Goal: Task Accomplishment & Management: Complete application form

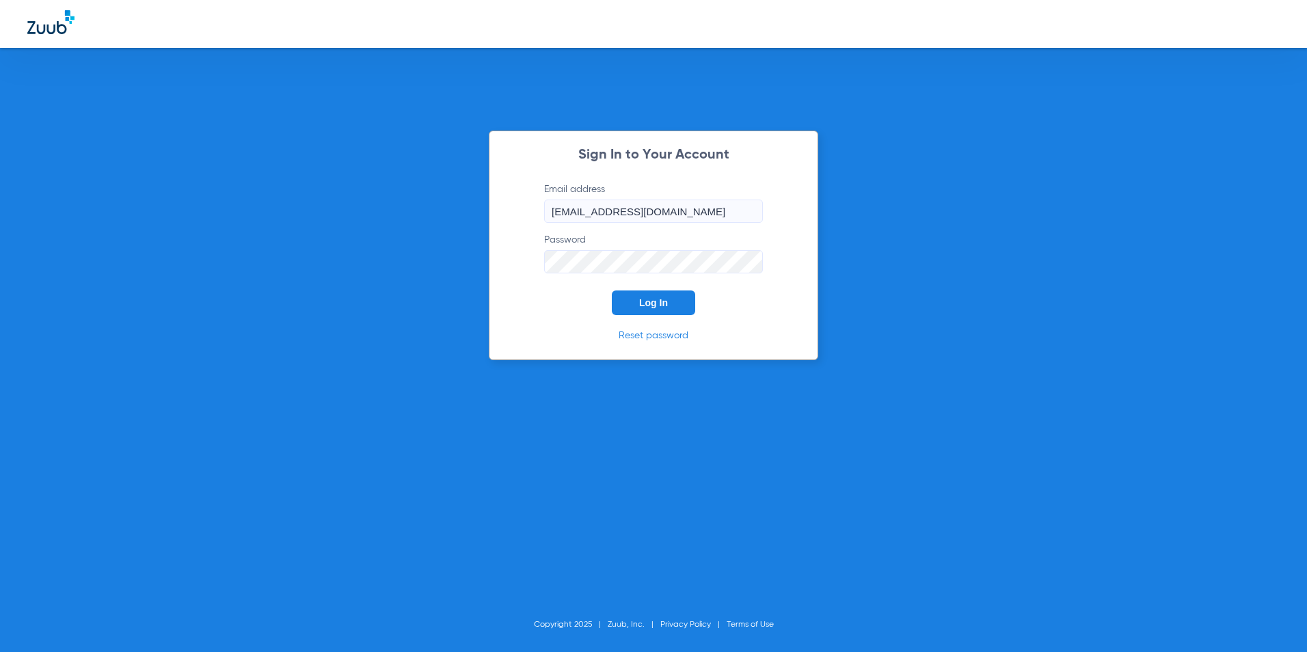
click at [793, 91] on div "Sign In to Your Account Email address kearny@abradental.com Password Log In Res…" at bounding box center [653, 326] width 1307 height 652
click at [647, 301] on span "Log In" at bounding box center [653, 302] width 29 height 11
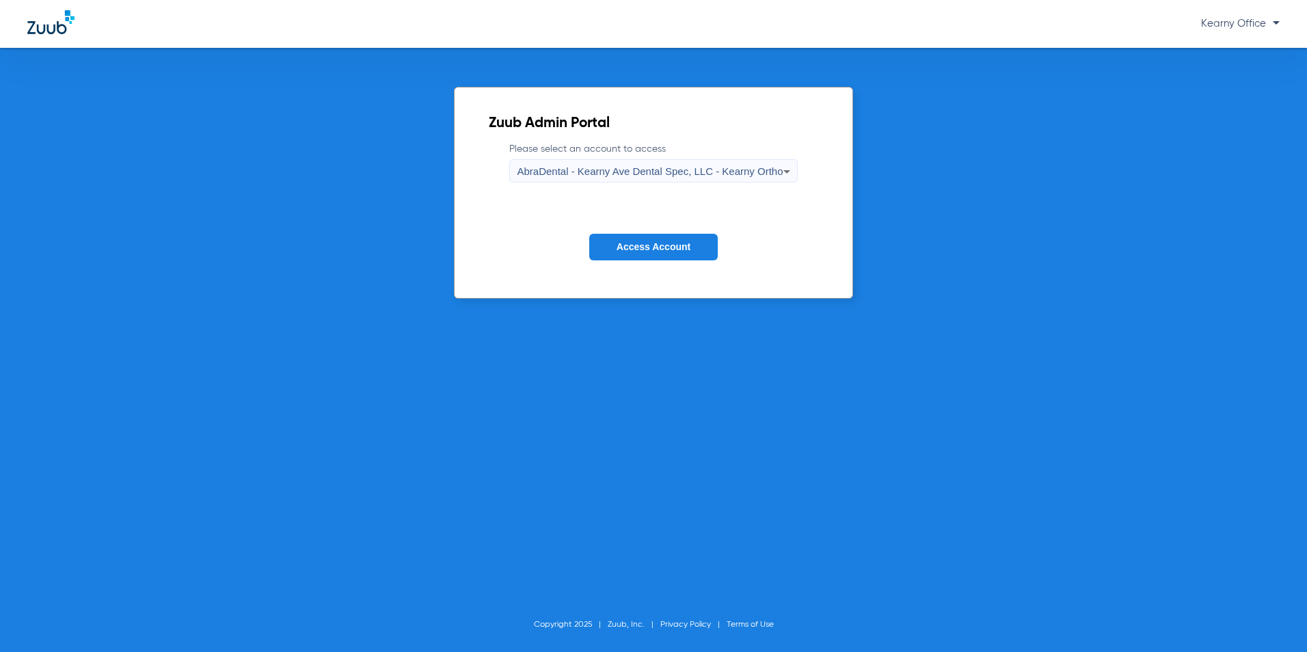
click at [681, 175] on span "AbraDental - Kearny Ave Dental Spec, LLC - Kearny Ortho" at bounding box center [650, 171] width 266 height 12
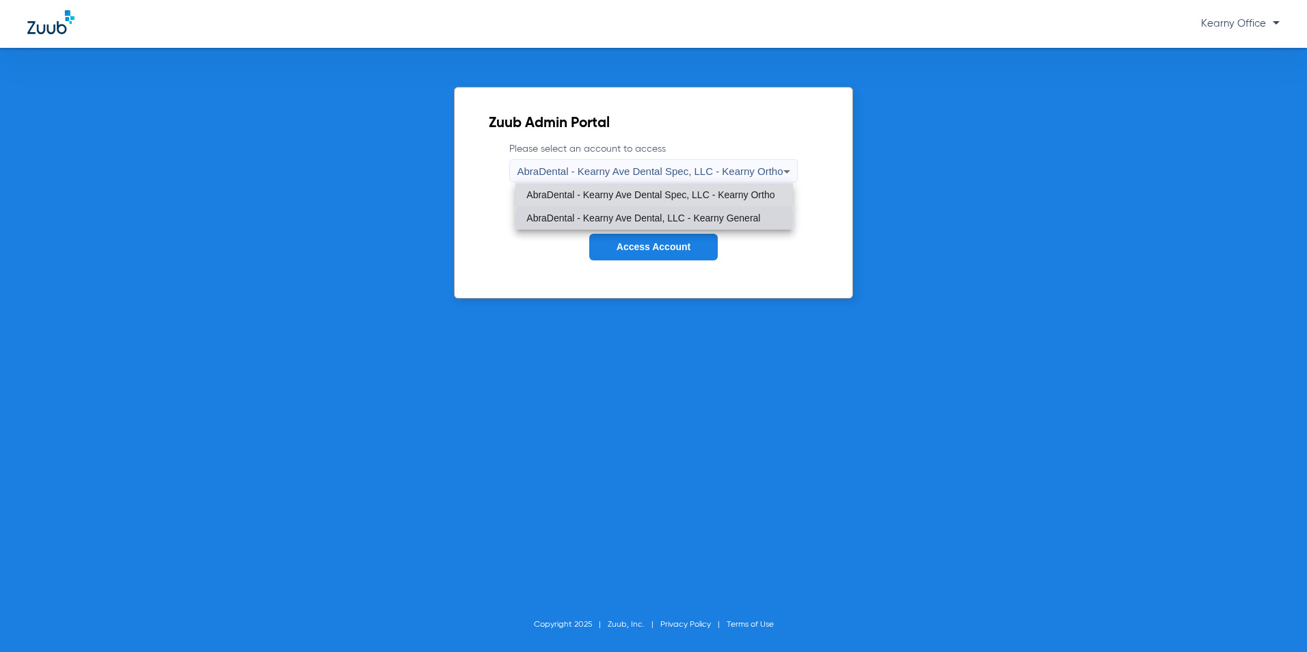
click at [654, 219] on span "AbraDental - Kearny Ave Dental, LLC - Kearny General" at bounding box center [643, 218] width 234 height 10
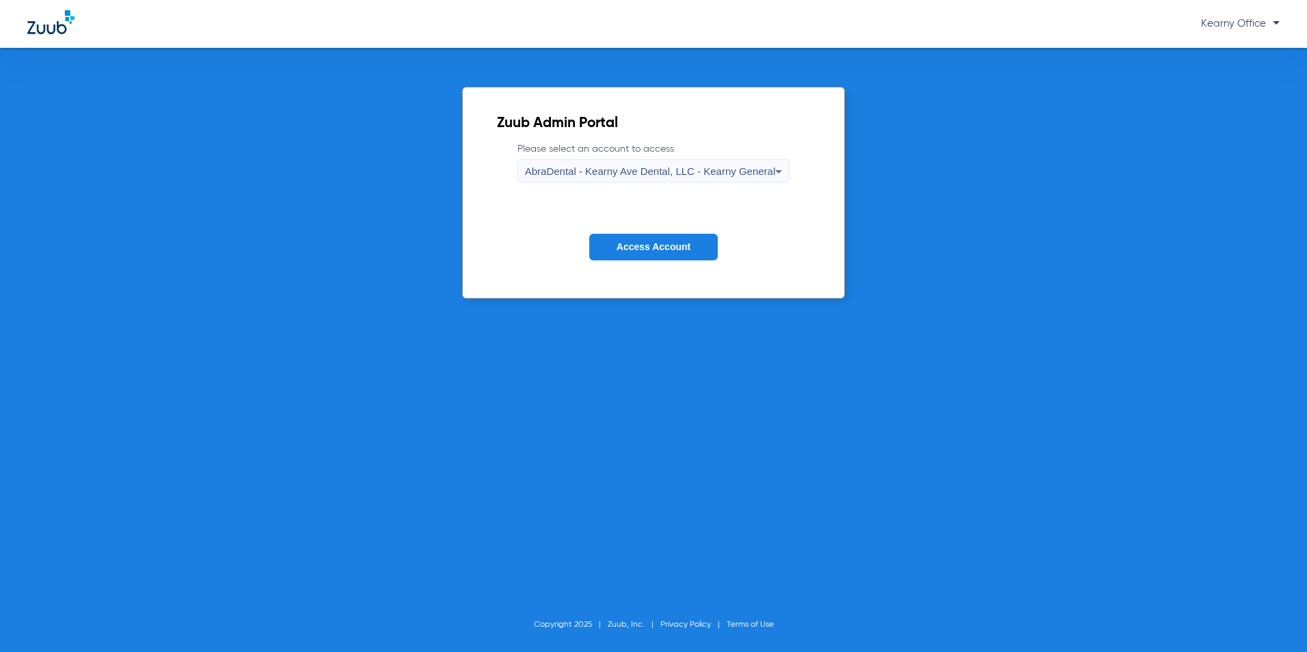
click at [644, 242] on span "Access Account" at bounding box center [654, 246] width 74 height 11
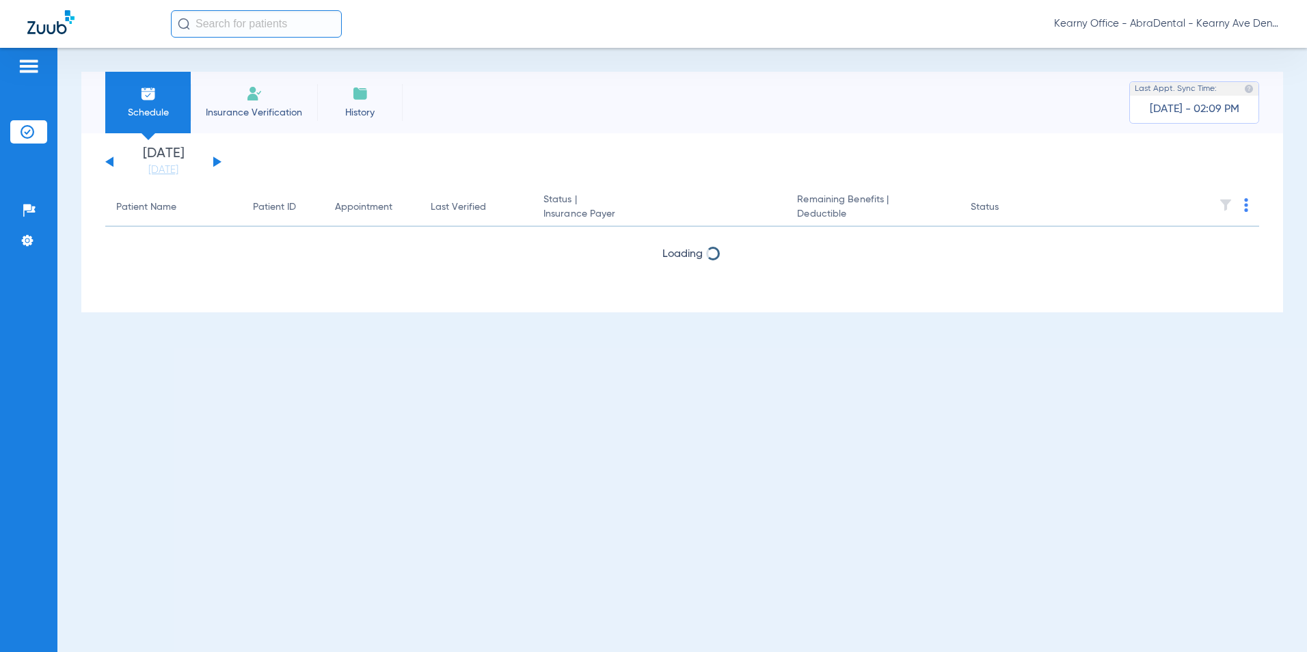
click at [244, 85] on li "Insurance Verification" at bounding box center [254, 103] width 126 height 62
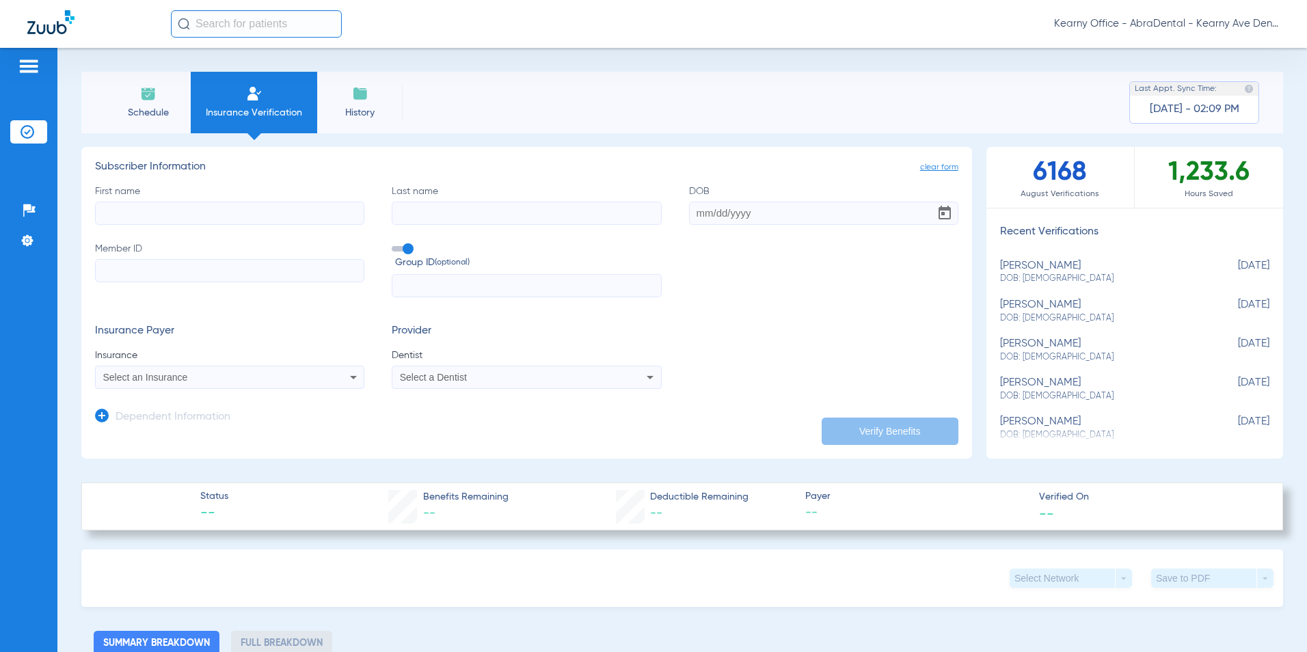
click at [121, 273] on input "Member ID" at bounding box center [229, 270] width 269 height 23
paste input "SILAS"
type input "SILAS"
drag, startPoint x: 155, startPoint y: 269, endPoint x: 134, endPoint y: 269, distance: 21.2
click at [46, 280] on div "Patients Insurance Verification Setup Help Center Settings Schedule Insurance V…" at bounding box center [653, 374] width 1307 height 652
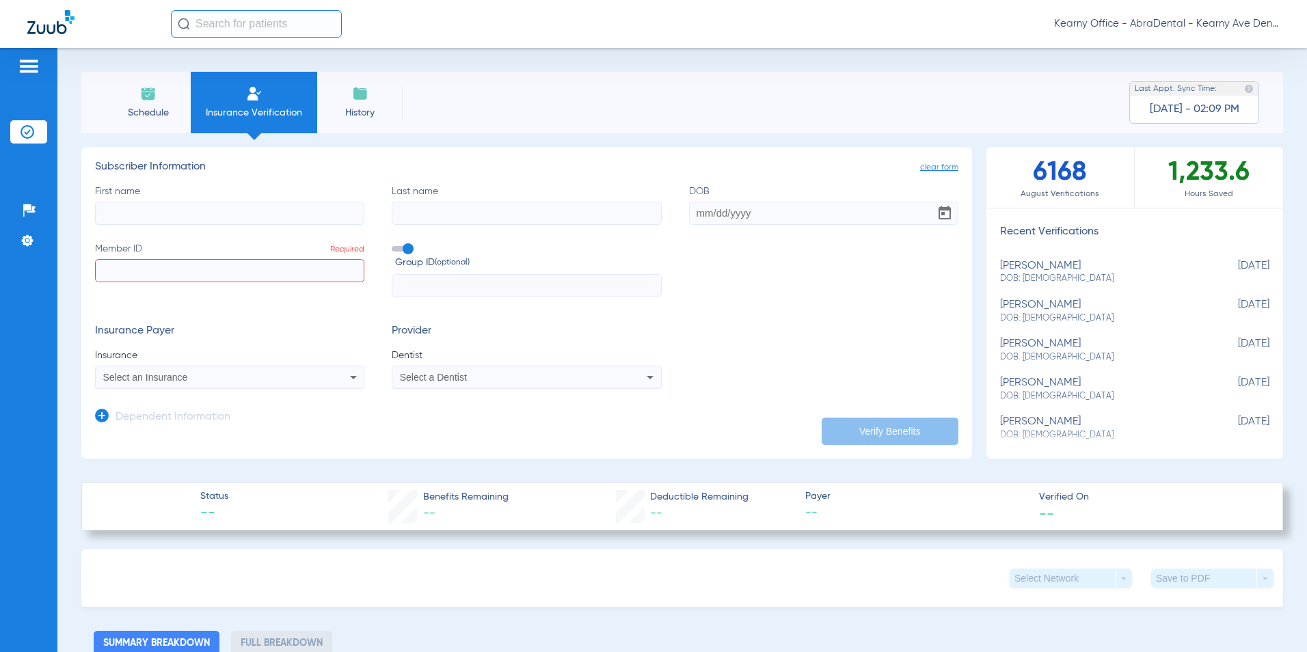
click at [124, 187] on label "First name" at bounding box center [229, 205] width 269 height 40
click at [124, 202] on input "First name" at bounding box center [229, 213] width 269 height 23
click at [113, 219] on input "First name" at bounding box center [229, 213] width 269 height 23
paste input "SILAS"
type input "SILAS"
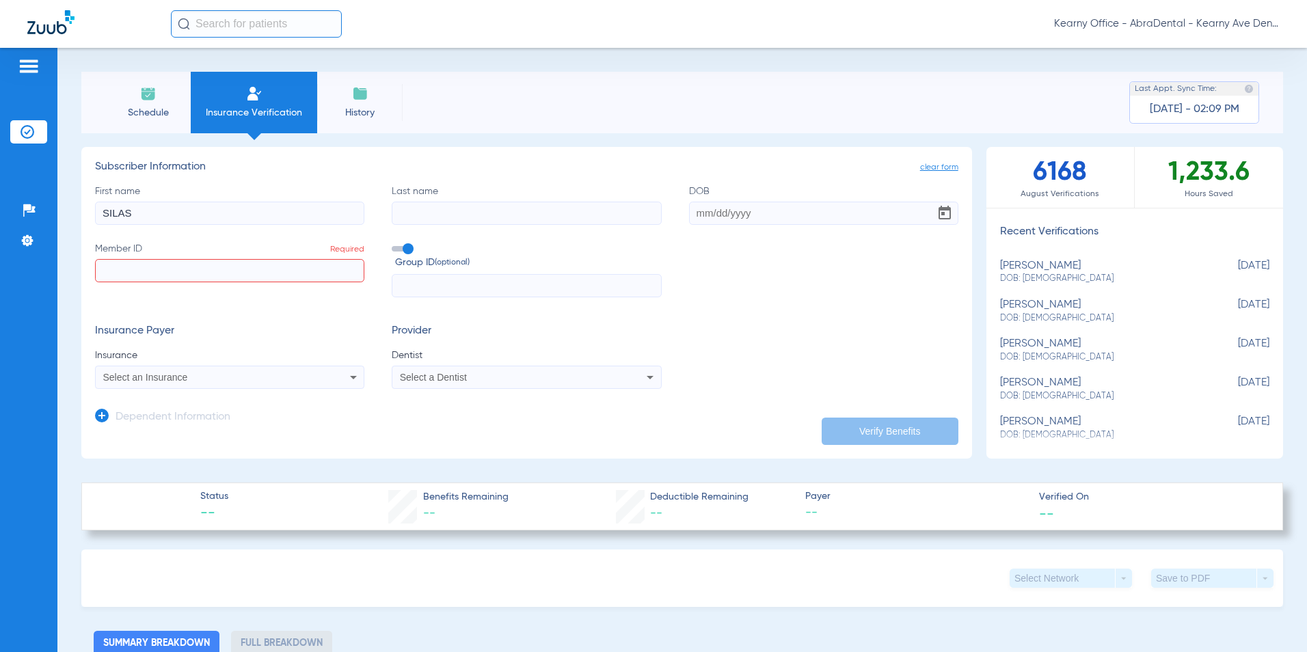
drag, startPoint x: 442, startPoint y: 213, endPoint x: 435, endPoint y: 215, distance: 7.1
click at [440, 213] on input "Last name" at bounding box center [526, 213] width 269 height 23
paste input "ANDERSON"
type input "ANDERSON"
click at [816, 214] on input "DOB" at bounding box center [823, 213] width 269 height 23
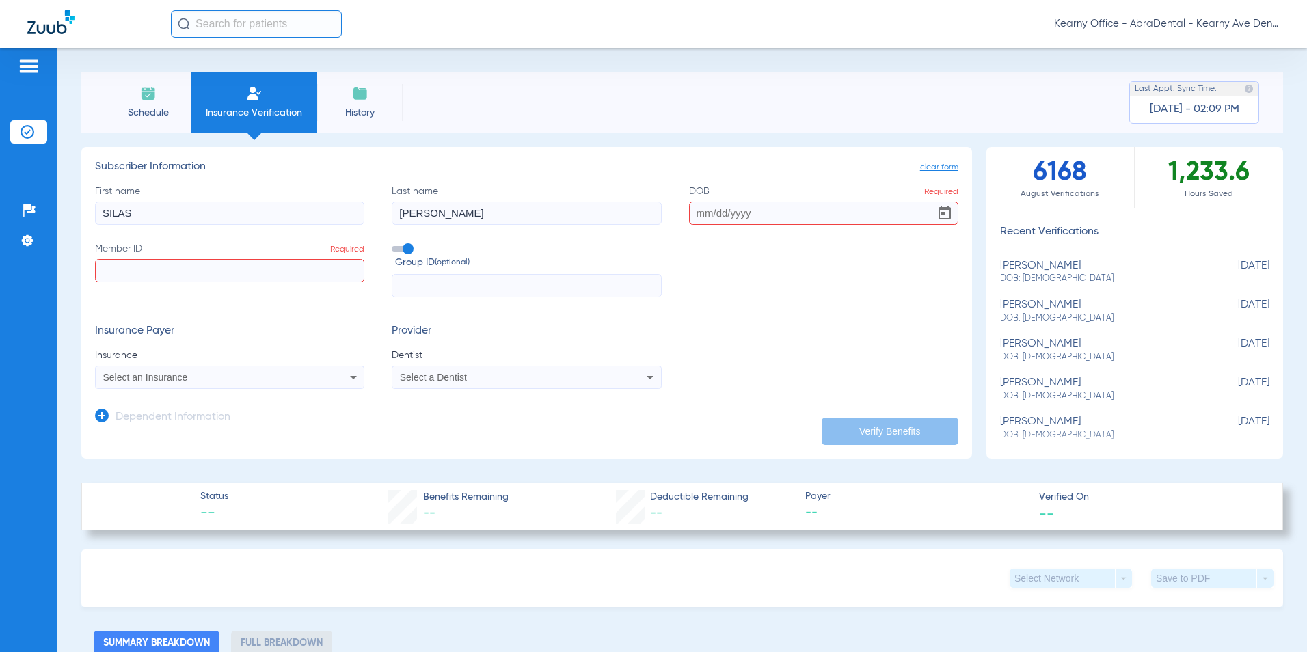
click at [719, 203] on input "DOB Required" at bounding box center [823, 213] width 269 height 23
paste input "11/01/1986"
type input "11/01/1986"
click at [179, 267] on input "Member ID Required" at bounding box center [229, 270] width 269 height 23
paste input "W221953436"
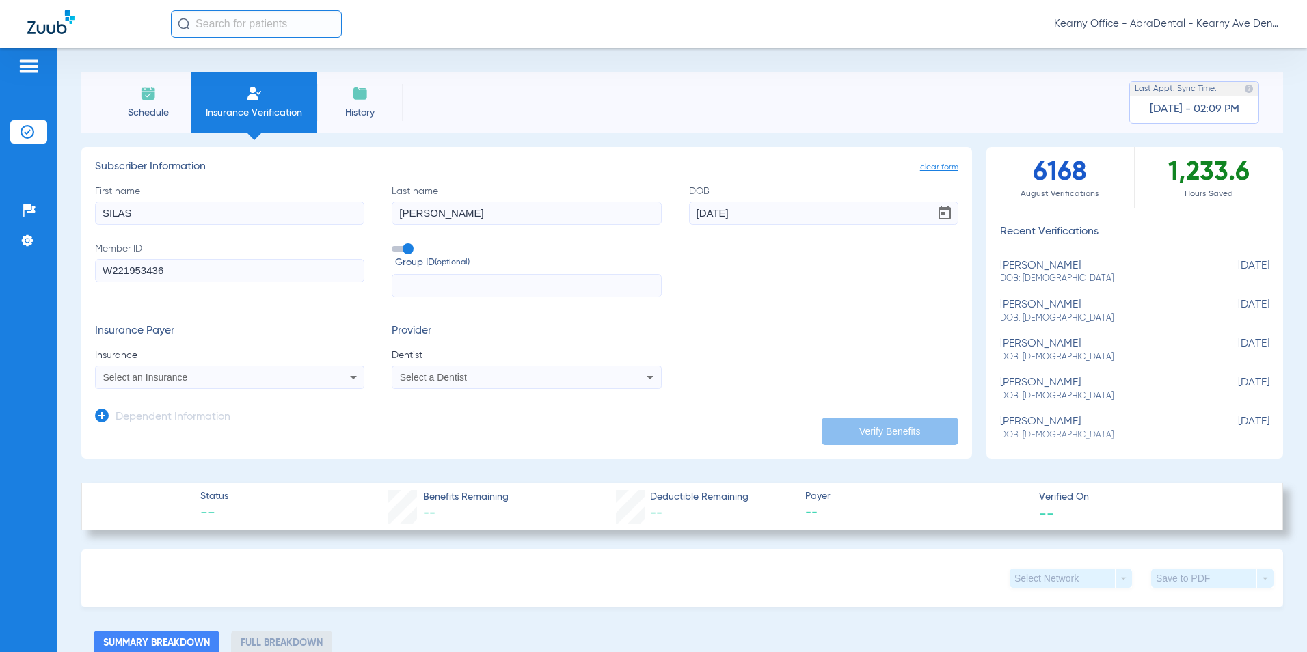
type input "W221953436"
click at [522, 297] on input "text" at bounding box center [526, 285] width 269 height 23
paste input "030725301400018"
type input "030725301400018"
click at [154, 375] on span "Select an Insurance" at bounding box center [145, 377] width 85 height 11
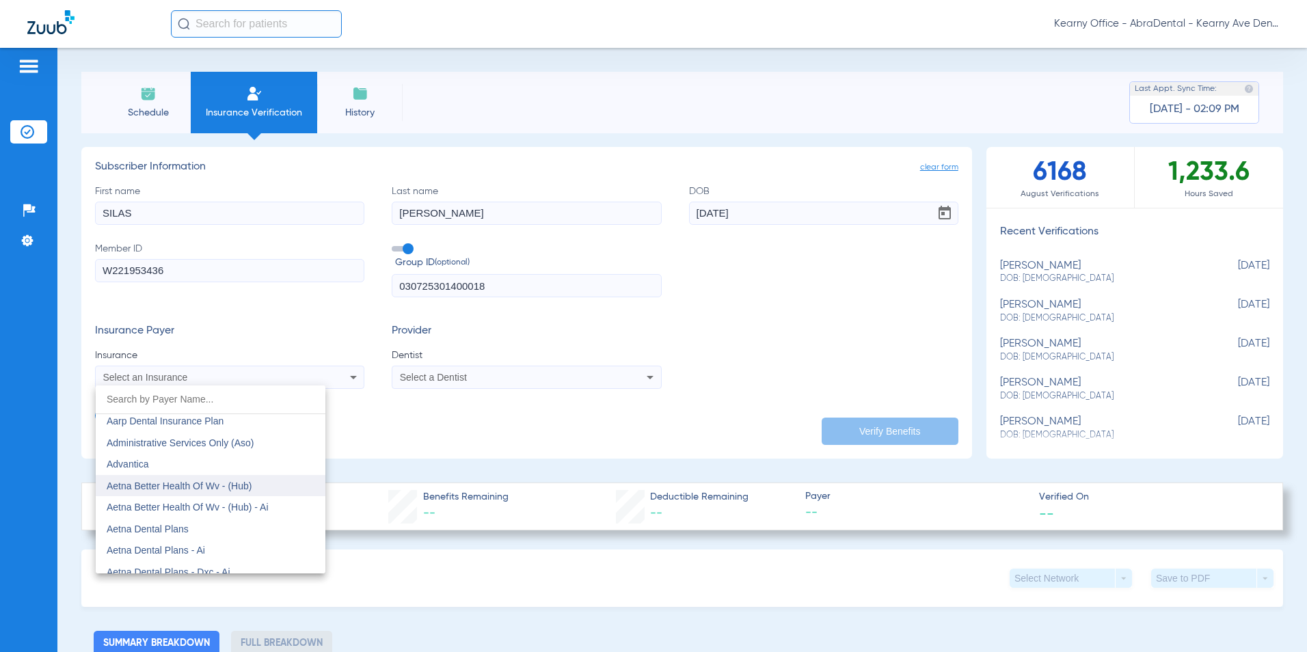
scroll to position [68, 0]
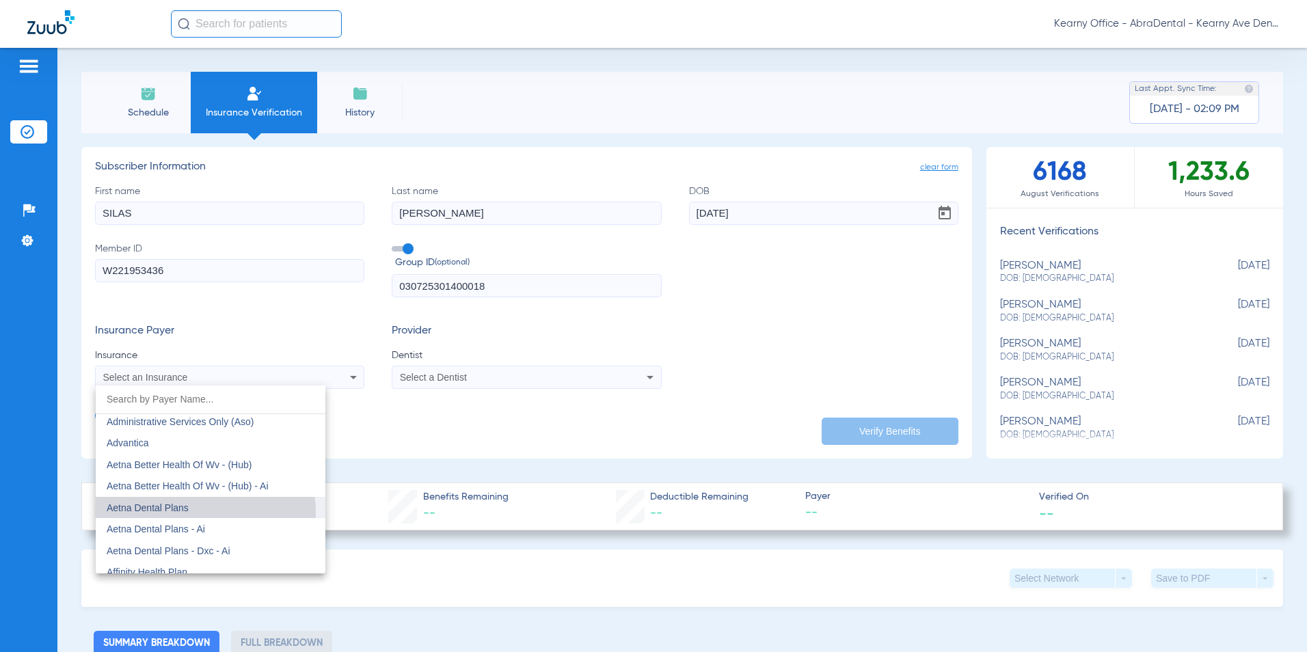
click at [159, 513] on mat-option "Aetna Dental Plans" at bounding box center [211, 508] width 230 height 22
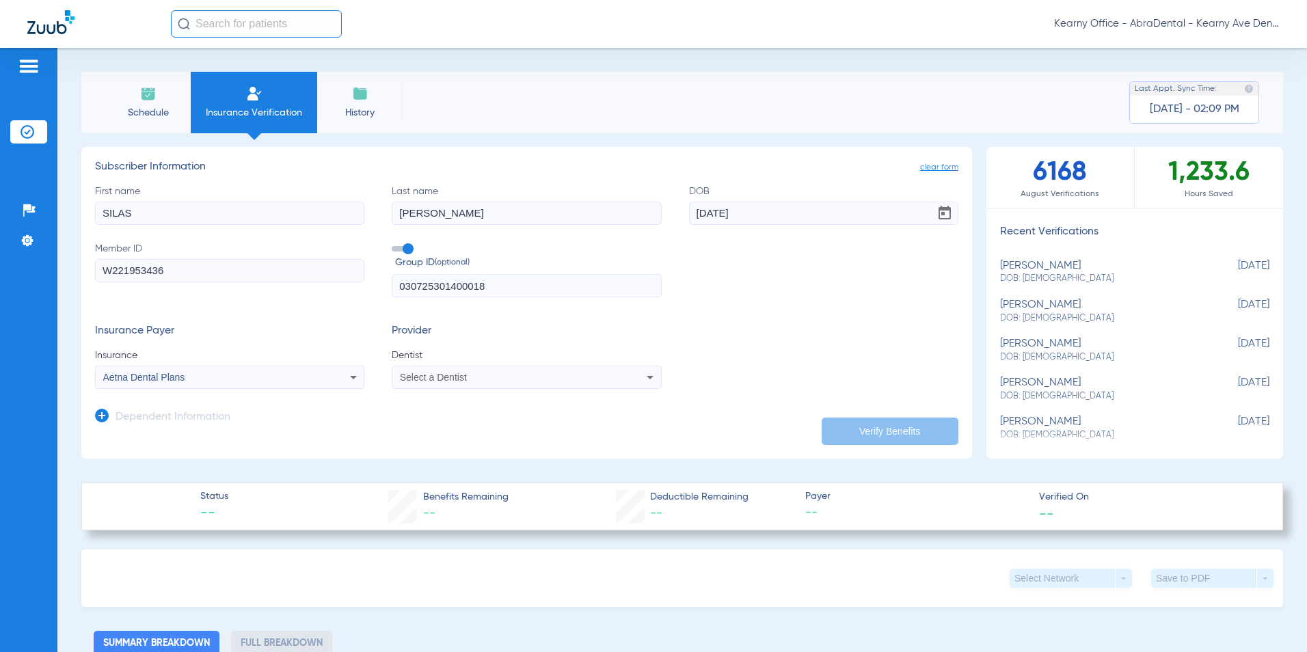
click at [404, 377] on span "Select a Dentist" at bounding box center [433, 377] width 67 height 11
type input "gan lin"
click at [414, 427] on span "[PERSON_NAME]" at bounding box center [441, 425] width 80 height 11
click at [830, 432] on button "Verify Benefits" at bounding box center [890, 431] width 137 height 27
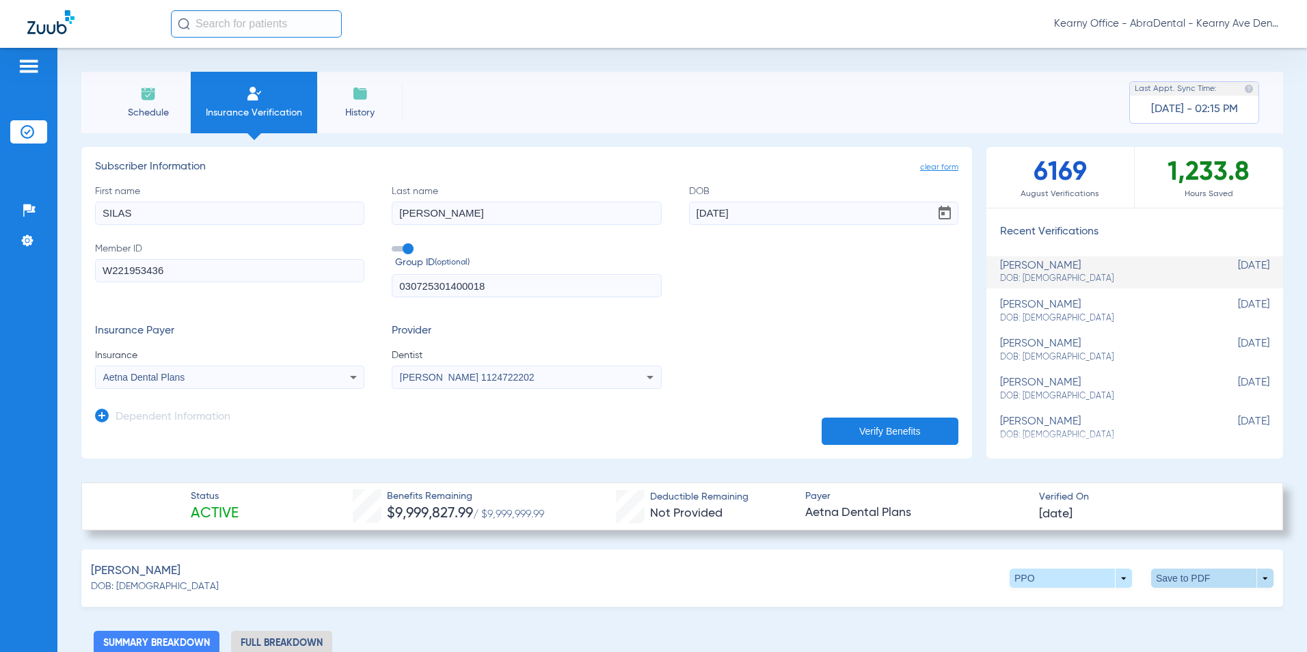
click at [1159, 577] on span at bounding box center [1212, 578] width 122 height 19
click at [1090, 606] on span "Save to PDF" at bounding box center [1100, 605] width 54 height 10
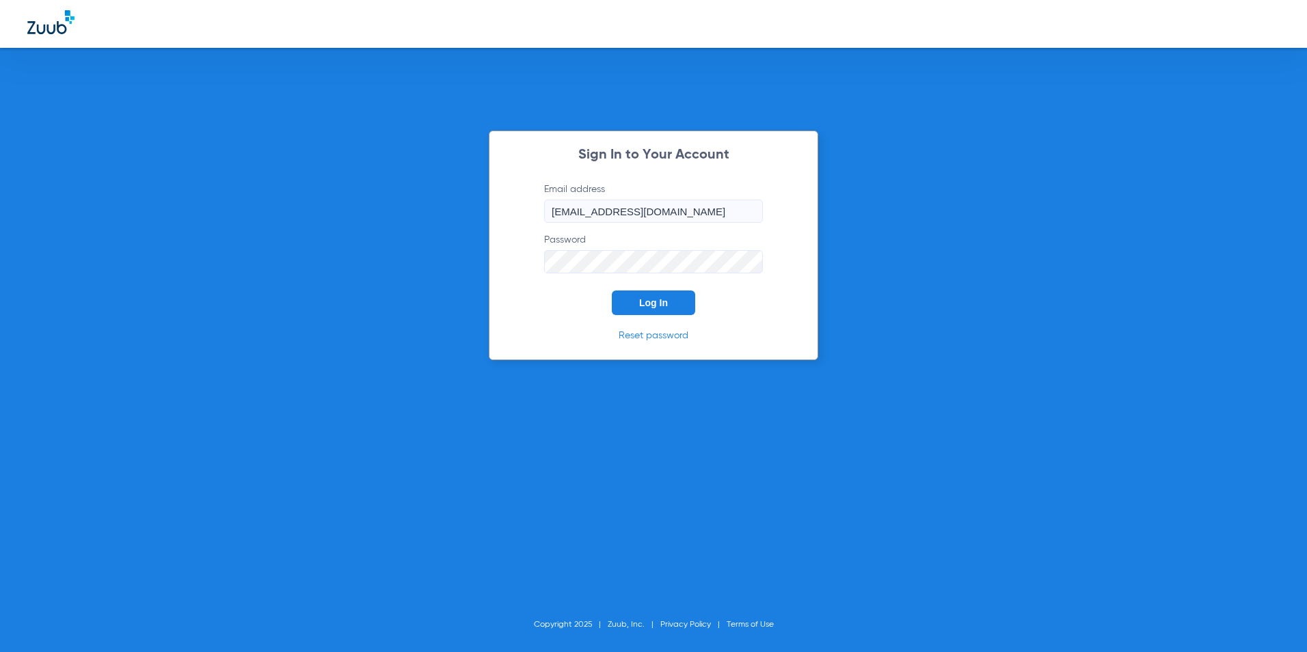
drag, startPoint x: 651, startPoint y: 295, endPoint x: 656, endPoint y: 287, distance: 8.9
click at [652, 295] on button "Log In" at bounding box center [653, 303] width 83 height 25
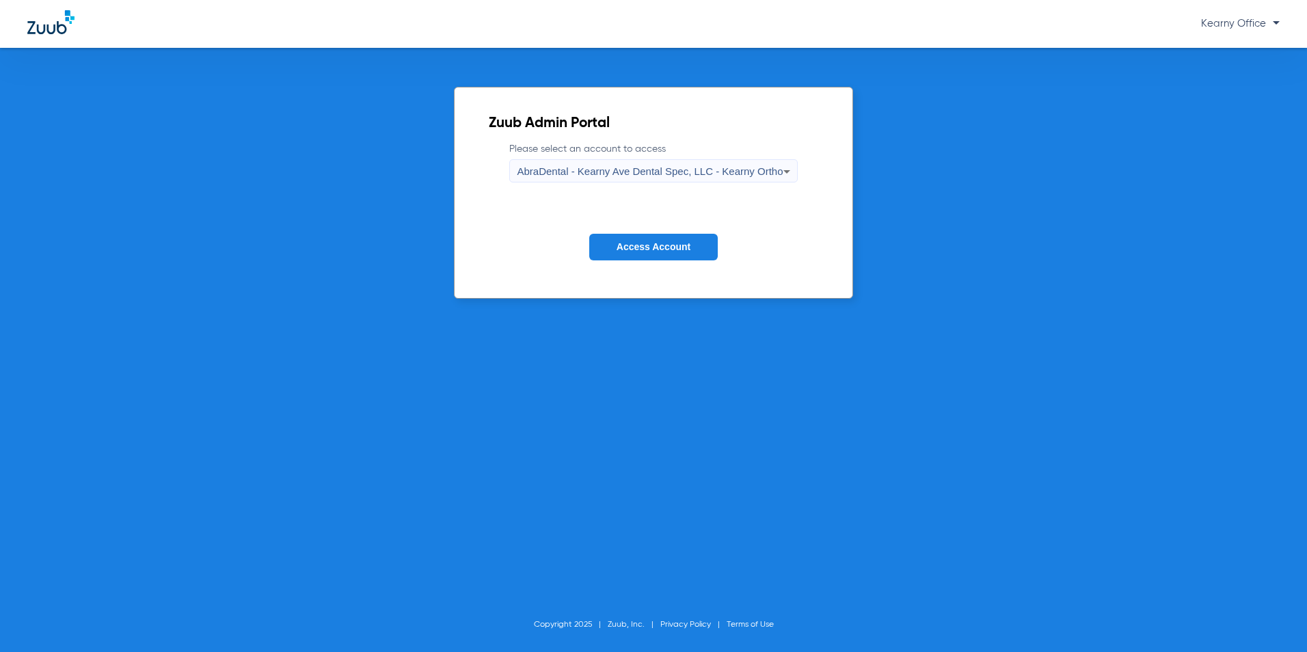
drag, startPoint x: 784, startPoint y: 162, endPoint x: 783, endPoint y: 174, distance: 12.4
click at [783, 171] on div "AbraDental - Kearny Ave Dental Spec, LLC - Kearny Ortho" at bounding box center [653, 171] width 286 height 23
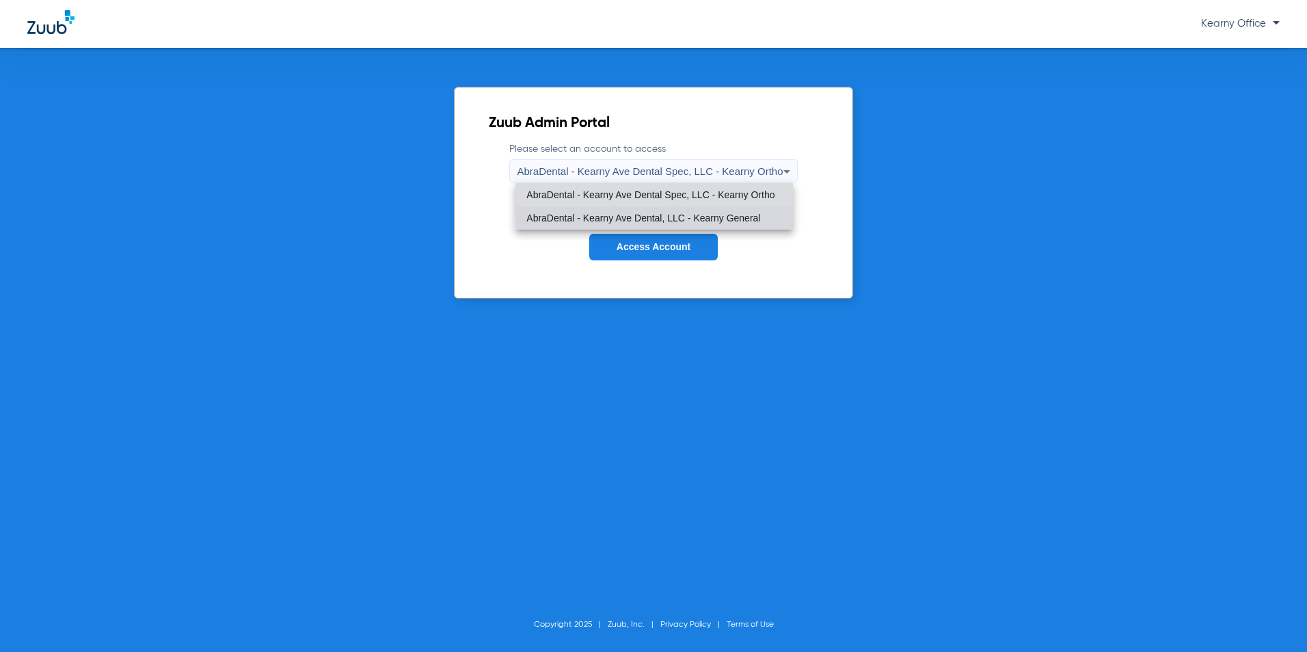
click at [765, 213] on mat-option "AbraDental - Kearny Ave Dental, LLC - Kearny General" at bounding box center [653, 217] width 277 height 23
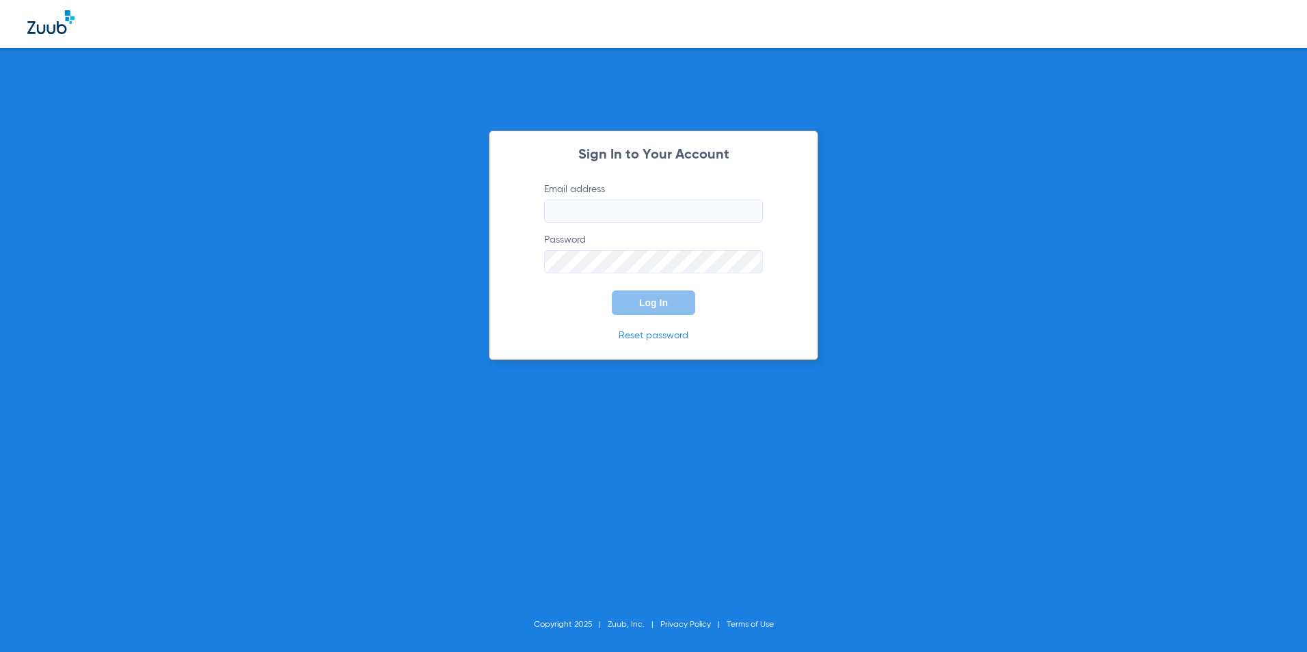
type input "[EMAIL_ADDRESS][DOMAIN_NAME]"
click at [656, 303] on span "Log In" at bounding box center [653, 302] width 29 height 11
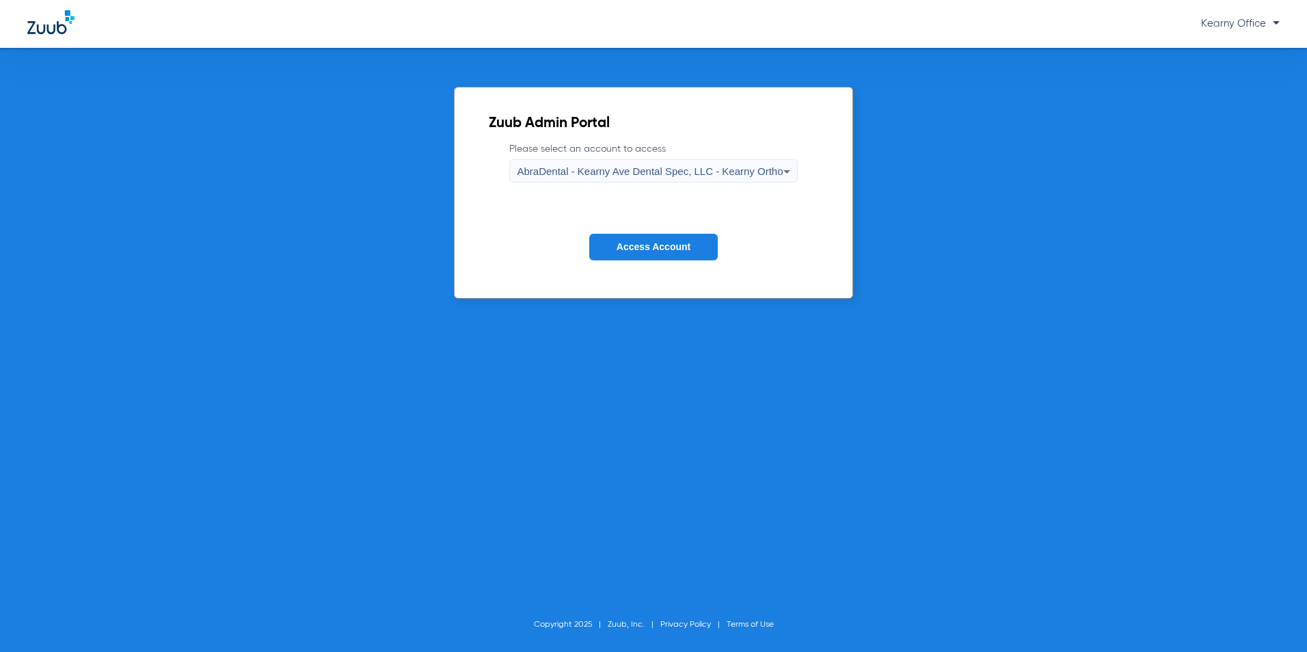
drag, startPoint x: 718, startPoint y: 175, endPoint x: 713, endPoint y: 185, distance: 11.6
click at [713, 185] on form "Please select an account to access AbraDental - [GEOGRAPHIC_DATA] Dental Spec, …" at bounding box center [653, 211] width 329 height 139
click at [779, 168] on icon at bounding box center [787, 171] width 16 height 16
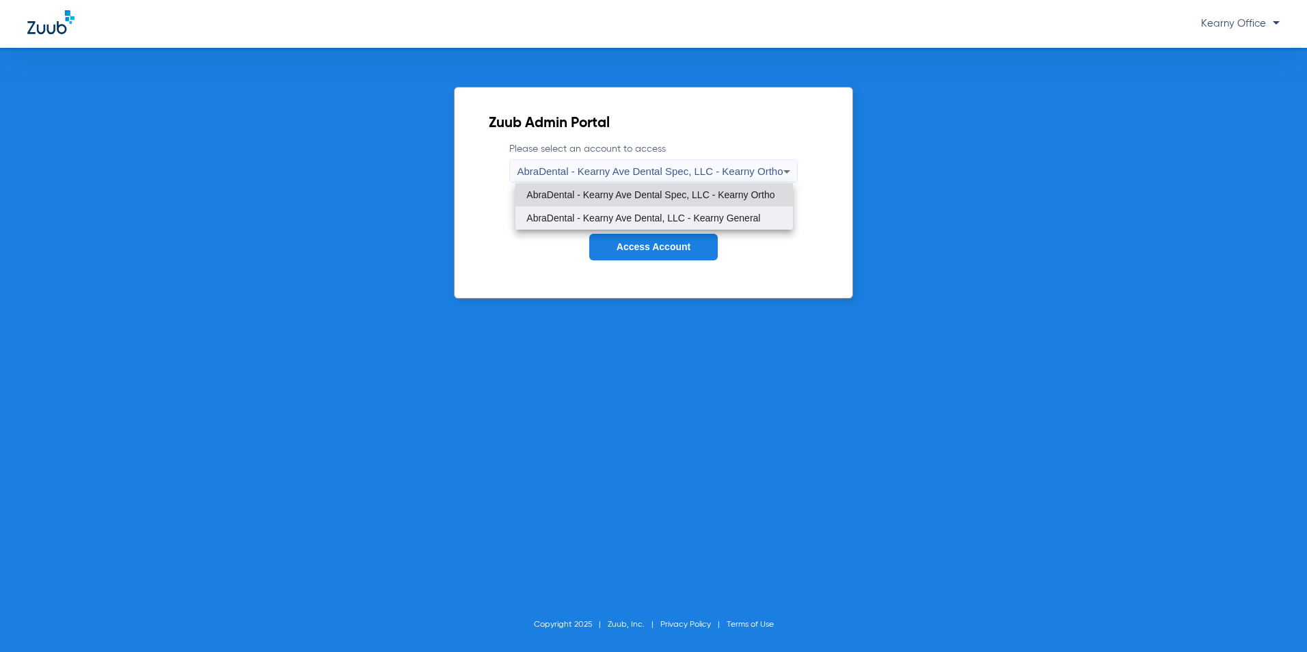
click at [743, 208] on mat-option "AbraDental - Kearny Ave Dental, LLC - Kearny General" at bounding box center [653, 217] width 277 height 23
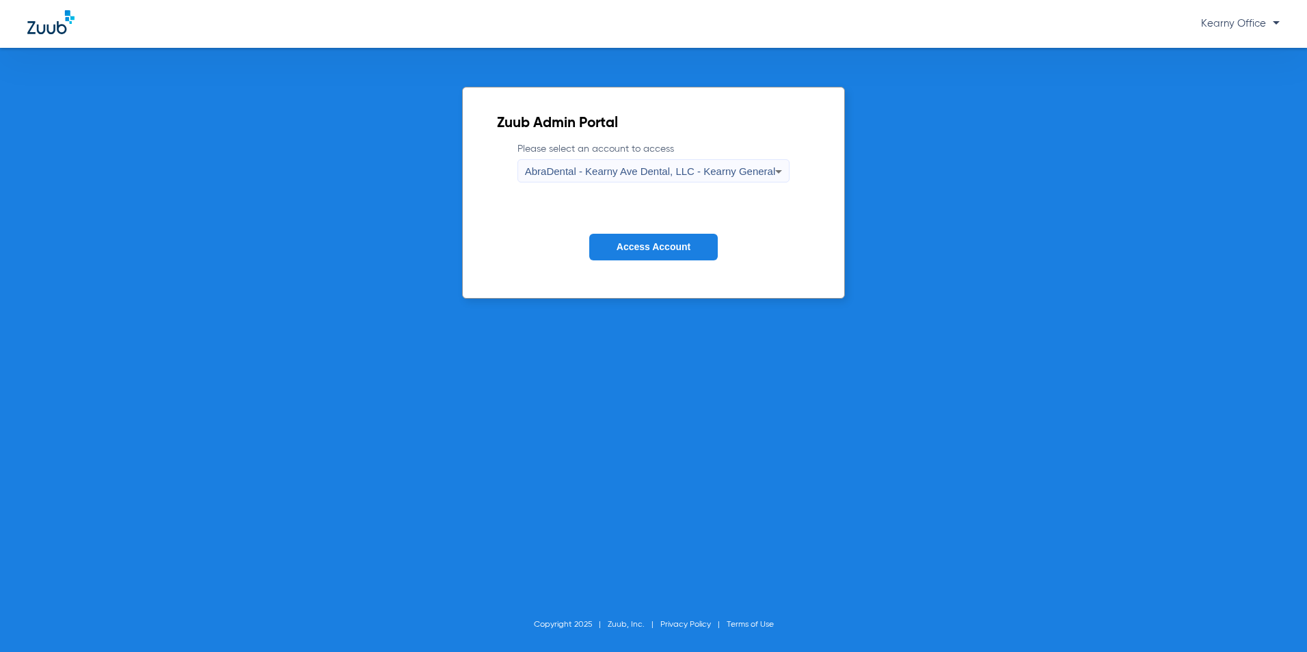
click at [684, 250] on span "Access Account" at bounding box center [654, 246] width 74 height 11
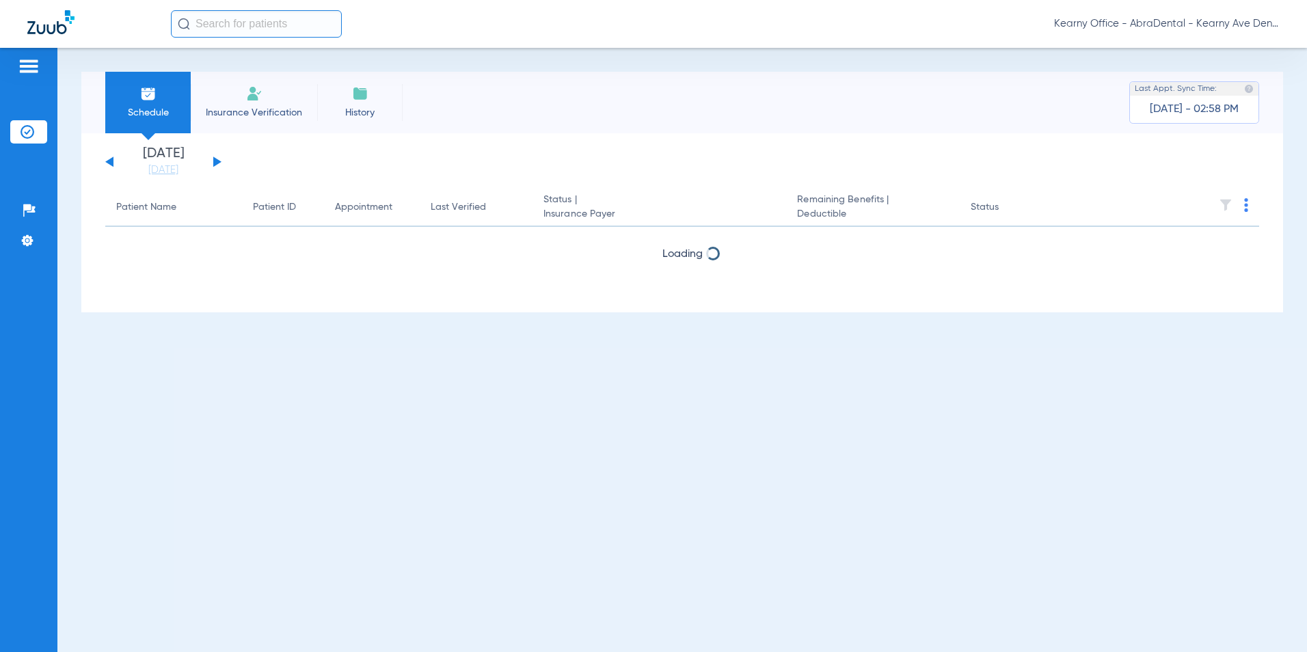
click at [263, 96] on li "Insurance Verification" at bounding box center [254, 103] width 126 height 62
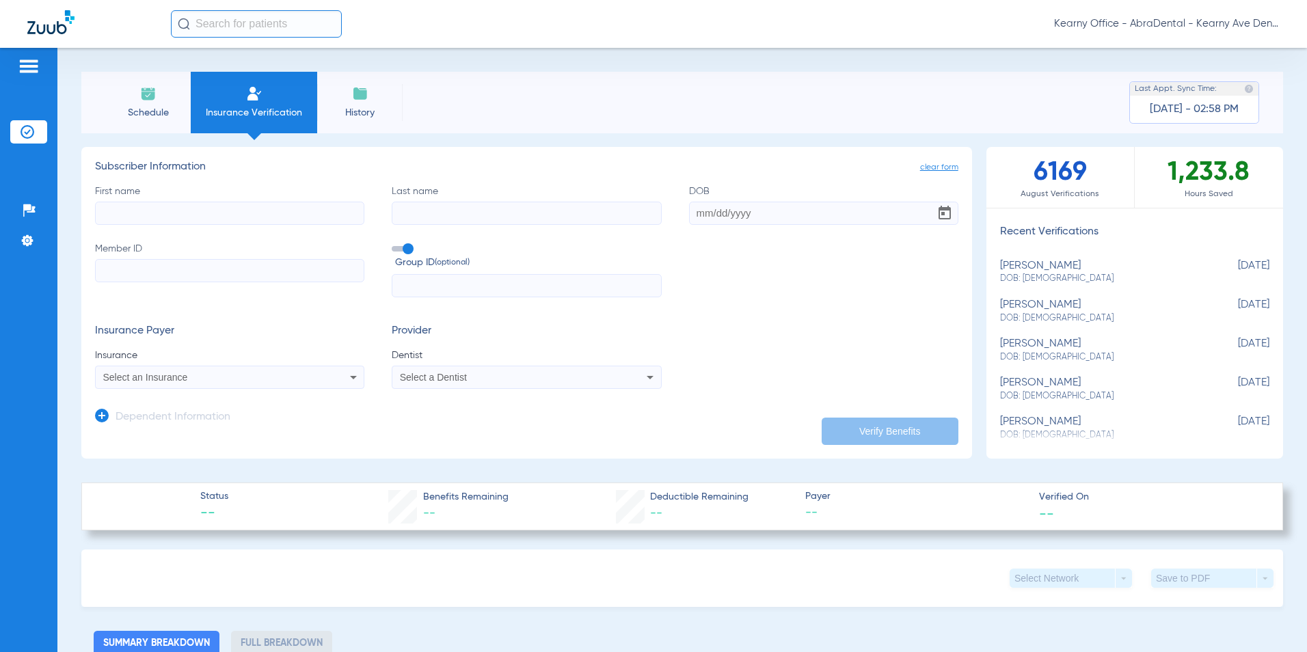
click at [176, 269] on input "Member ID" at bounding box center [229, 270] width 269 height 23
paste input "243104382221-01"
type input "243104382221"
click at [146, 198] on label "First name" at bounding box center [229, 205] width 269 height 40
click at [146, 202] on input "First name" at bounding box center [229, 213] width 269 height 23
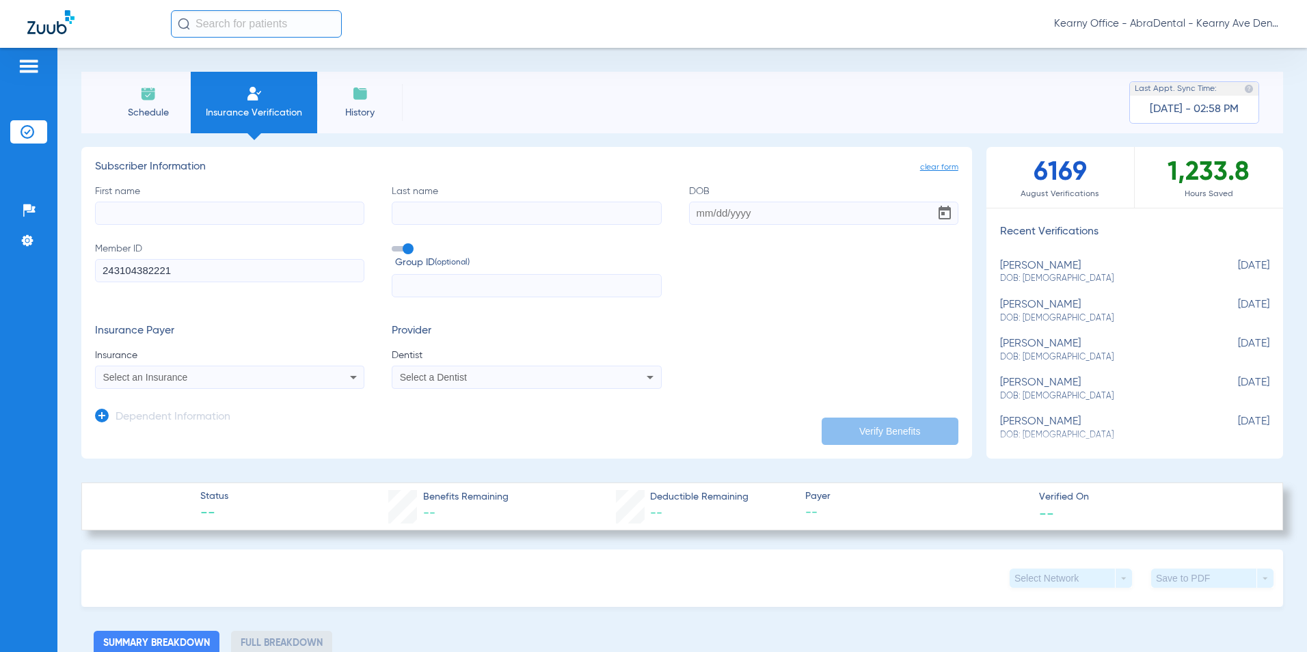
click at [144, 208] on input "First name" at bounding box center [229, 213] width 269 height 23
paste input "LEVI"
type input "LEVI"
click at [479, 214] on input "Last name" at bounding box center [526, 213] width 269 height 23
paste input "VALERIO"
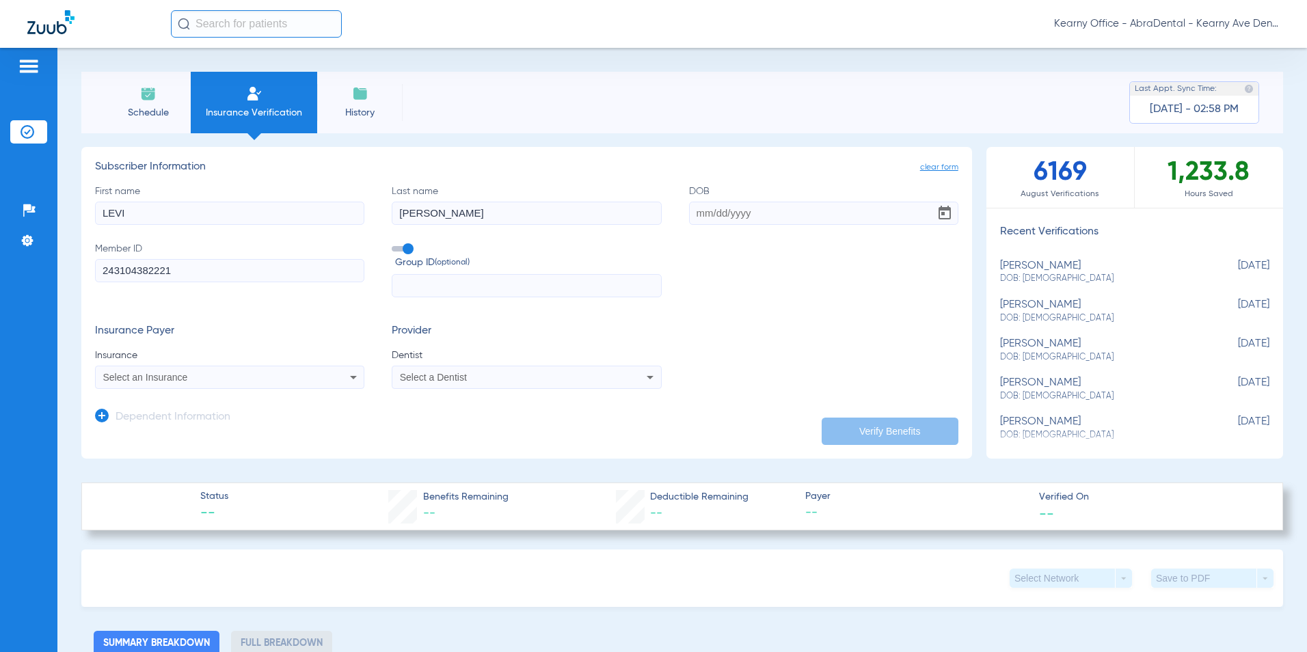
type input "VALERIO"
click at [746, 214] on input "DOB" at bounding box center [823, 213] width 269 height 23
click at [805, 213] on input "DOB Required" at bounding box center [823, 213] width 269 height 23
paste input "01/23/2023"
type input "01/23/2023"
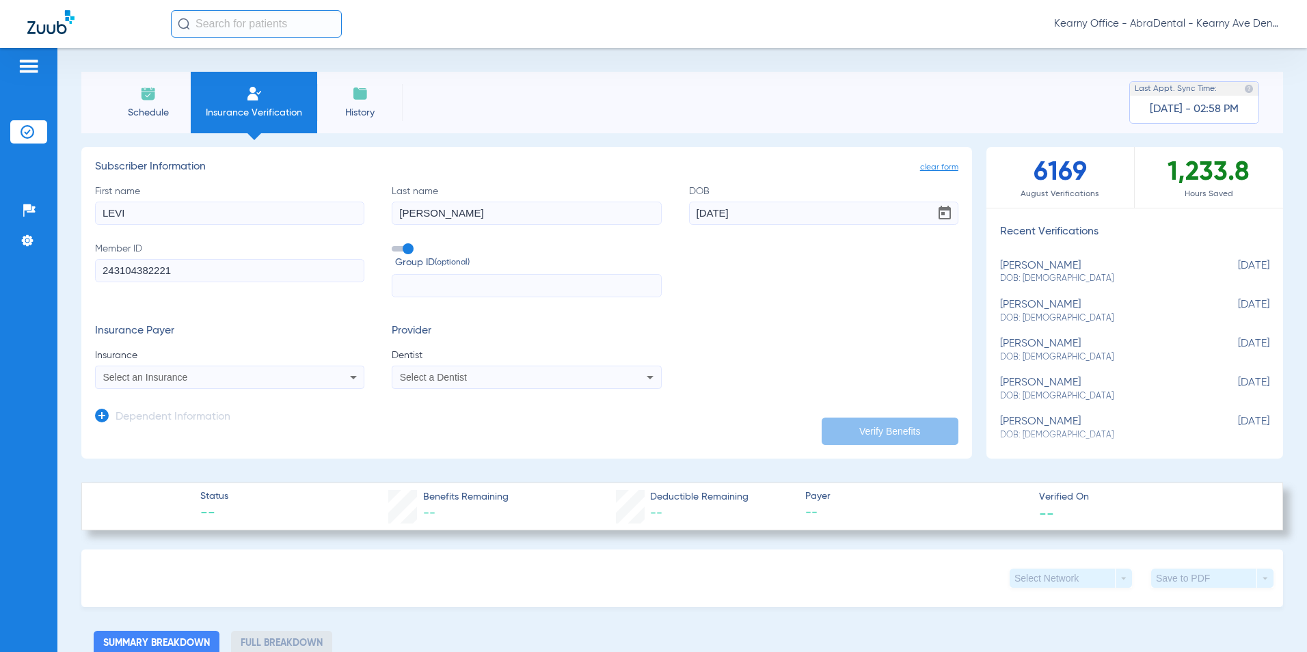
click at [197, 377] on div "Select an Insurance" at bounding box center [204, 378] width 203 height 10
type input "l"
type input "LIBER"
drag, startPoint x: 138, startPoint y: 430, endPoint x: 150, endPoint y: 424, distance: 13.8
click at [138, 429] on span "Liberty Dental" at bounding box center [136, 425] width 59 height 11
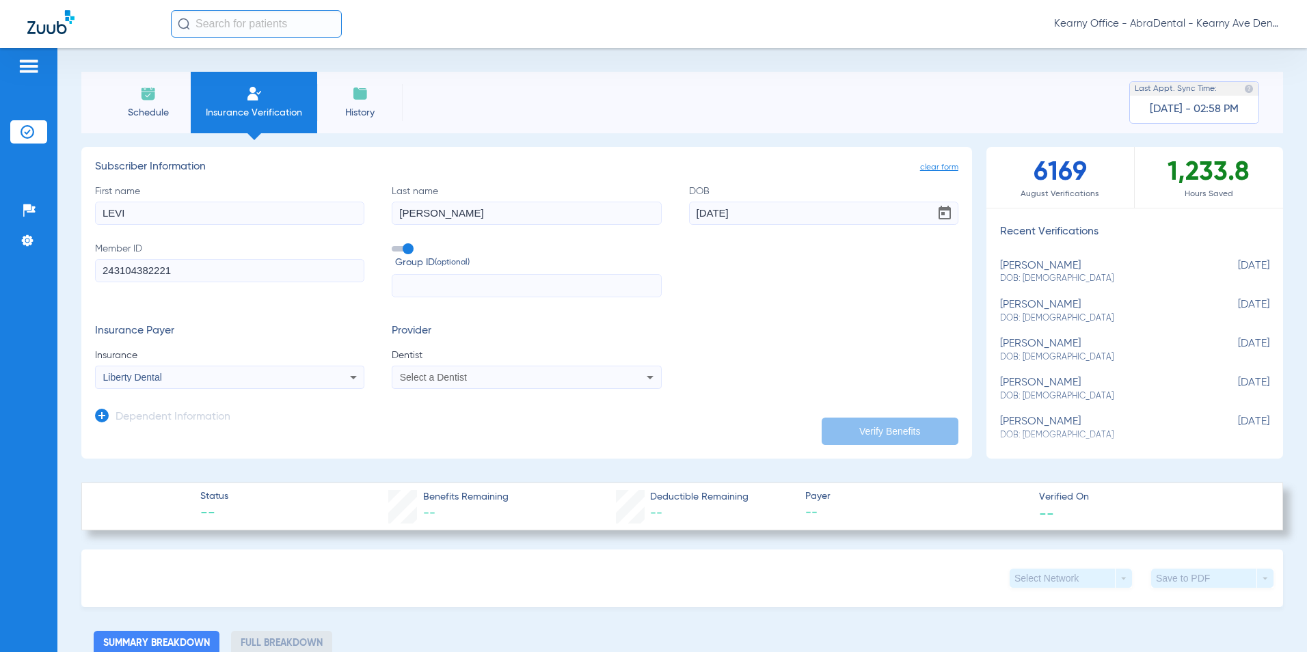
click at [459, 375] on span "Select a Dentist" at bounding box center [433, 377] width 67 height 11
type input "[PERSON_NAME]"
drag, startPoint x: 444, startPoint y: 420, endPoint x: 690, endPoint y: 483, distance: 254.2
click at [444, 420] on span "[PERSON_NAME]" at bounding box center [441, 425] width 80 height 11
click at [874, 422] on button "Verify Benefits" at bounding box center [890, 431] width 137 height 27
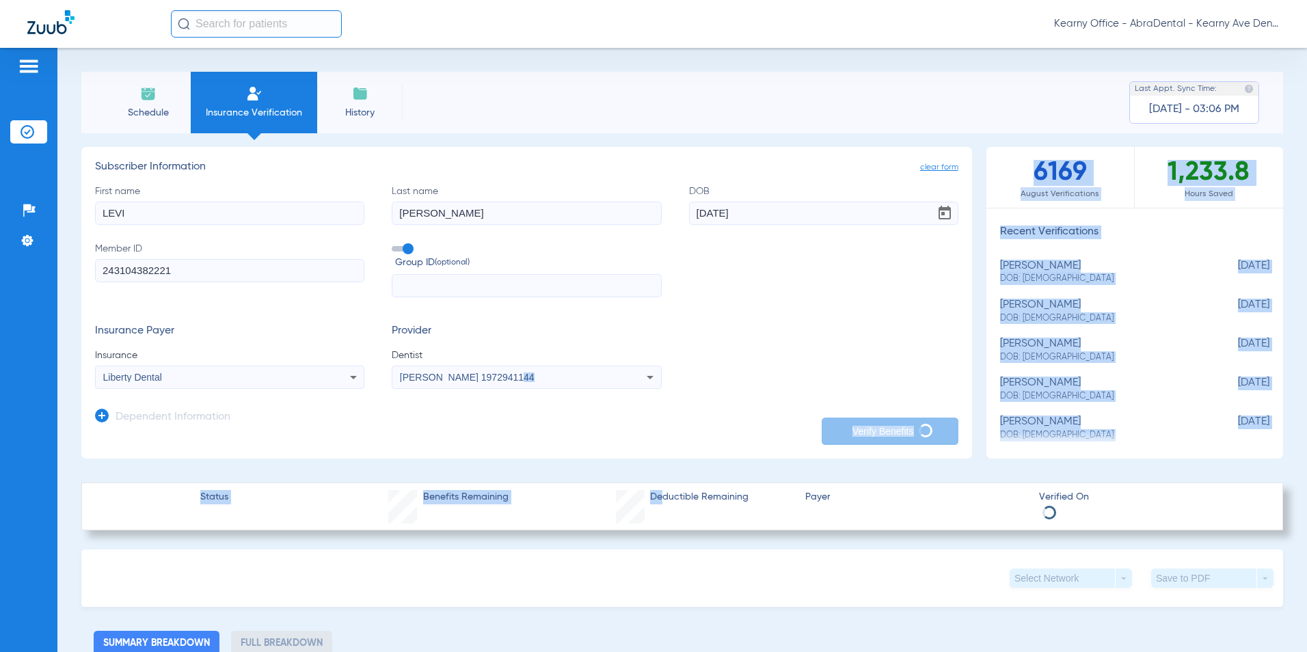
drag, startPoint x: 619, startPoint y: 474, endPoint x: 654, endPoint y: 505, distance: 47.0
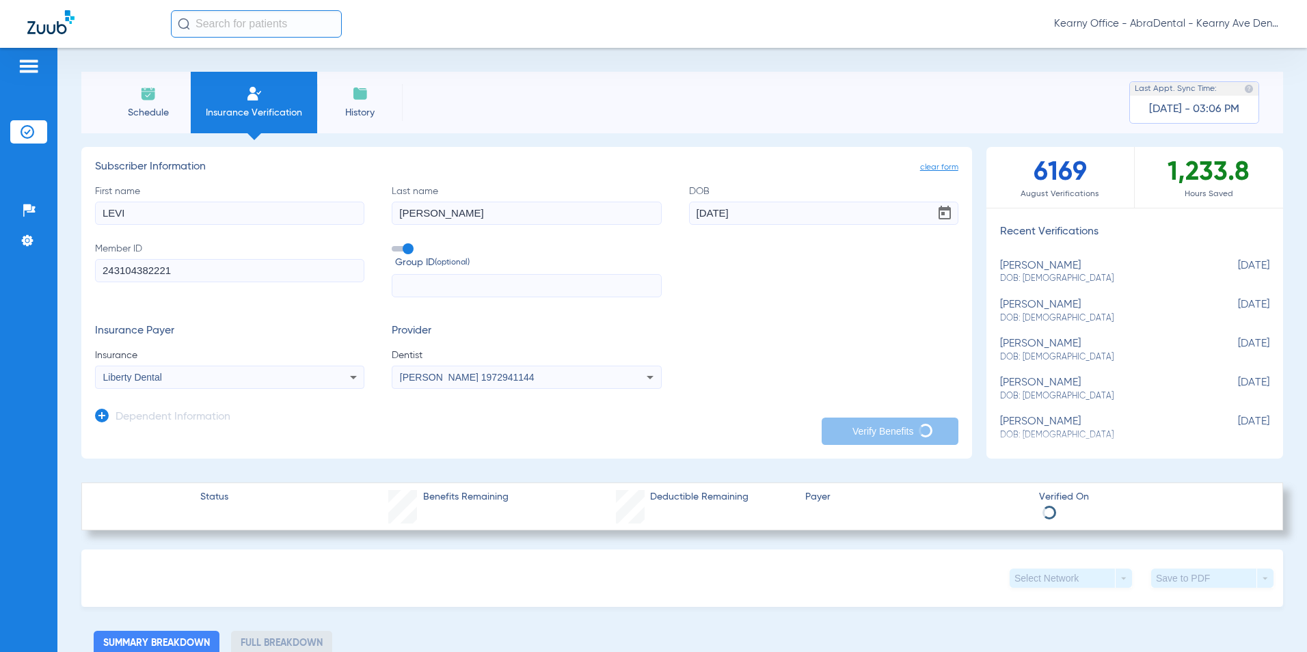
drag, startPoint x: 654, startPoint y: 505, endPoint x: 726, endPoint y: 362, distance: 159.9
click at [726, 362] on div "Insurance Payer Insurance Liberty Dental Provider Dentist Douglas Tse 1972941144" at bounding box center [526, 357] width 863 height 64
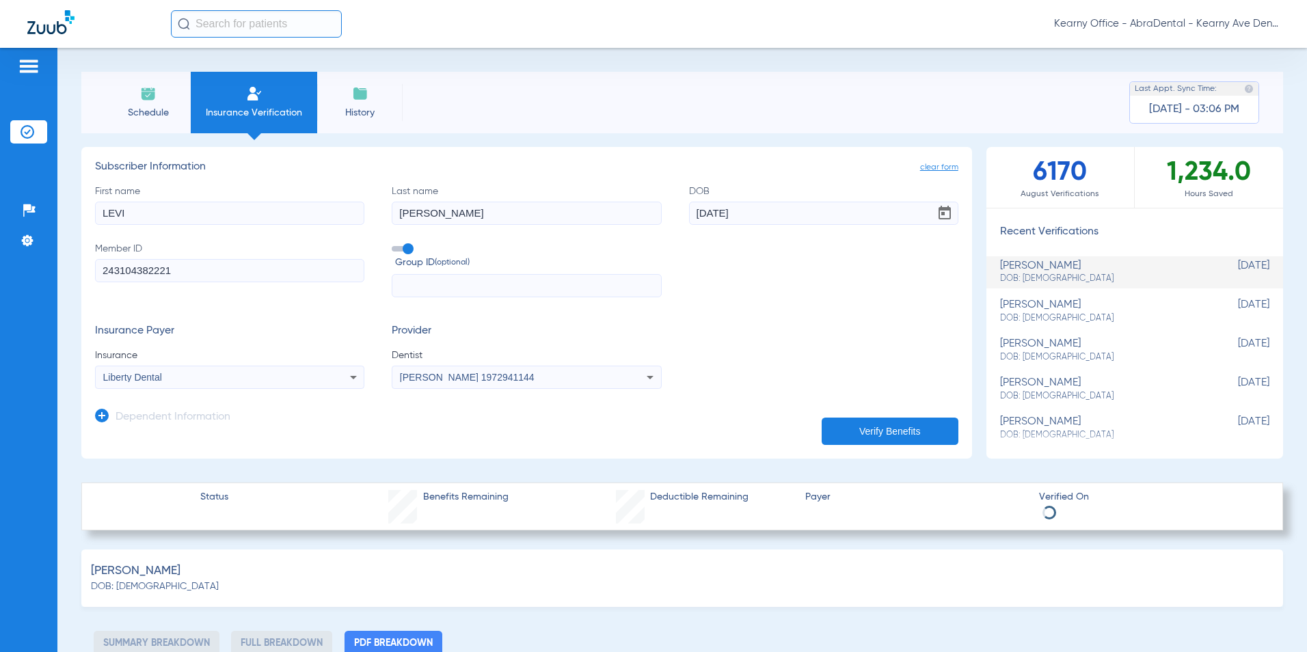
select select "page-width"
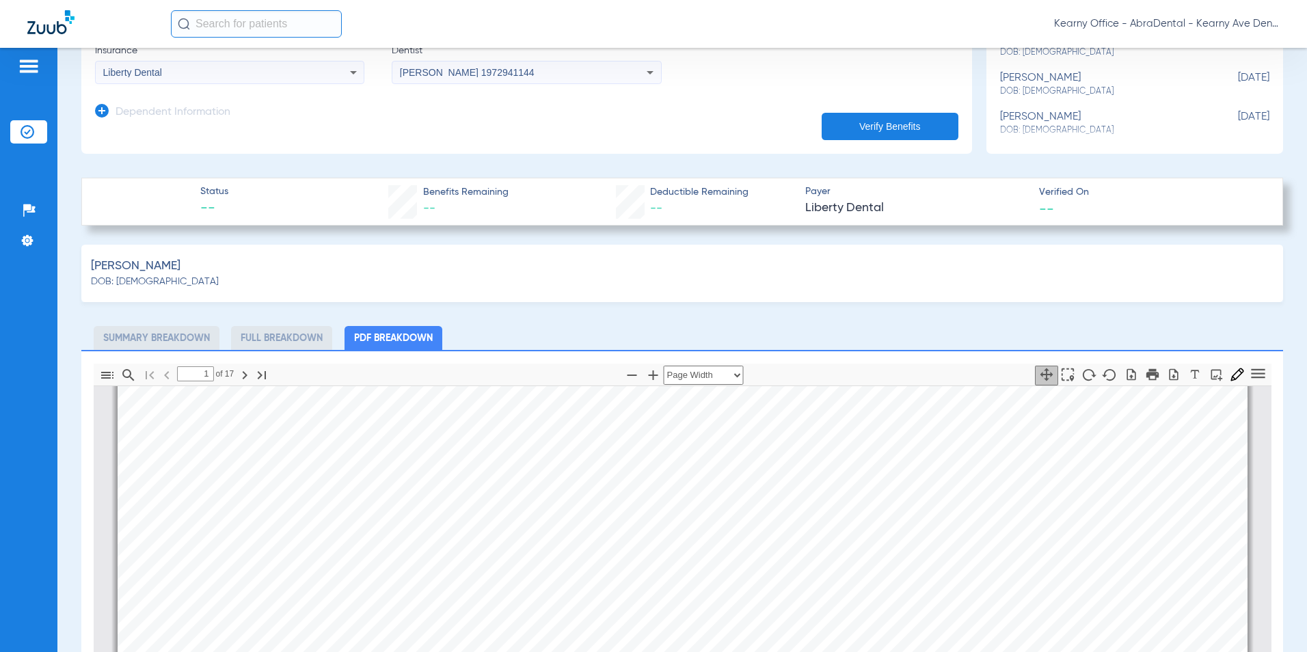
scroll to position [410, 0]
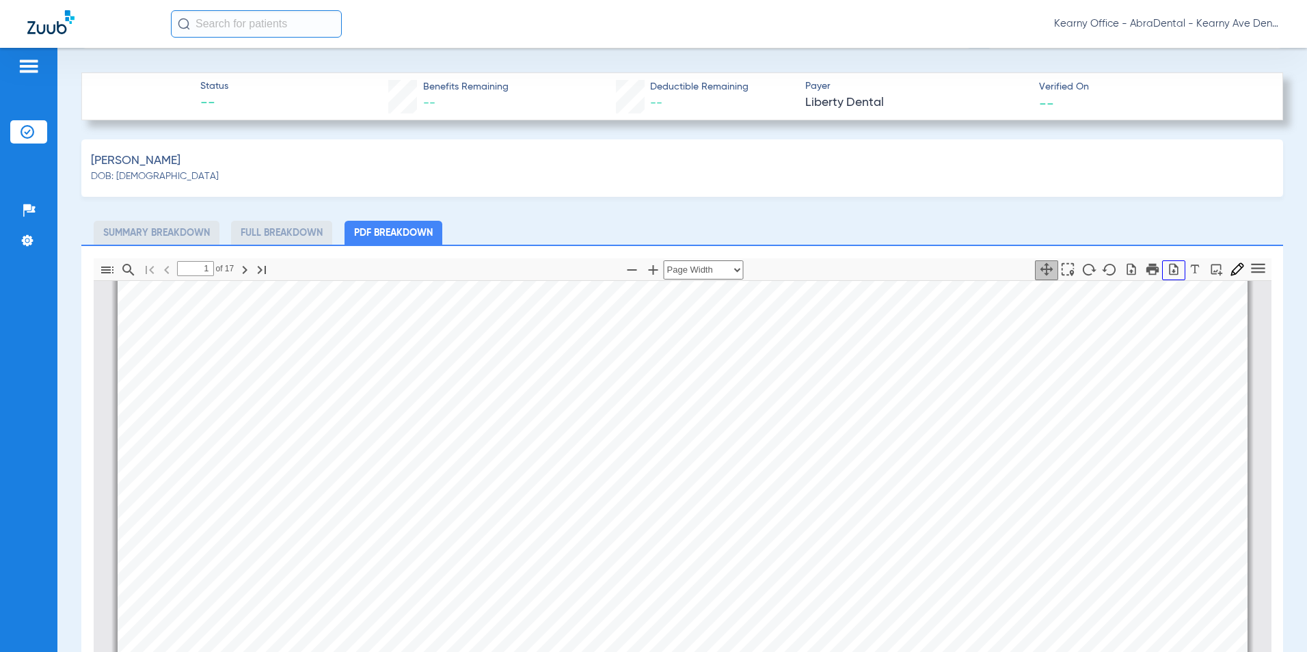
click at [1170, 266] on icon "button" at bounding box center [1174, 270] width 14 height 14
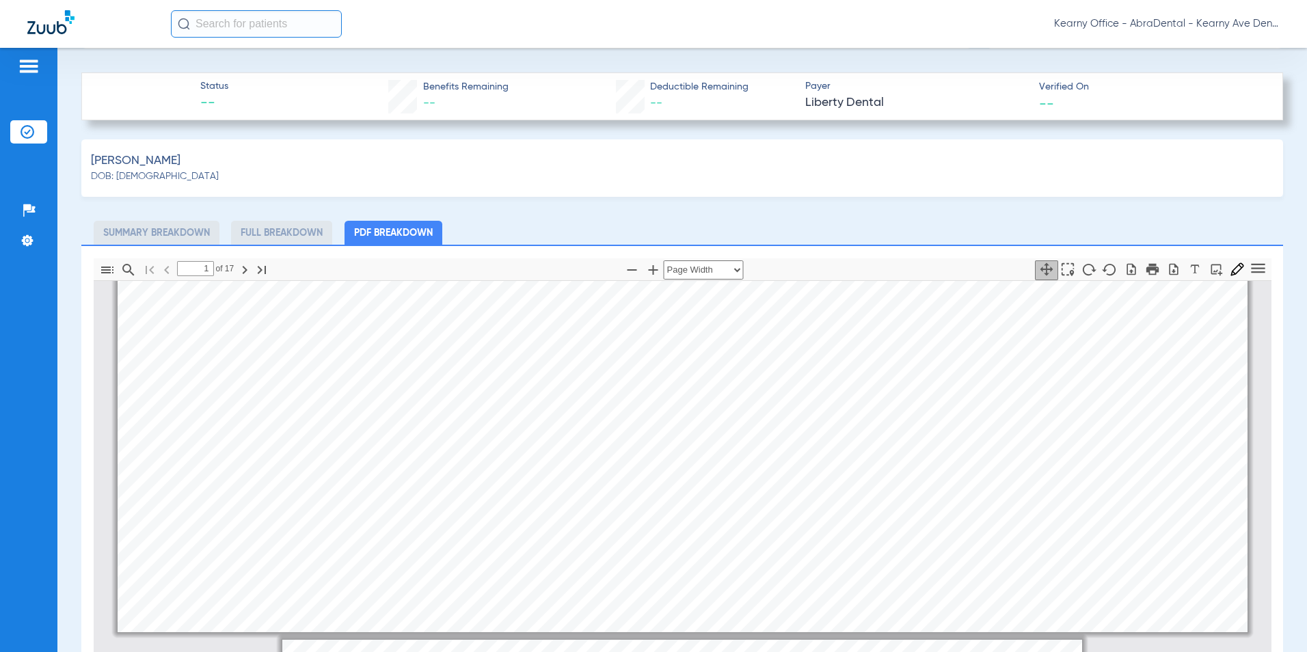
type input "2"
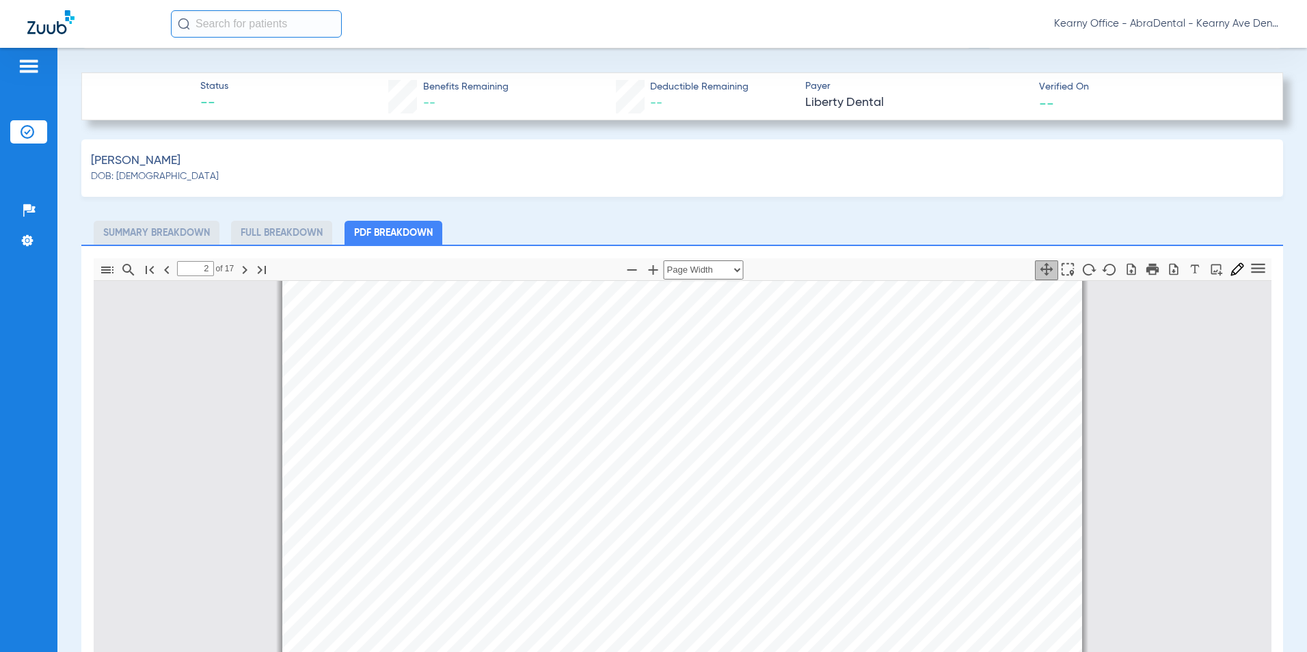
scroll to position [896, 0]
drag, startPoint x: 535, startPoint y: 596, endPoint x: 525, endPoint y: 595, distance: 10.3
click at [537, 598] on span "Name" at bounding box center [550, 603] width 27 height 10
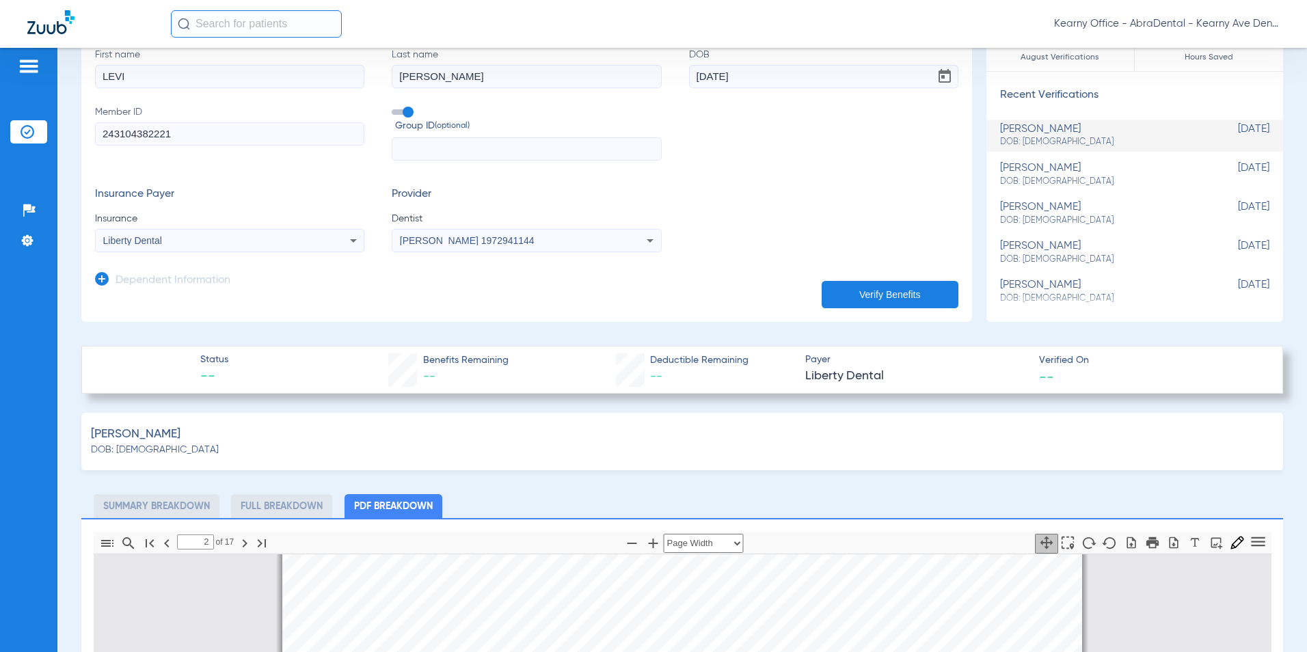
scroll to position [0, 0]
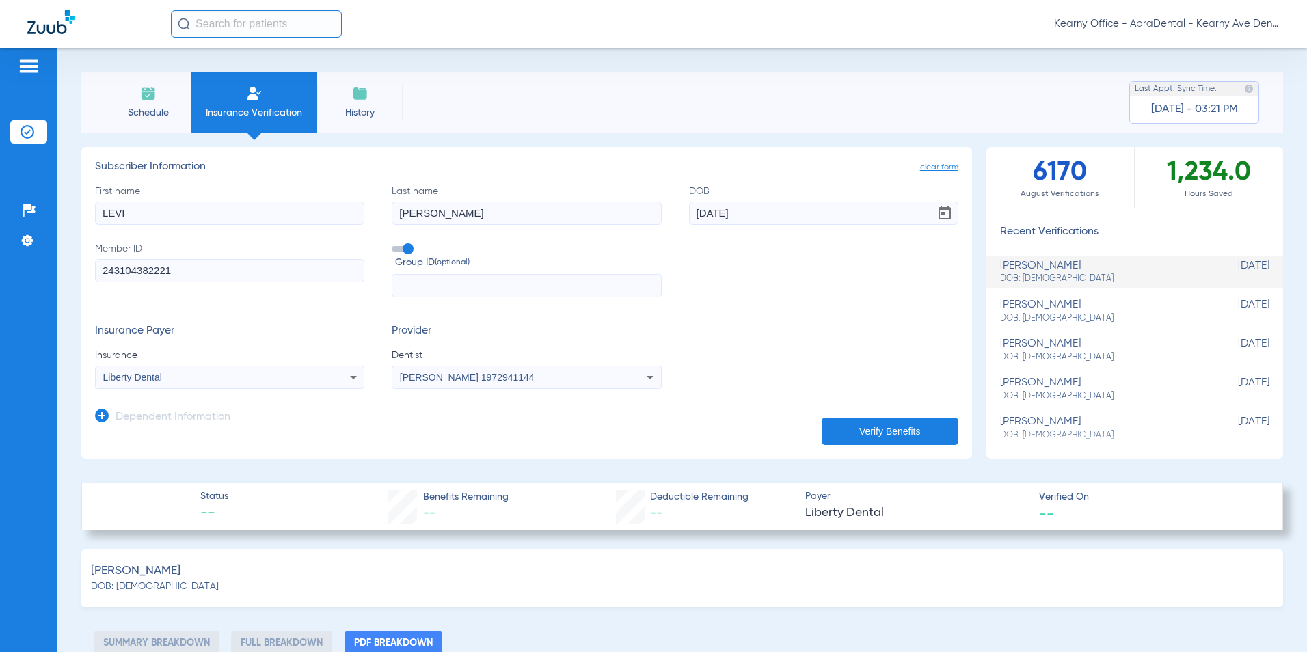
drag, startPoint x: 142, startPoint y: 267, endPoint x: 68, endPoint y: 266, distance: 73.8
click at [68, 266] on div "Schedule Insurance Verification History Last Appt. Sync Time: Today - 03:21 PM …" at bounding box center [682, 350] width 1250 height 604
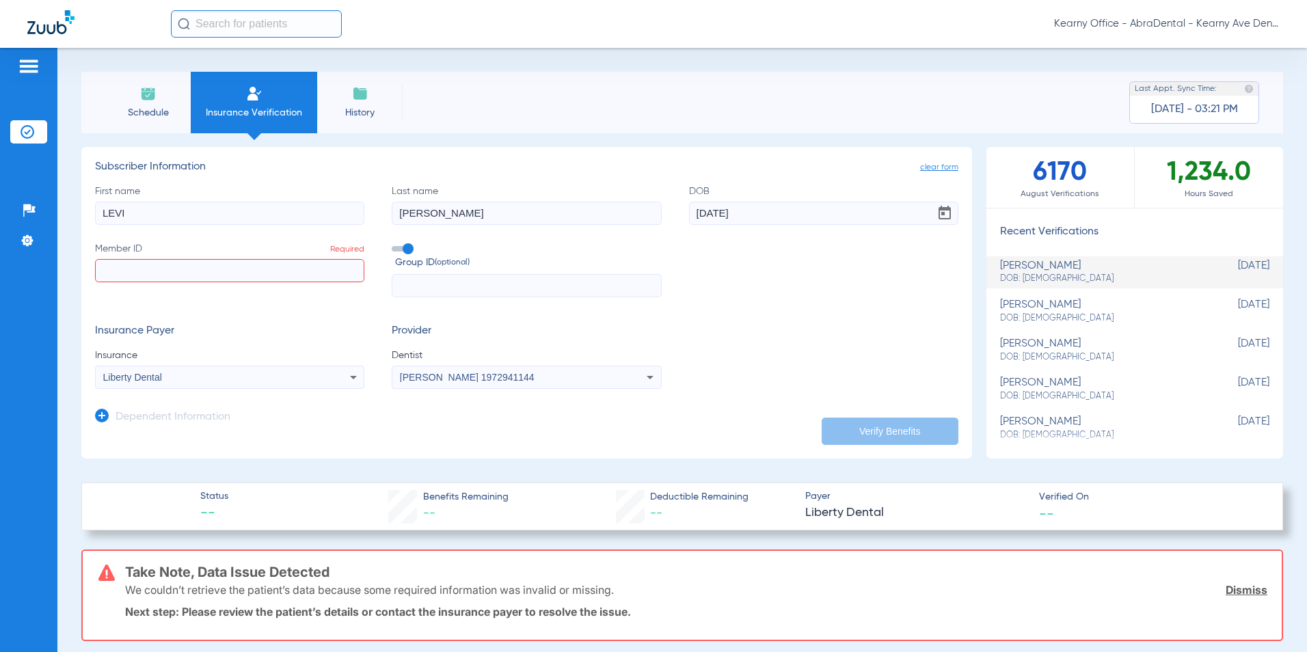
paste input "43795777"
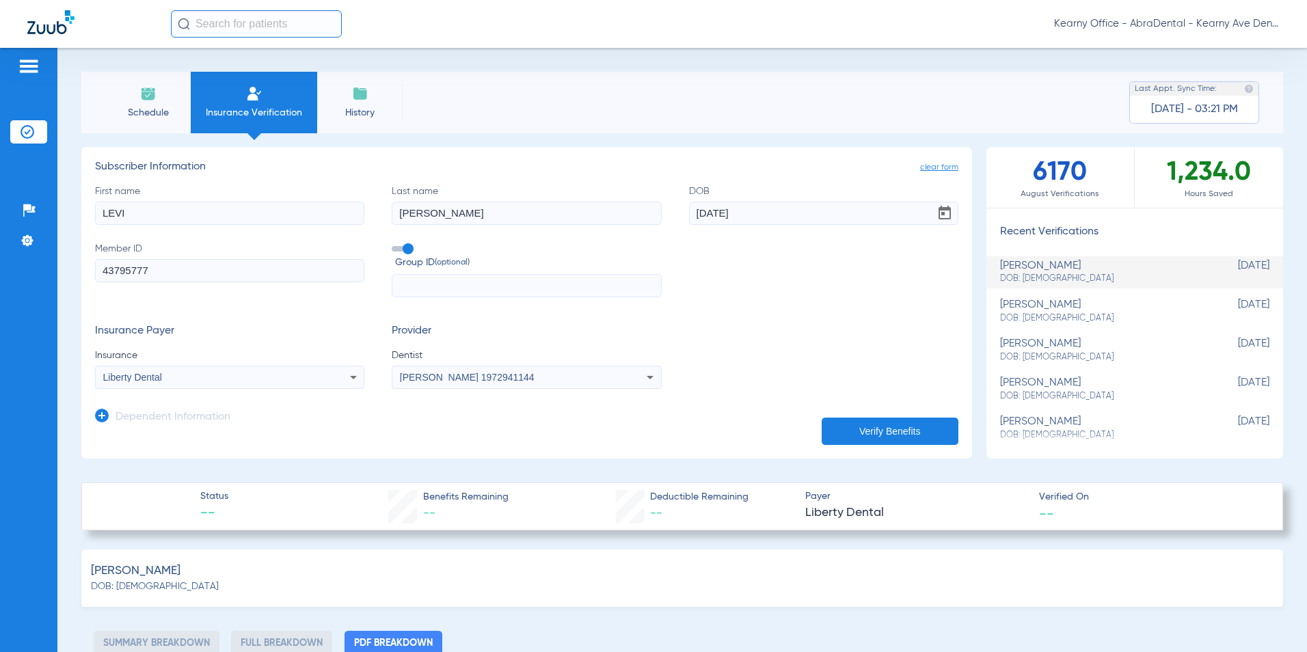
type input "43795777"
click at [105, 215] on input "LEVI" at bounding box center [229, 213] width 269 height 23
type input "ZOE"
type input "LAZO"
type input "0"
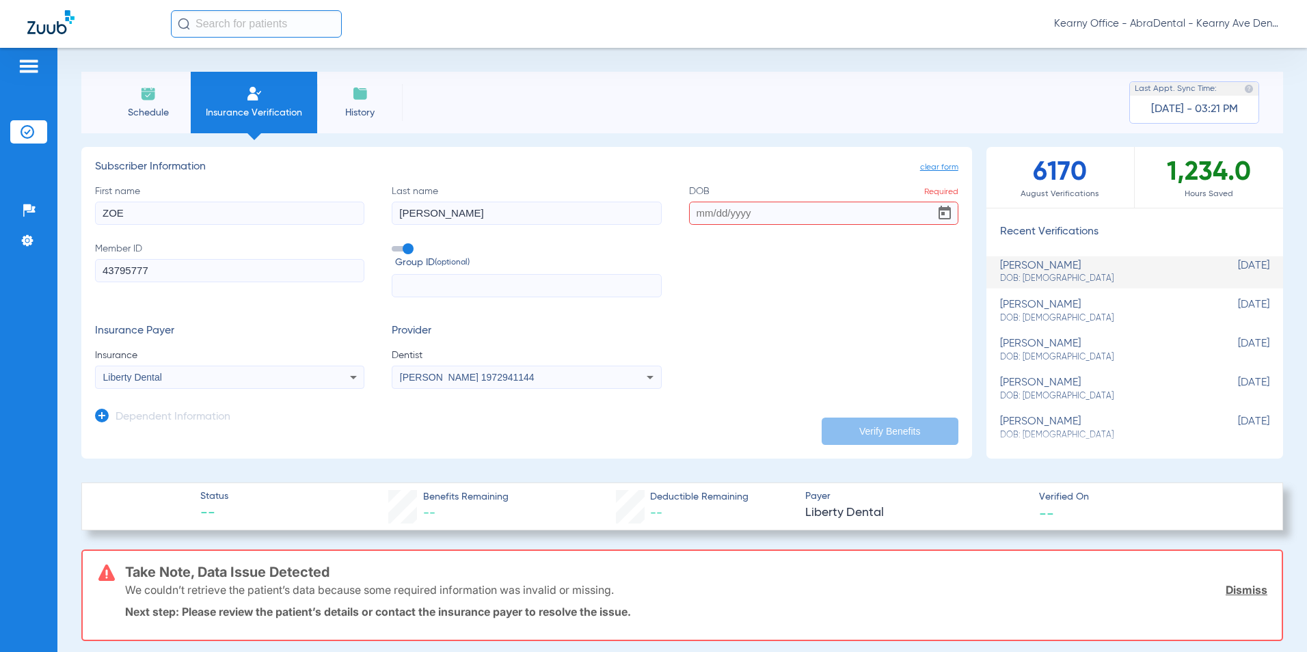
click at [717, 204] on input "DOB Required" at bounding box center [823, 213] width 269 height 23
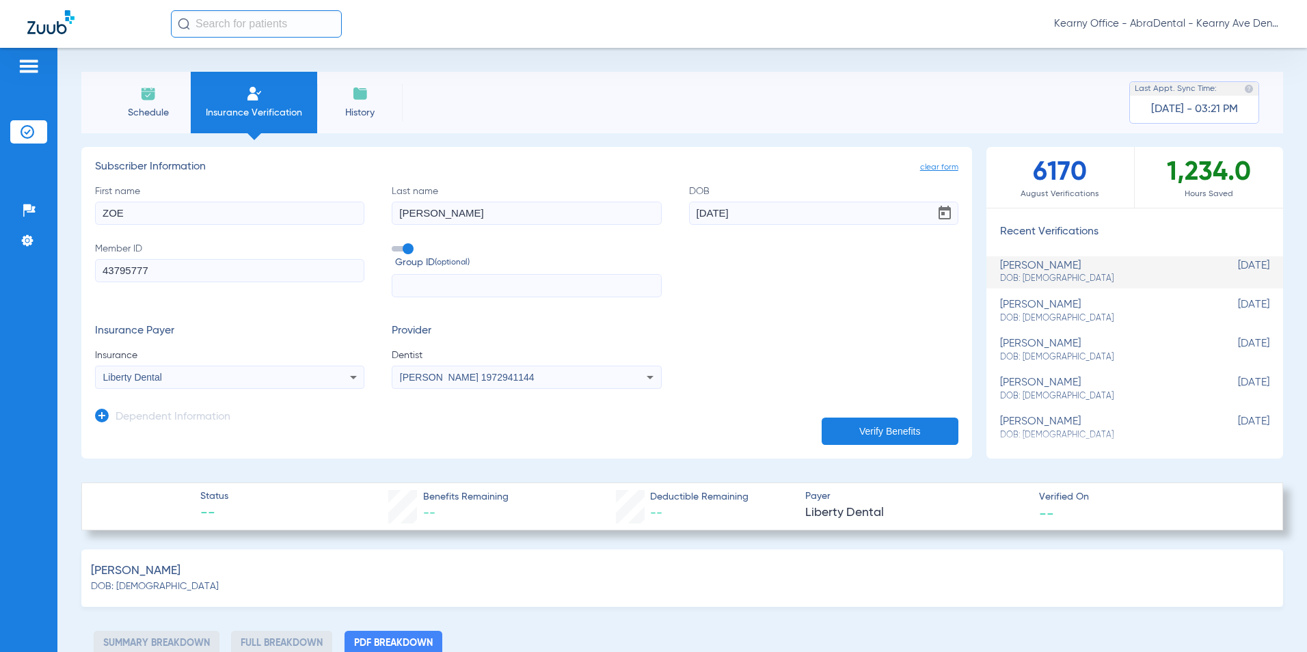
type input "01/11/2016"
click at [891, 425] on button "Verify Benefits" at bounding box center [890, 431] width 137 height 27
select select "page-width"
type input "1"
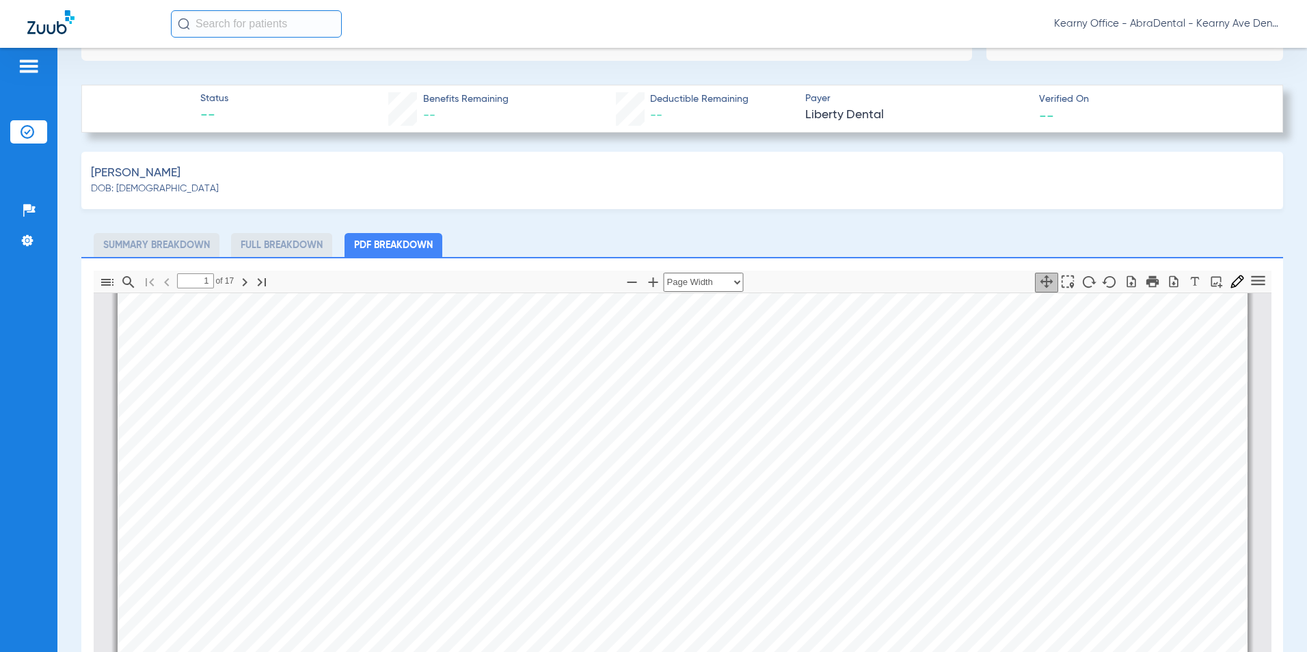
scroll to position [410, 0]
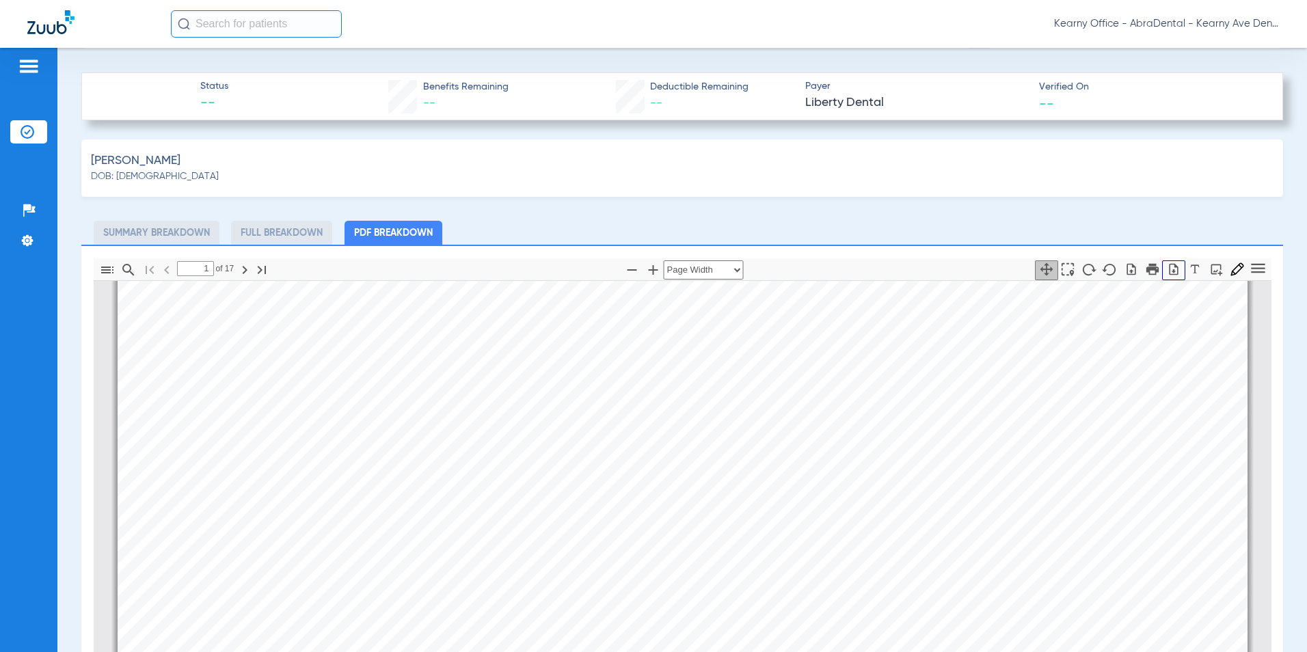
click at [1167, 268] on icon "button" at bounding box center [1174, 270] width 14 height 14
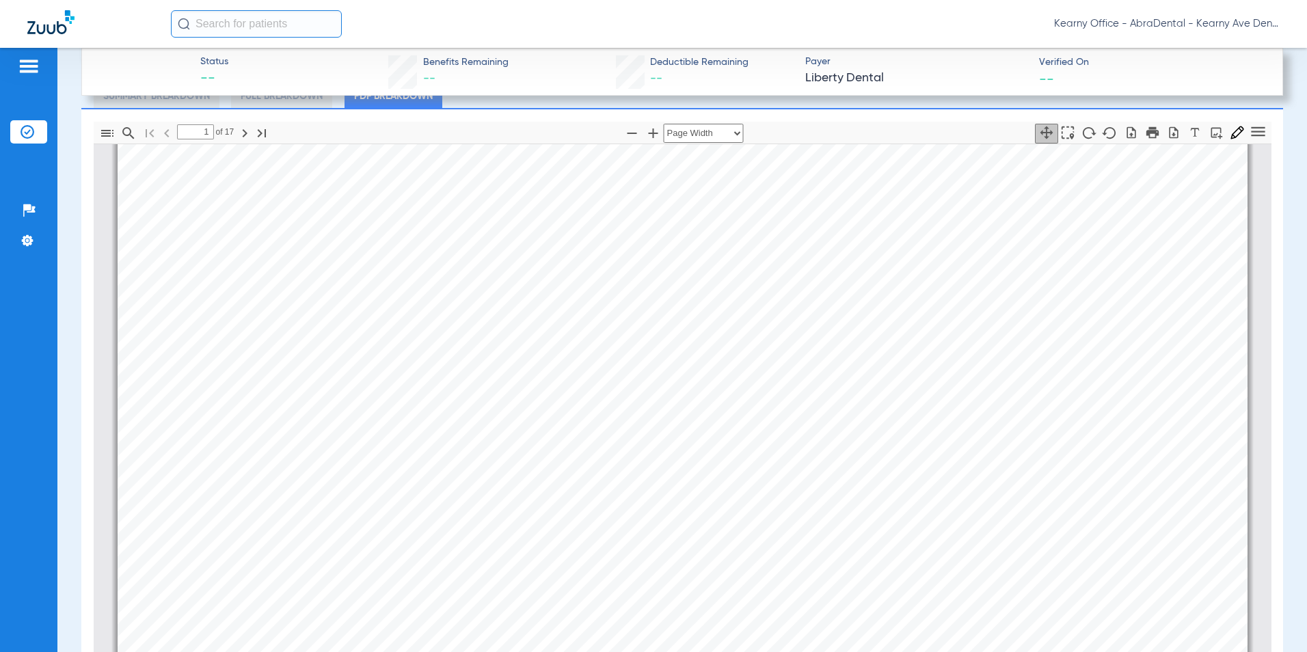
scroll to position [273, 0]
click at [163, 315] on div "Information provided below will be cross-checked with member eligibility record…" at bounding box center [683, 278] width 1130 height 800
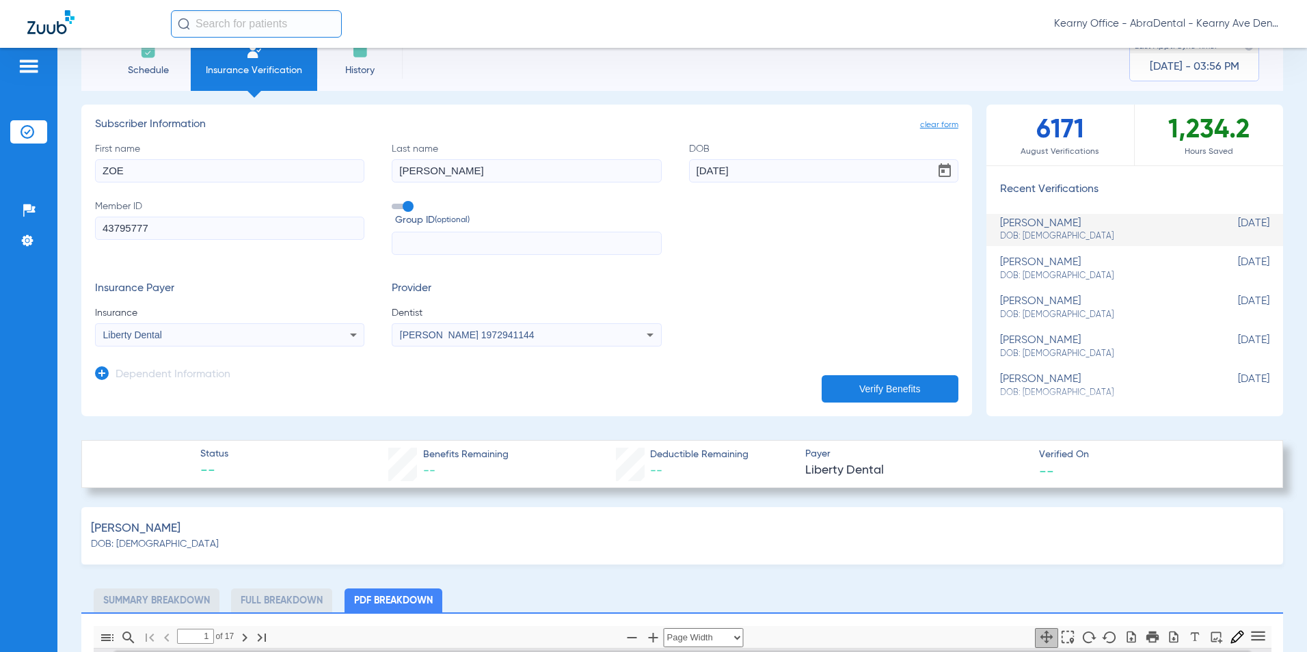
scroll to position [0, 0]
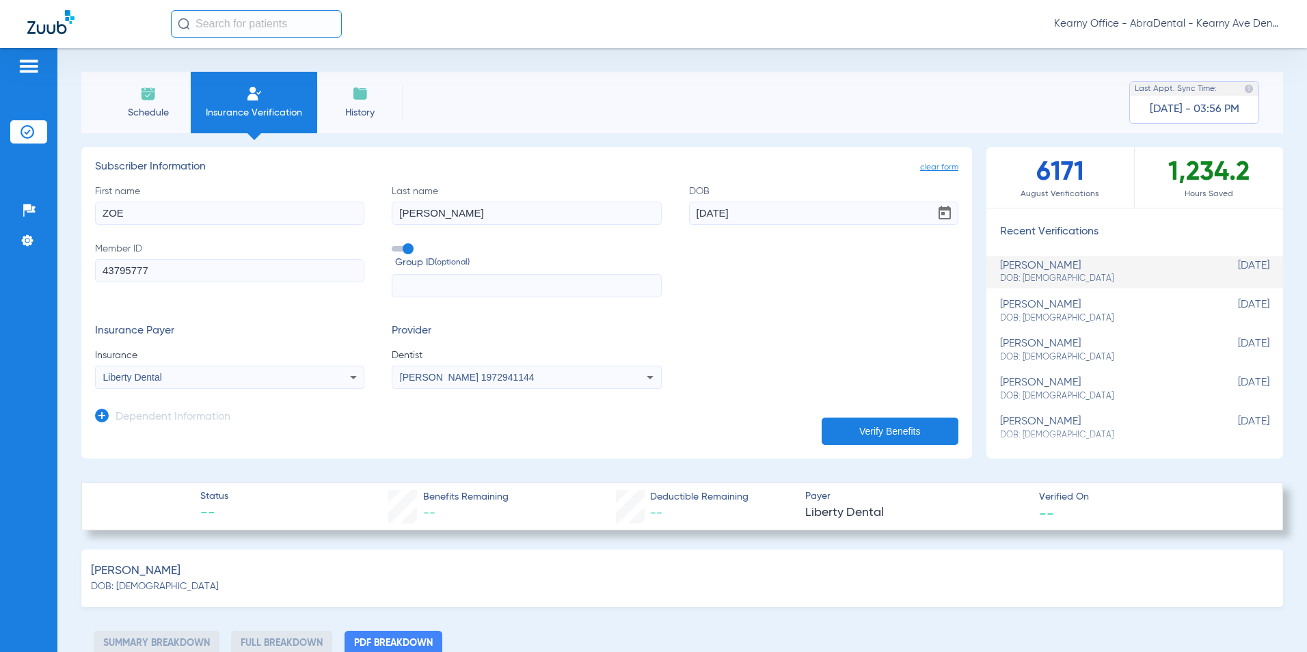
drag, startPoint x: 147, startPoint y: 272, endPoint x: 25, endPoint y: 285, distance: 123.1
click at [26, 285] on div "Patients Insurance Verification Setup Help Center Settings Schedule Insurance V…" at bounding box center [653, 374] width 1307 height 652
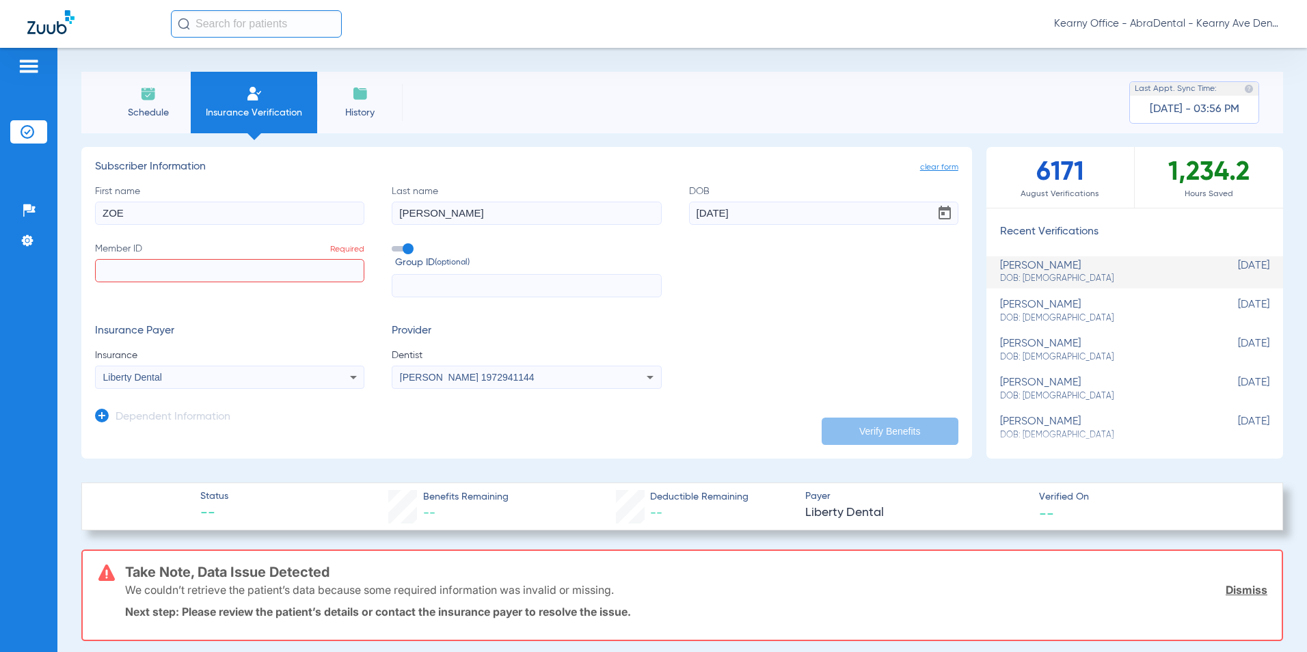
paste input "000805063"
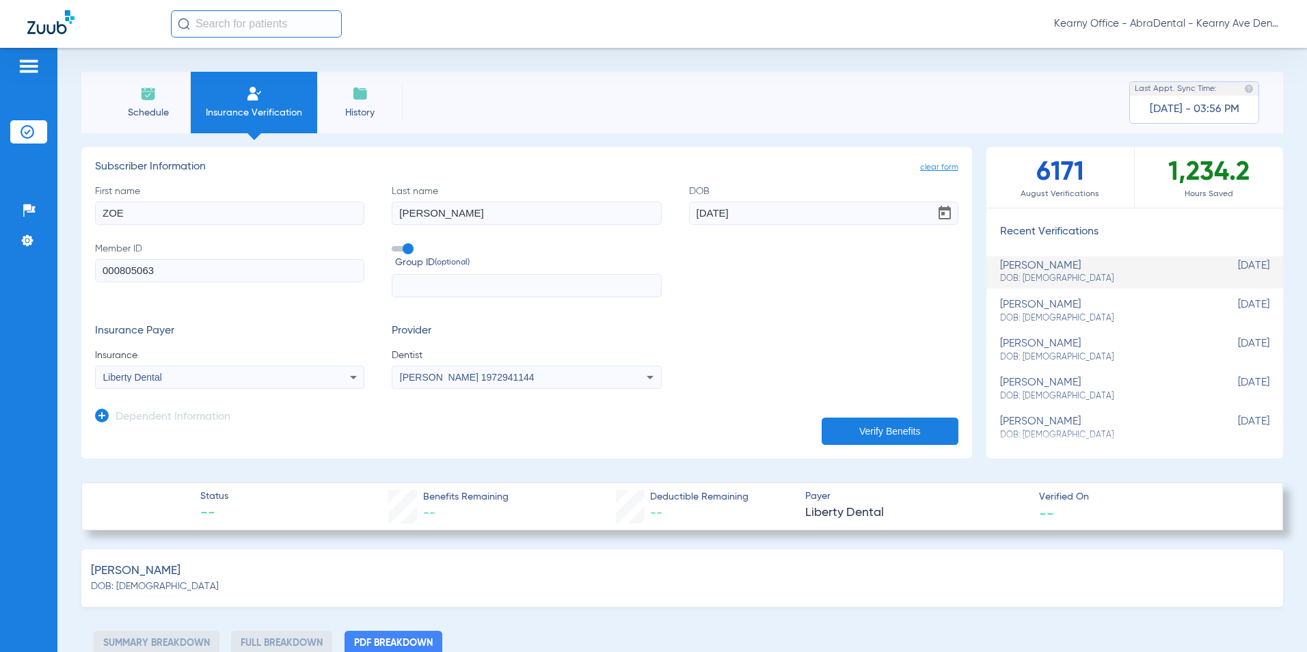
type input "000805063"
drag, startPoint x: 428, startPoint y: 292, endPoint x: 375, endPoint y: 297, distance: 52.9
click at [375, 297] on div "First name ZOE Last name LAZO DOB 01/11/2016 Member ID 000805063 Group ID (opti…" at bounding box center [526, 241] width 863 height 113
click at [502, 300] on form "First name ZOE Last name LAZO DOB 01/11/2016 Member ID 000805063 Group ID (opti…" at bounding box center [526, 287] width 863 height 205
drag, startPoint x: 502, startPoint y: 299, endPoint x: 489, endPoint y: 289, distance: 16.0
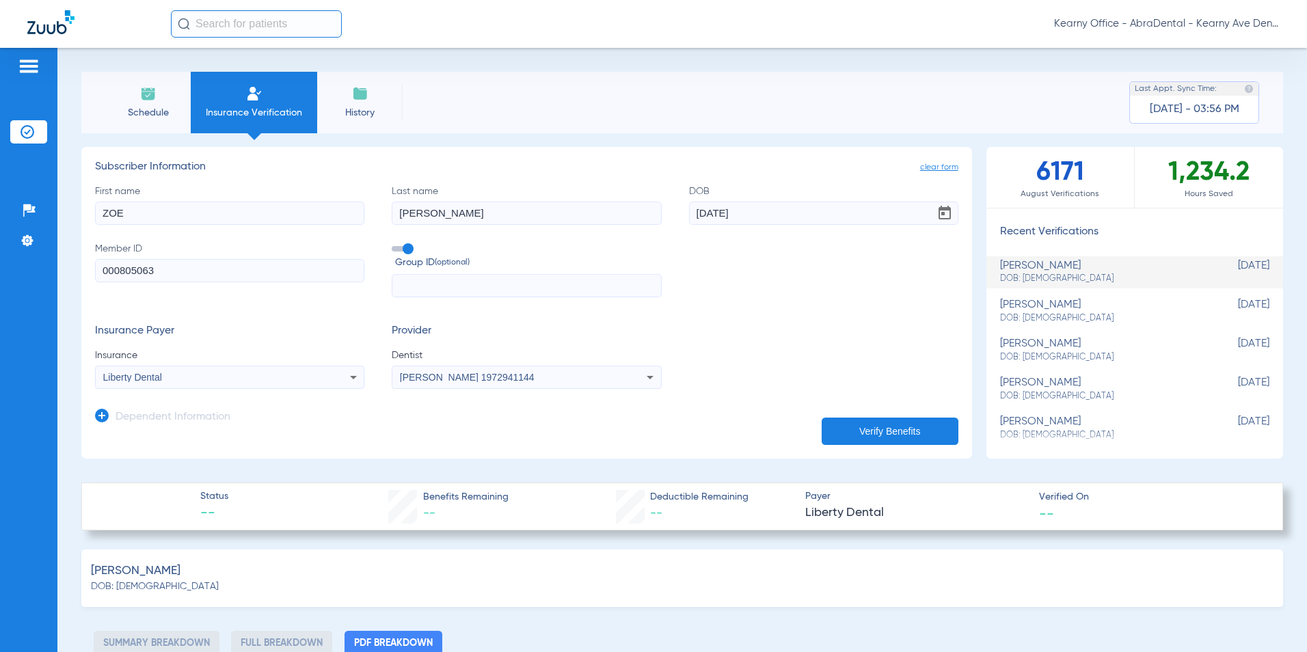
click at [489, 289] on input "text" at bounding box center [526, 285] width 269 height 23
paste input "06850 - 00002"
type input "06850 - 00002"
click at [135, 224] on input "ZOE" at bounding box center [229, 213] width 269 height 23
click at [21, 220] on div "Patients Insurance Verification Setup Help Center Settings Schedule Insurance V…" at bounding box center [653, 374] width 1307 height 652
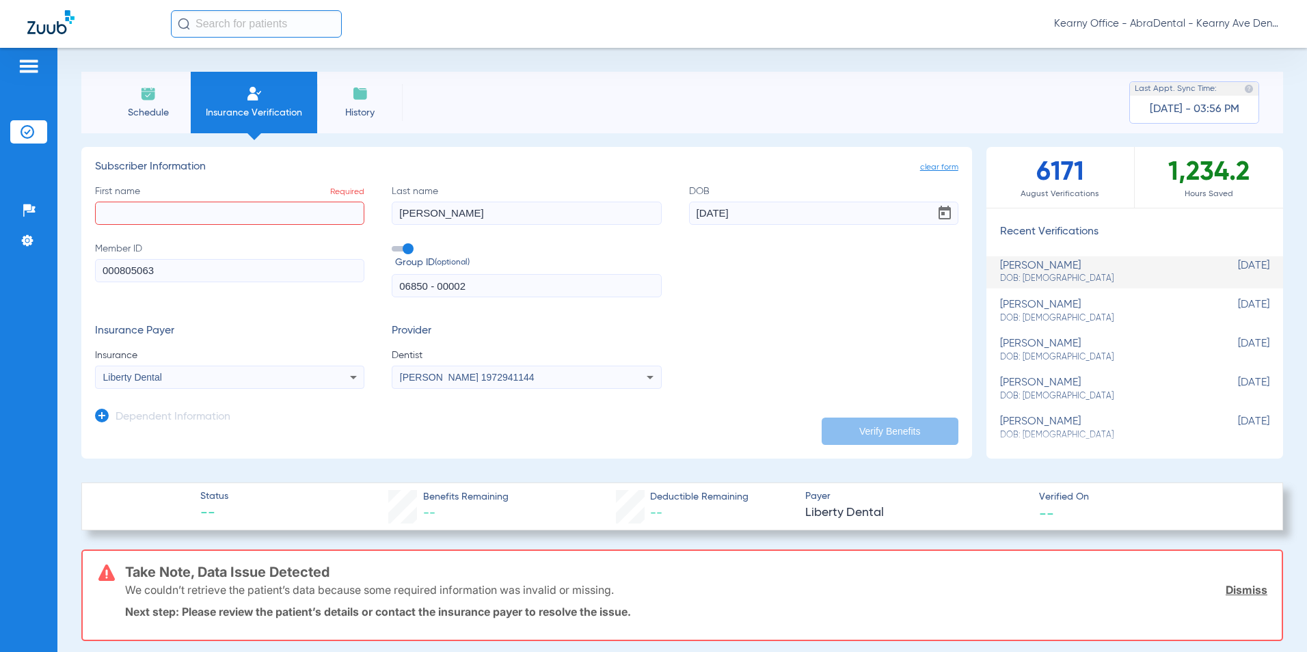
drag, startPoint x: 379, startPoint y: 214, endPoint x: 678, endPoint y: 204, distance: 299.6
click at [197, 196] on div "First name Required Last name LAZO DOB 01/11/2016 Member ID 000805063 Group ID …" at bounding box center [526, 241] width 863 height 113
drag, startPoint x: 748, startPoint y: 213, endPoint x: 335, endPoint y: 200, distance: 413.1
click at [355, 203] on div "First name Required Last name Required DOB 01/11/2016 Member ID 000805063 Group…" at bounding box center [526, 241] width 863 height 113
drag, startPoint x: 103, startPoint y: 416, endPoint x: 132, endPoint y: 432, distance: 33.3
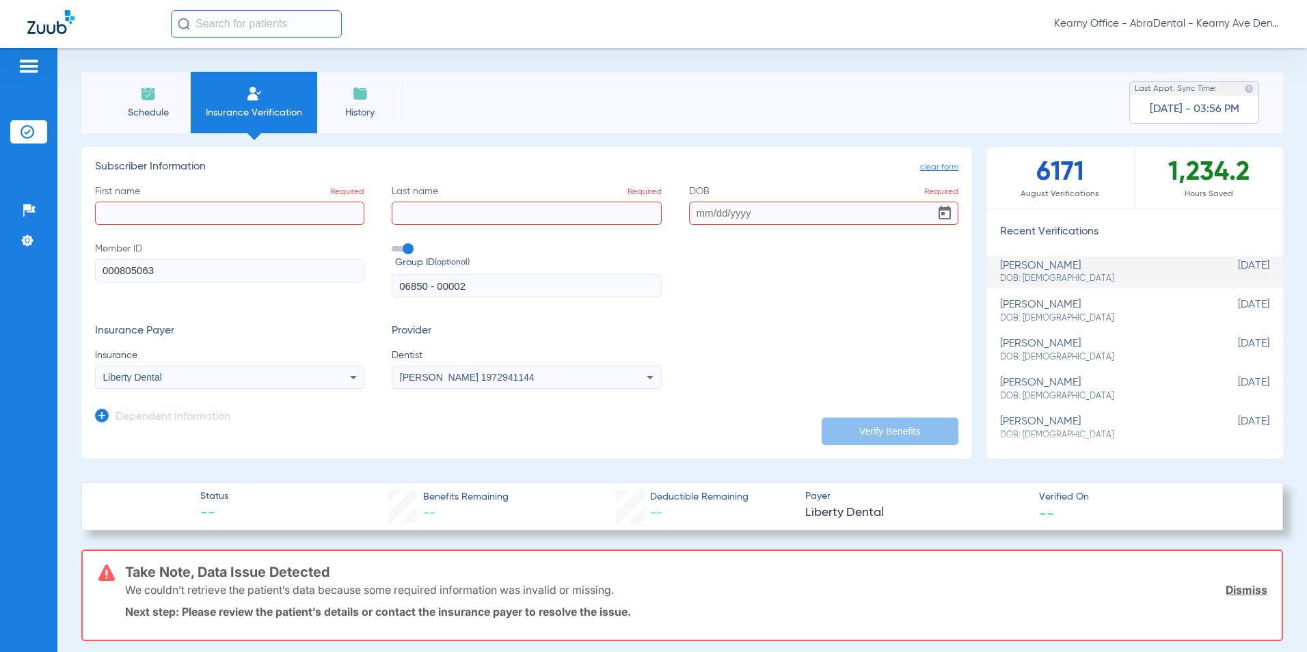
click at [104, 418] on icon at bounding box center [102, 416] width 14 height 14
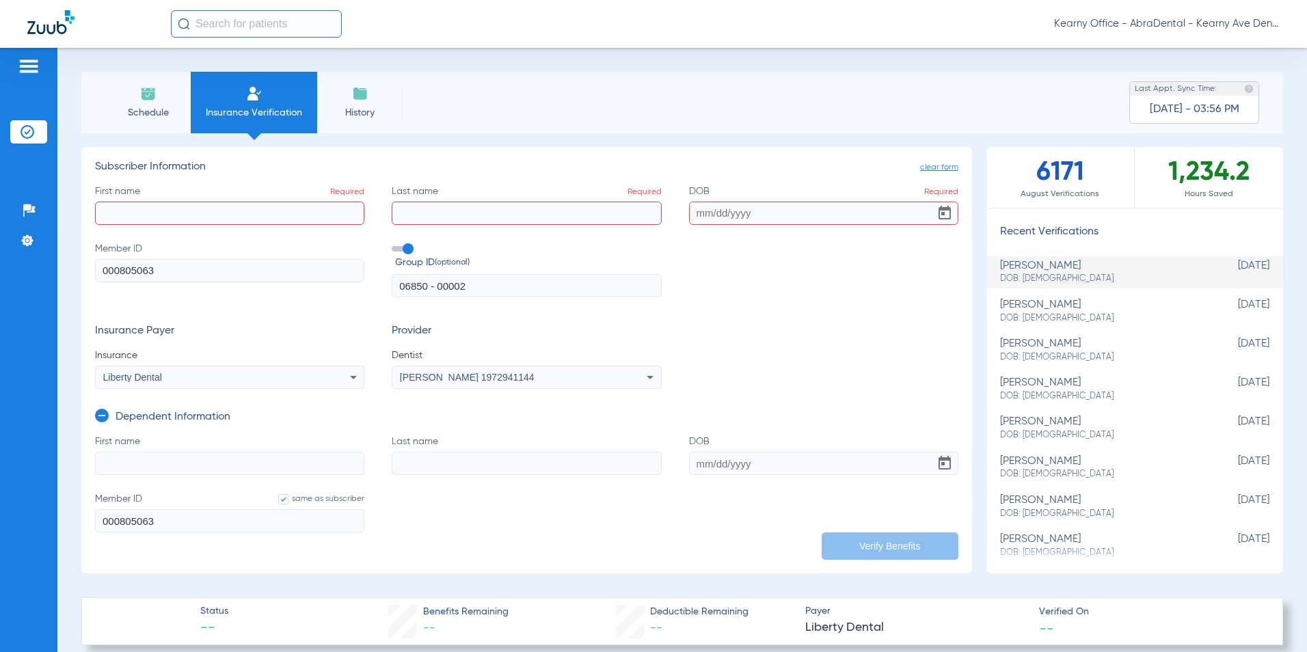
click at [180, 452] on input "First name" at bounding box center [229, 463] width 269 height 23
paste input "JAYDEN"
type input "JAYDEN"
click at [435, 464] on input "Last name" at bounding box center [526, 463] width 269 height 23
paste input "JARA-ALVARADO"
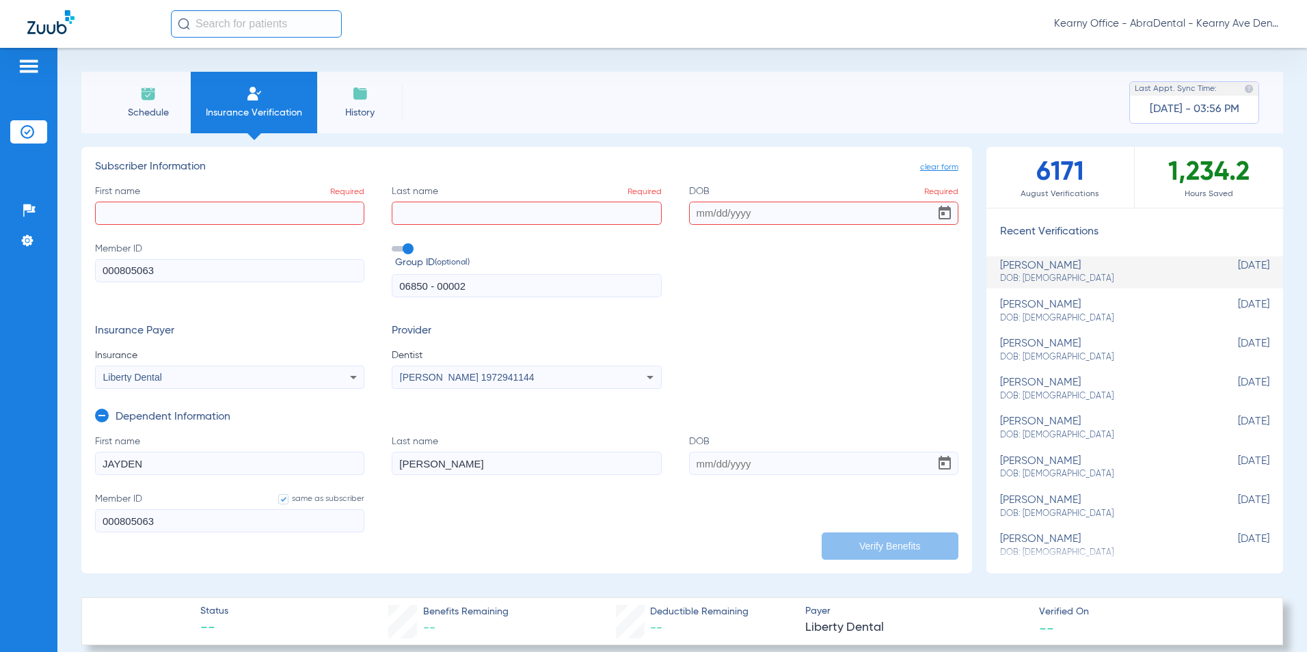
type input "JARA-ALVARADO"
click at [772, 467] on input "DOB" at bounding box center [823, 463] width 269 height 23
type input "11/24/2009"
click at [144, 217] on input "First name Required" at bounding box center [229, 213] width 269 height 23
click at [121, 211] on input "ELIANA" at bounding box center [229, 213] width 269 height 23
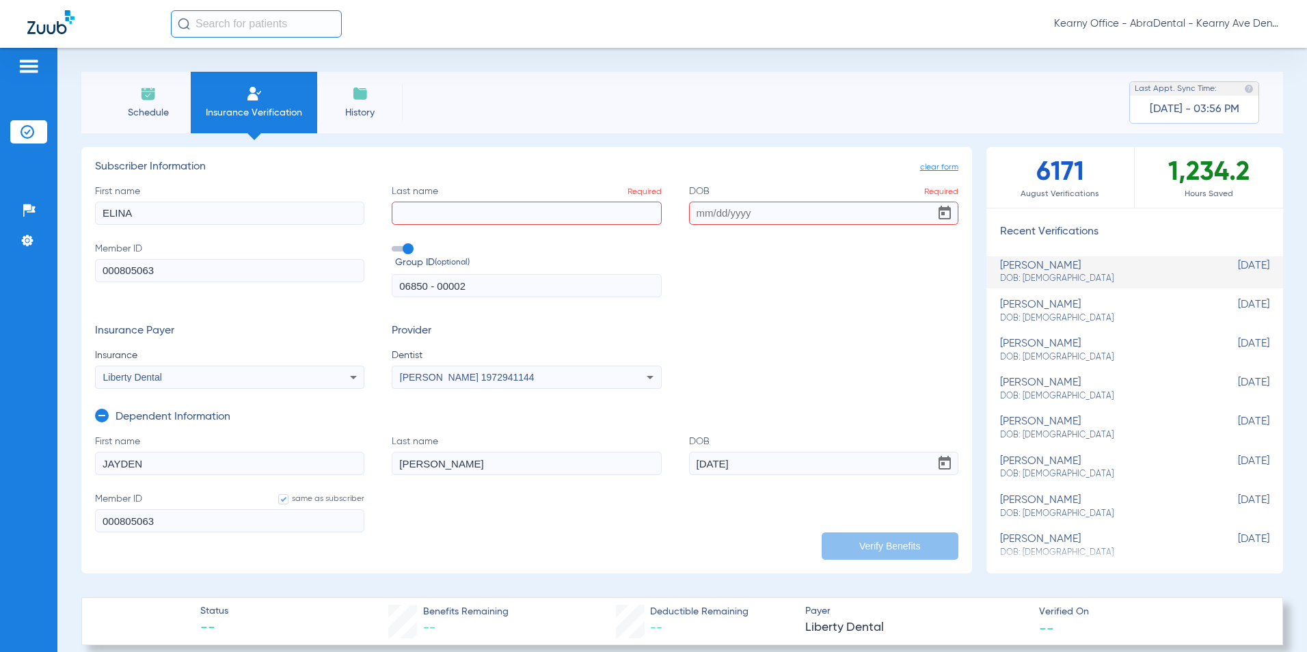
type input "ELINA"
click at [511, 211] on input "Last name Required" at bounding box center [526, 213] width 269 height 23
paste input "ALVARADO"
type input "ALVARADO"
click at [799, 206] on input "DOB Required" at bounding box center [823, 213] width 269 height 23
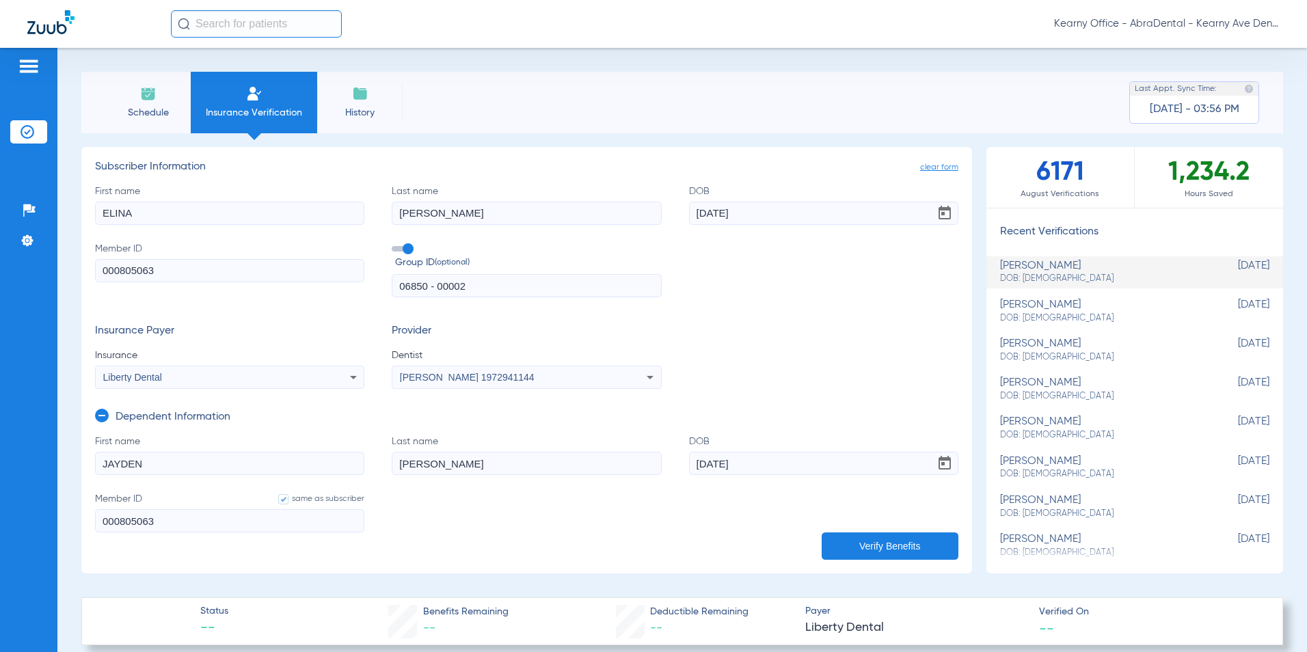
type input "08/11/1973"
drag, startPoint x: 147, startPoint y: 211, endPoint x: 56, endPoint y: 199, distance: 91.7
click at [57, 200] on div "Schedule Insurance Verification History Last Appt. Sync Time: Today - 03:56 PM …" at bounding box center [682, 350] width 1250 height 604
type input "SILVIA ELINA"
click at [892, 544] on button "Verify Benefits" at bounding box center [890, 546] width 137 height 27
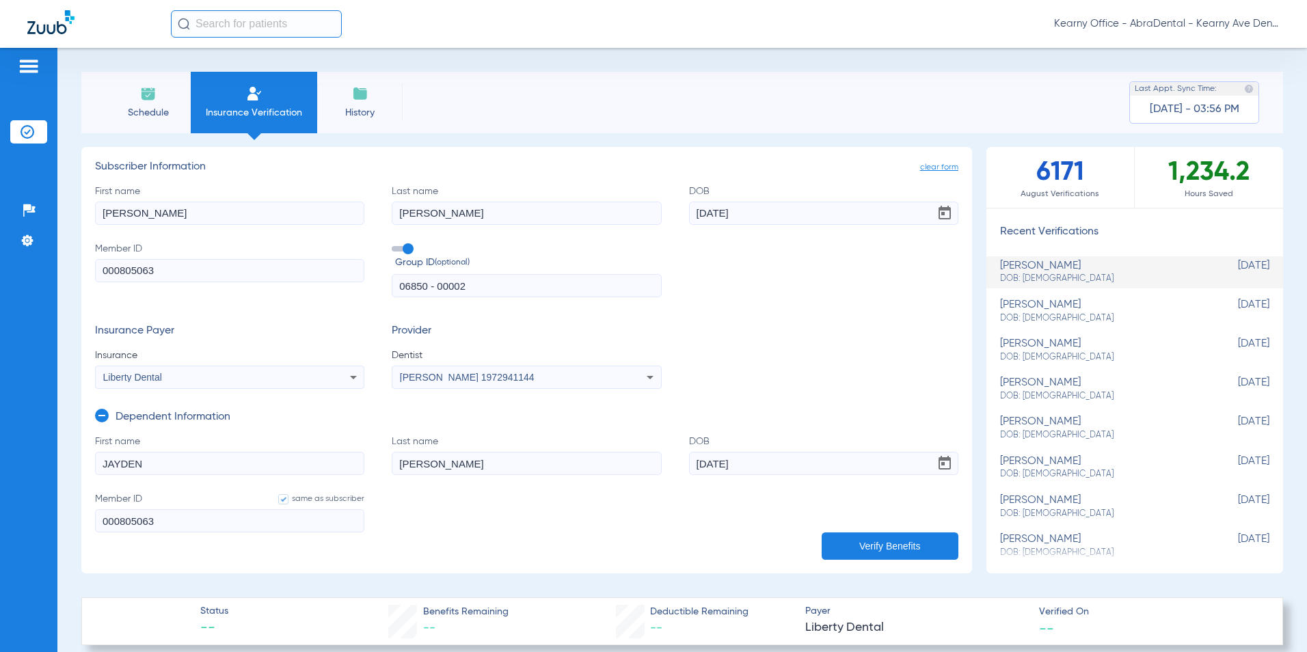
click at [174, 217] on input "SILVIA ELINA" at bounding box center [229, 213] width 269 height 23
click at [283, 385] on div "Liberty Dental" at bounding box center [230, 377] width 268 height 16
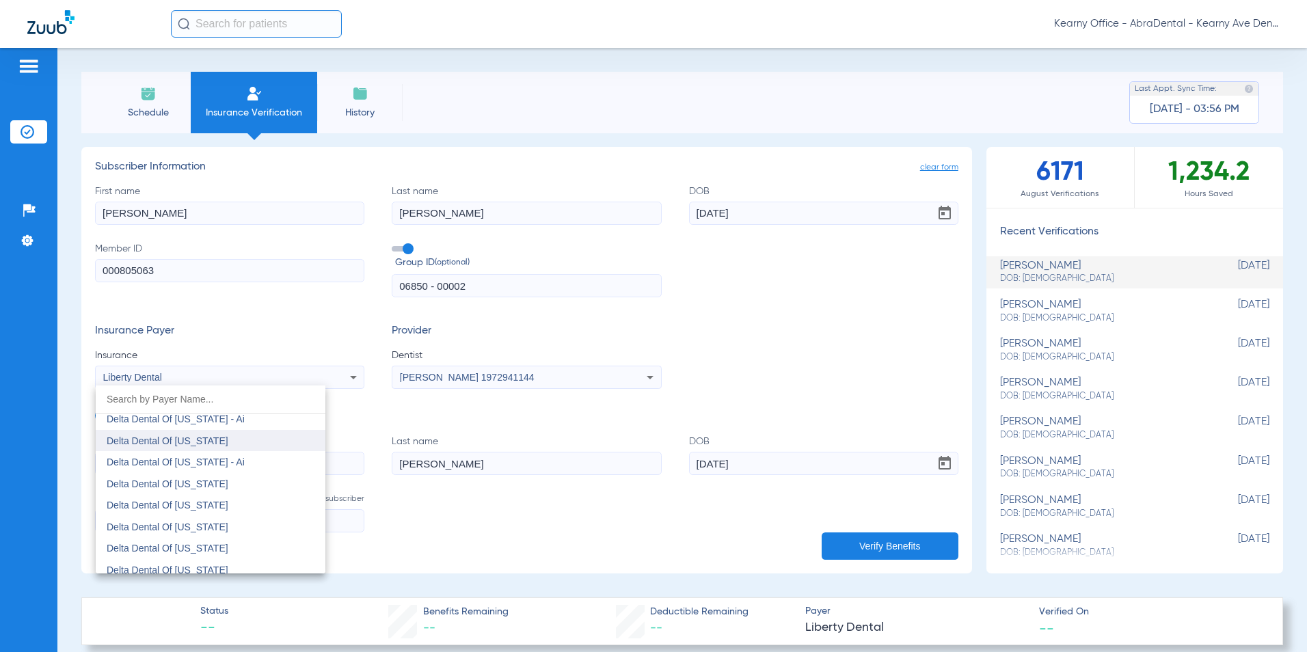
scroll to position [3430, 0]
click at [217, 457] on span "Delta Dental Of [US_STATE]" at bounding box center [168, 462] width 122 height 11
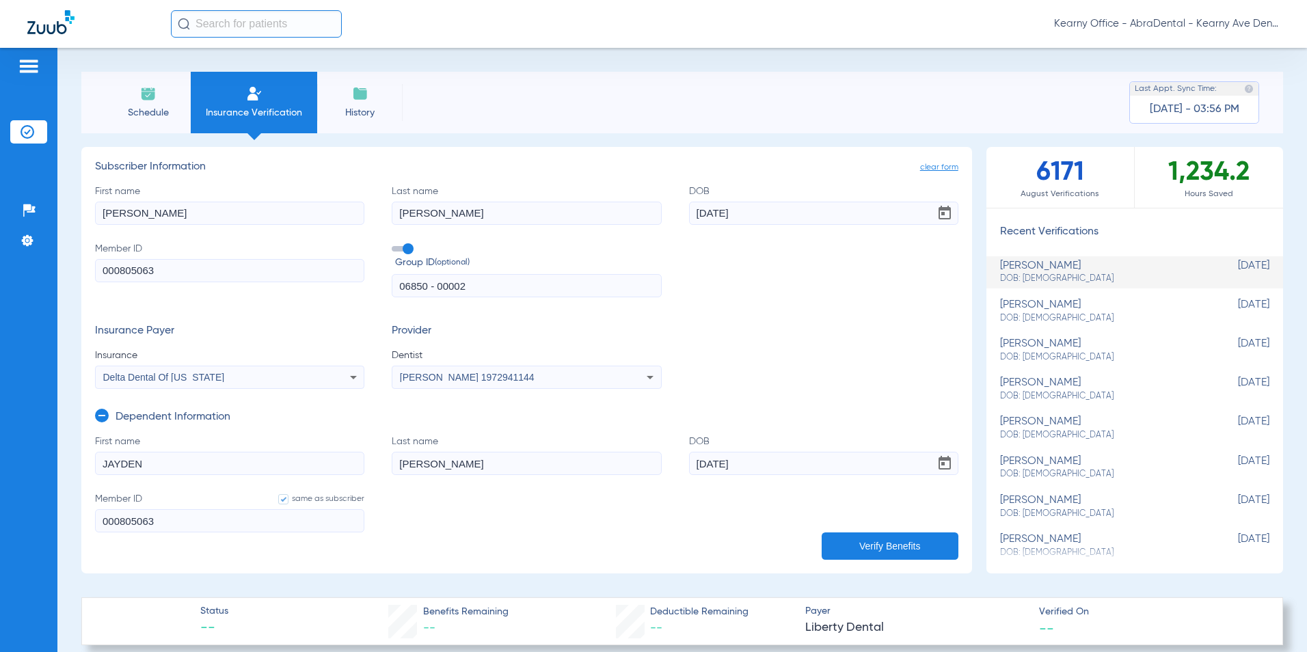
click at [863, 535] on button "Verify Benefits" at bounding box center [890, 546] width 137 height 27
click at [597, 25] on div "Kearny Office - AbraDental - Kearny Ave Dental, LLC - Kearny General" at bounding box center [725, 23] width 1109 height 27
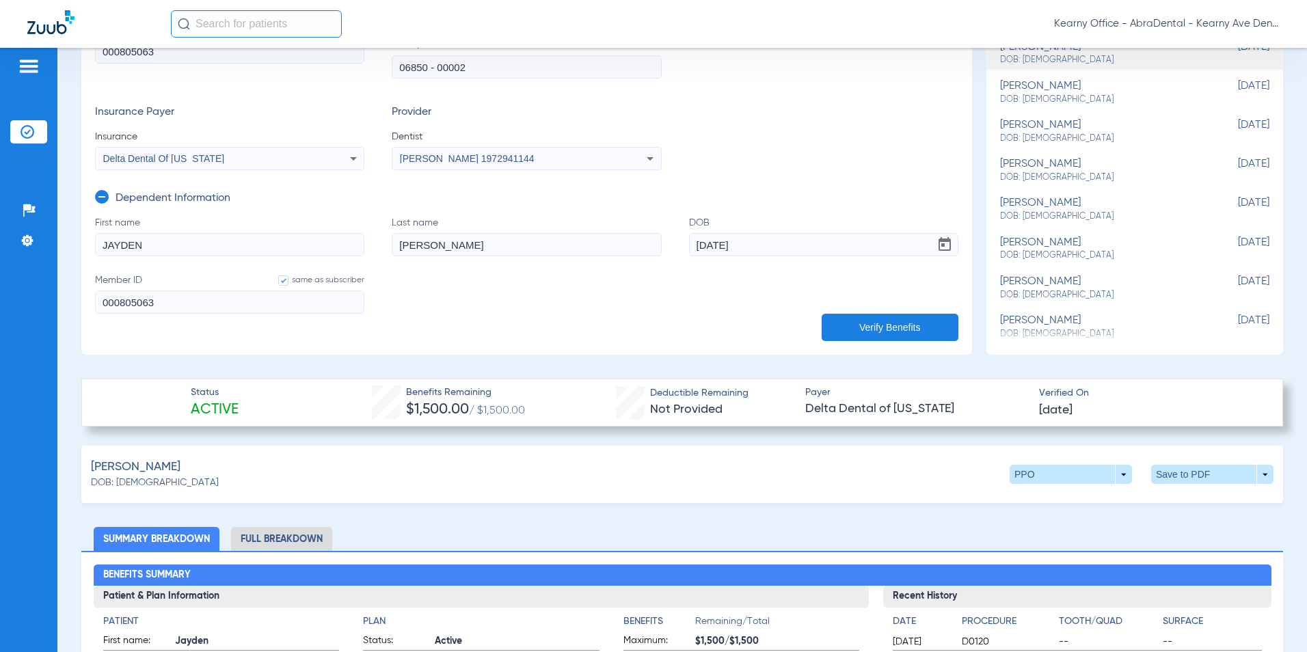
scroll to position [273, 0]
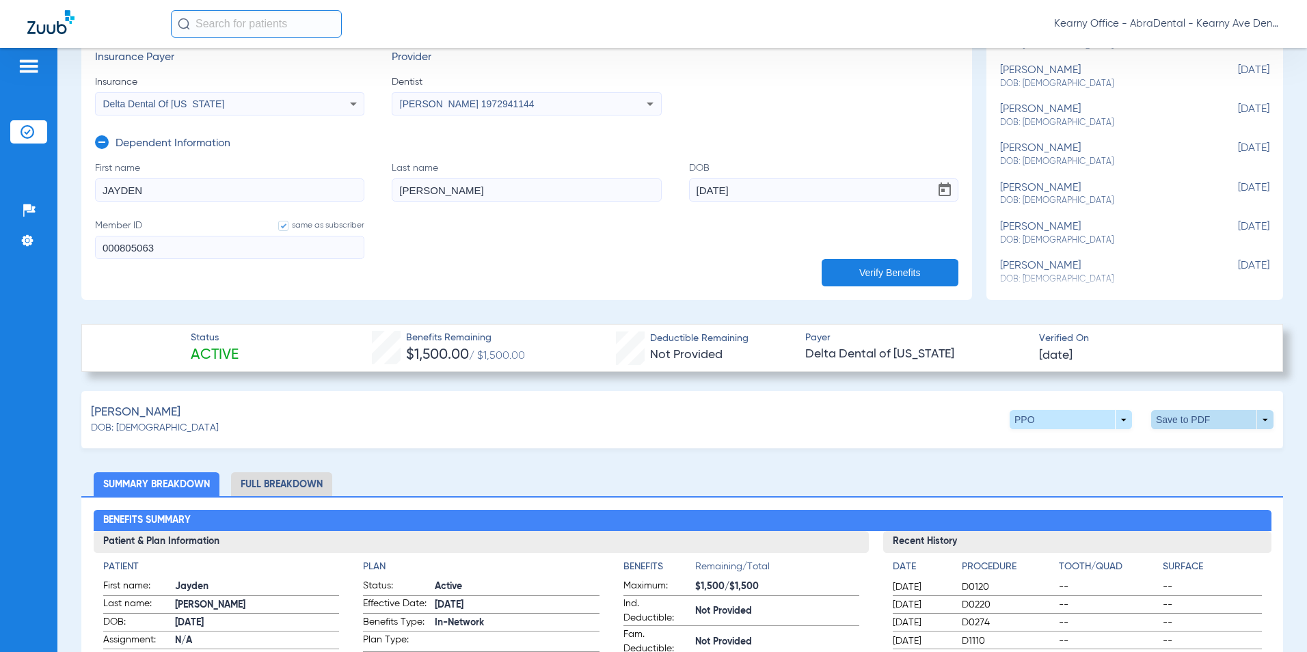
click at [1211, 424] on span at bounding box center [1212, 419] width 33 height 33
click at [1103, 448] on span "Save to PDF" at bounding box center [1100, 446] width 54 height 10
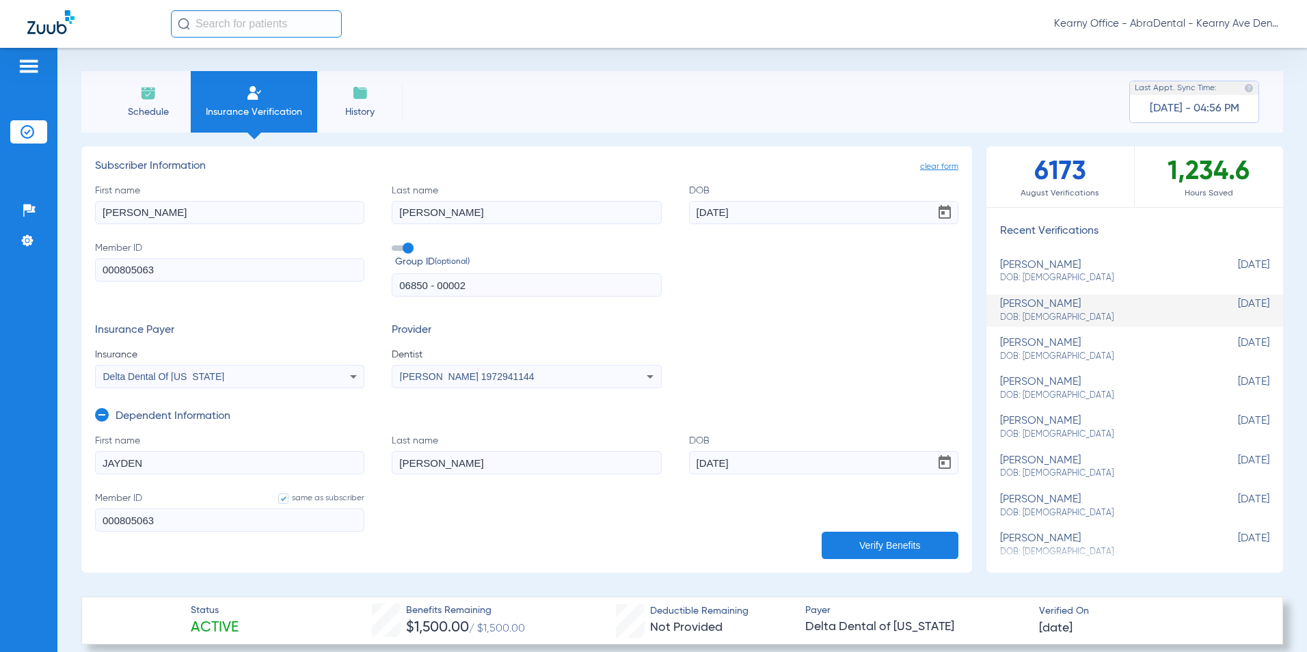
scroll to position [0, 0]
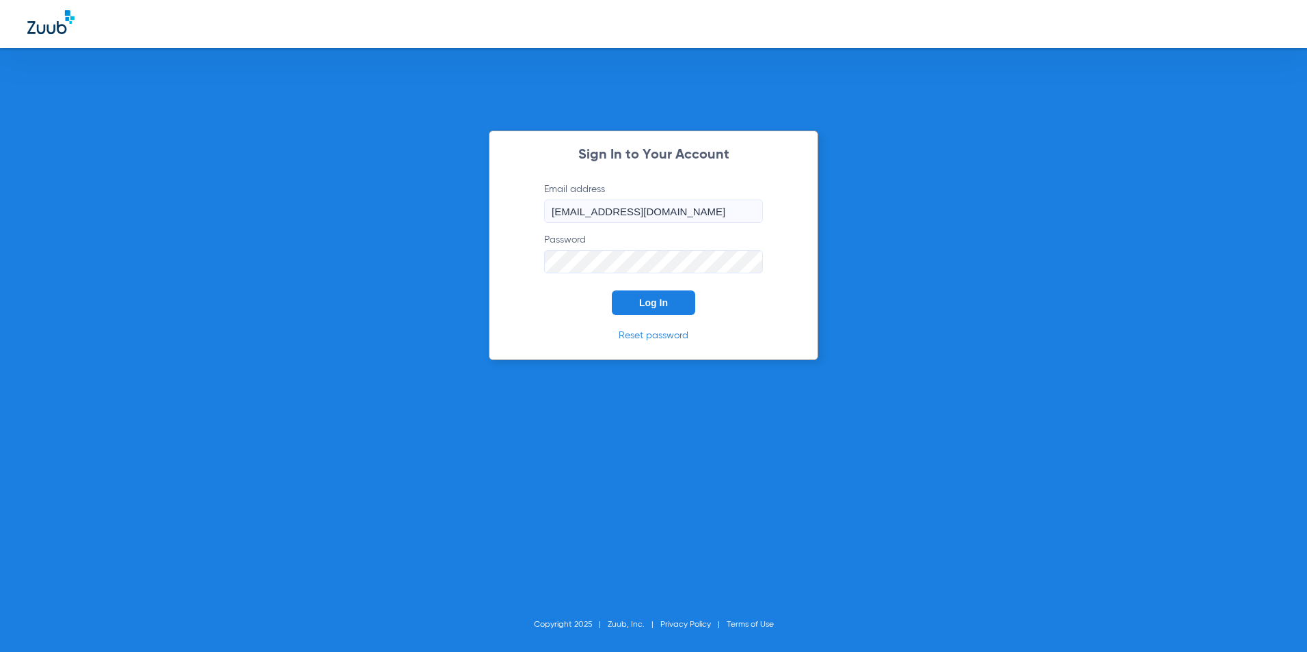
click at [628, 304] on button "Log In" at bounding box center [653, 303] width 83 height 25
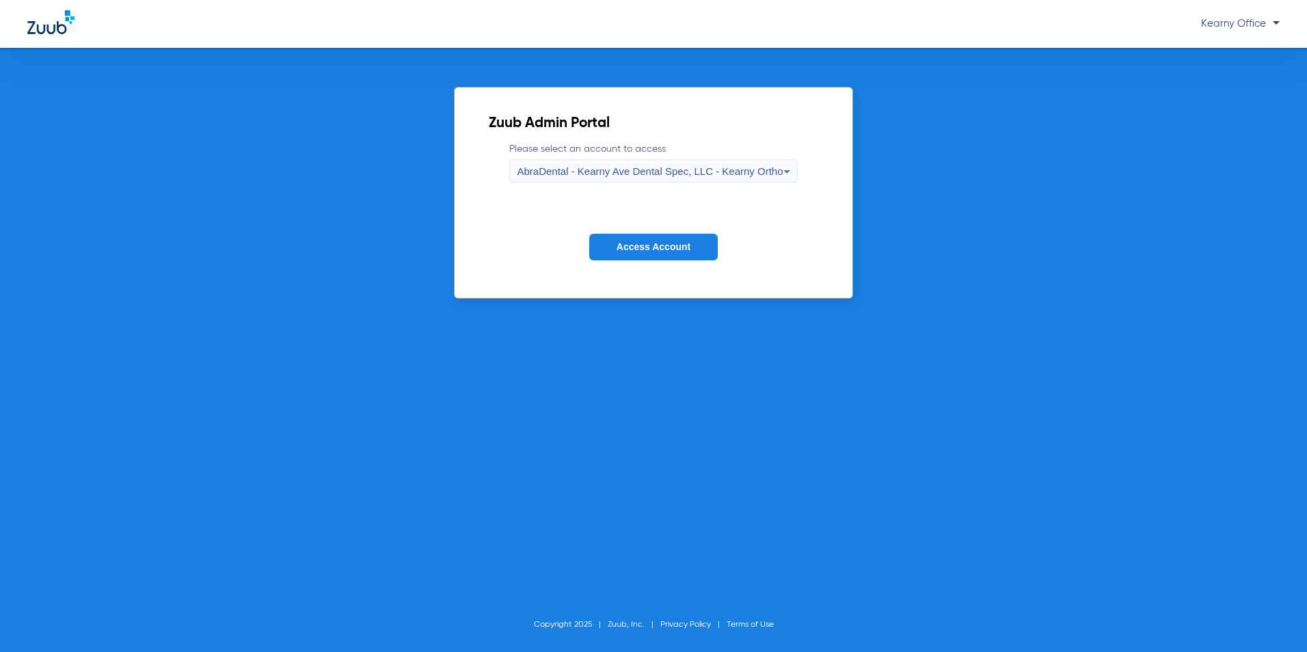
click at [765, 173] on span "AbraDental - Kearny Ave Dental Spec, LLC - Kearny Ortho" at bounding box center [650, 171] width 266 height 12
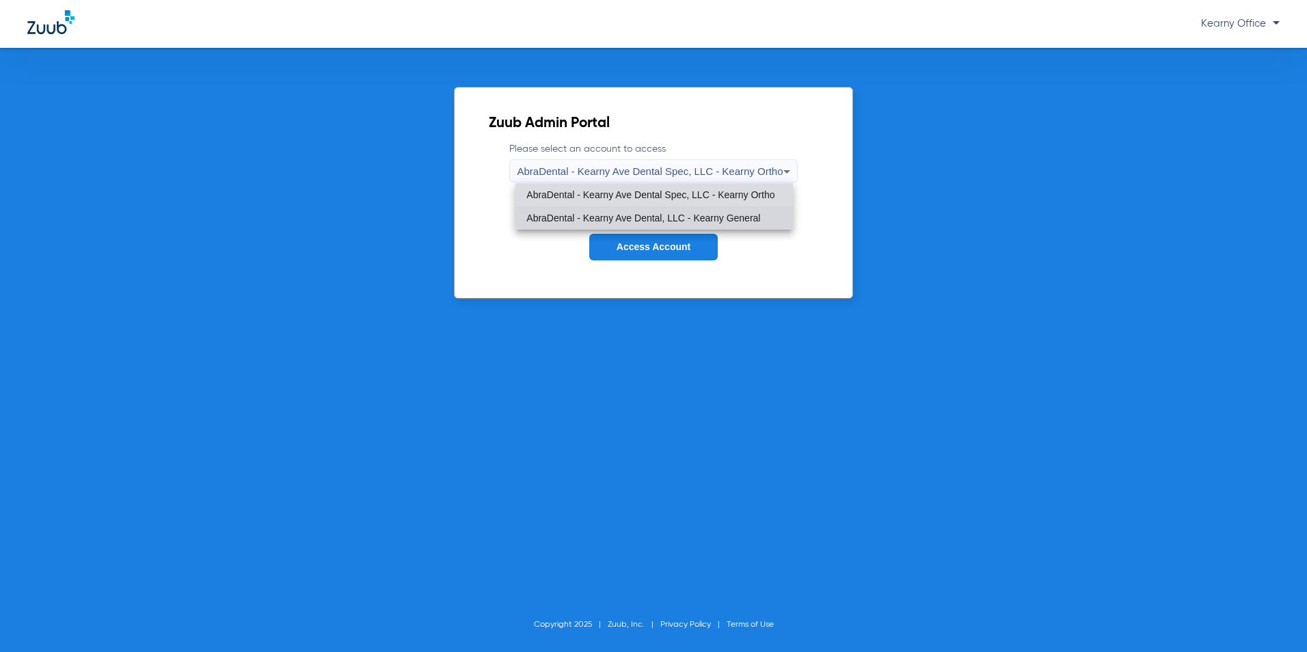
click at [714, 215] on span "AbraDental - Kearny Ave Dental, LLC - Kearny General" at bounding box center [643, 218] width 234 height 10
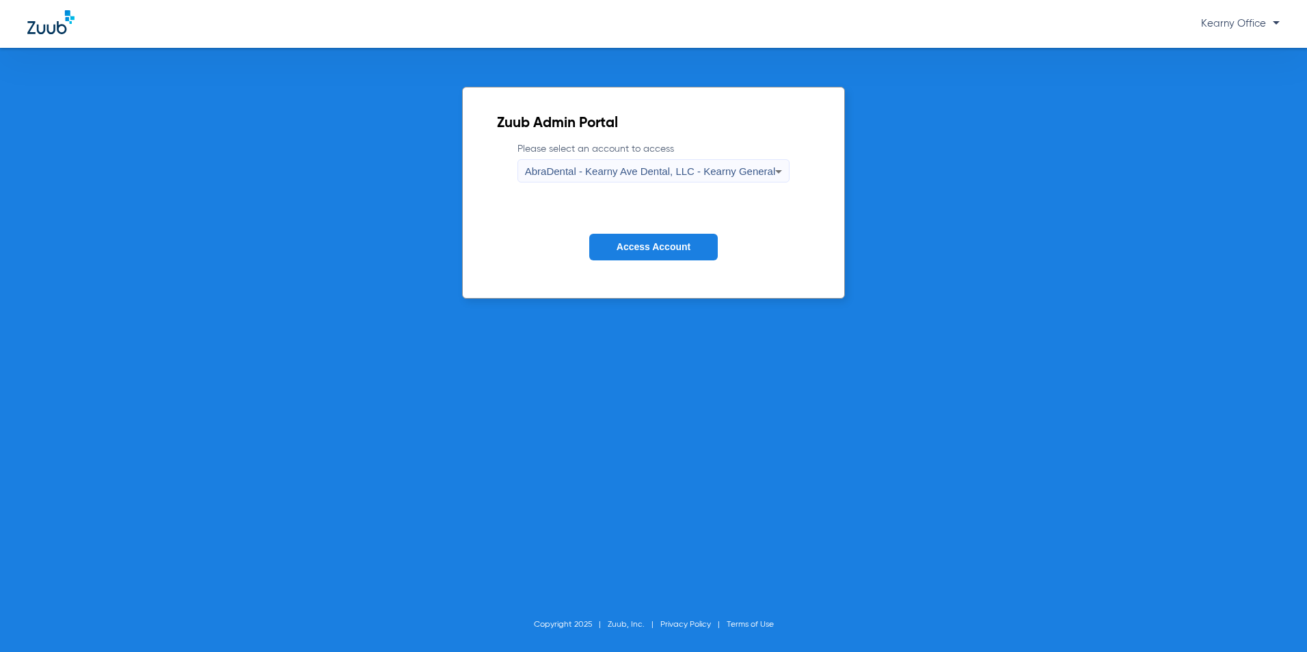
click at [672, 245] on span "Access Account" at bounding box center [654, 246] width 74 height 11
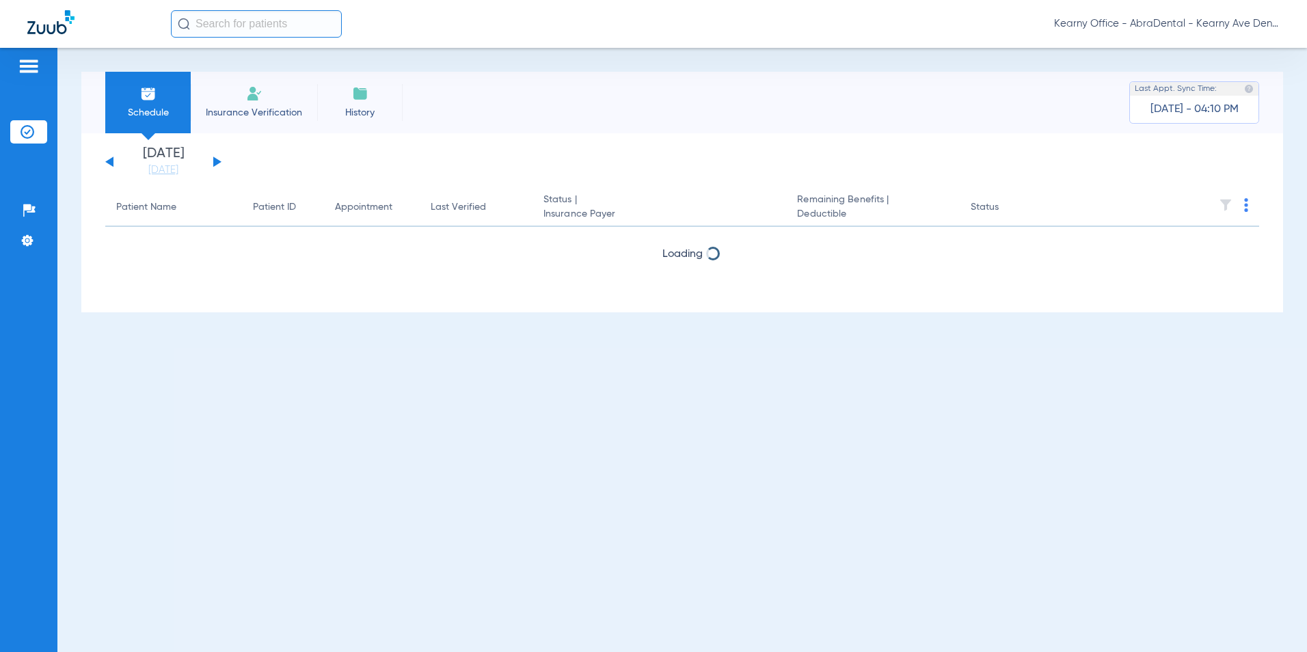
drag, startPoint x: 237, startPoint y: 85, endPoint x: 145, endPoint y: 105, distance: 94.5
click at [145, 105] on ul "Schedule Insurance Verification History" at bounding box center [253, 103] width 297 height 62
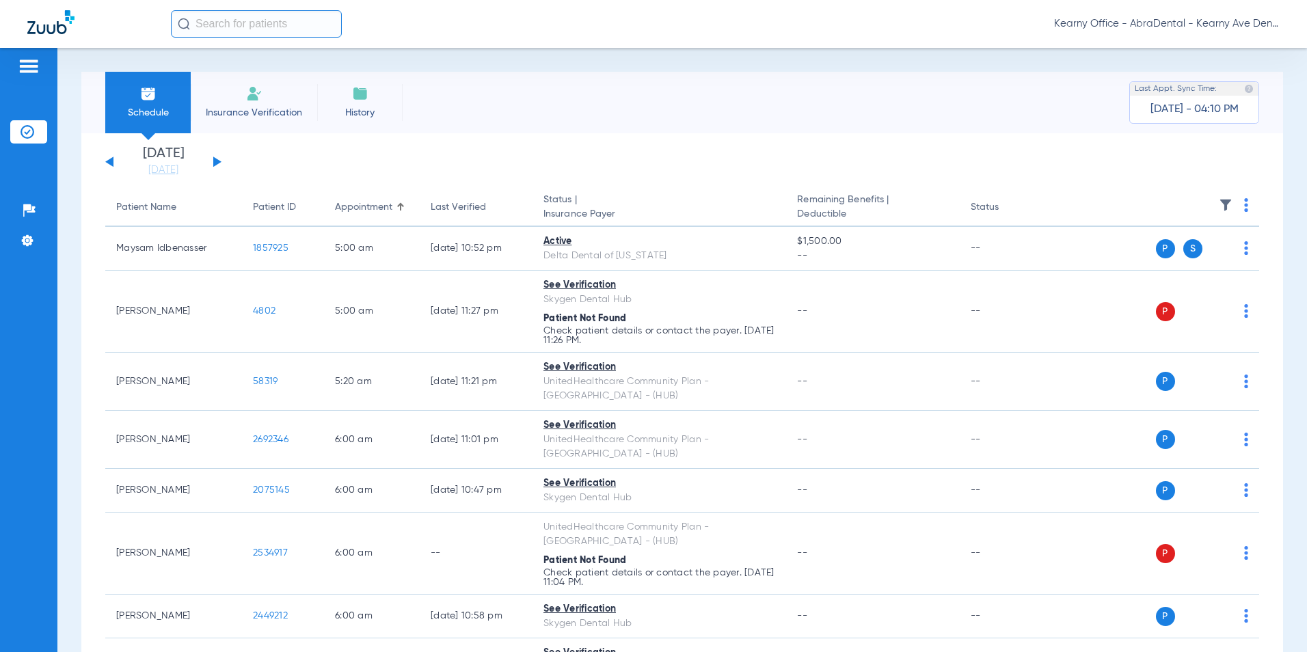
click at [250, 117] on span "Insurance Verification" at bounding box center [254, 113] width 106 height 14
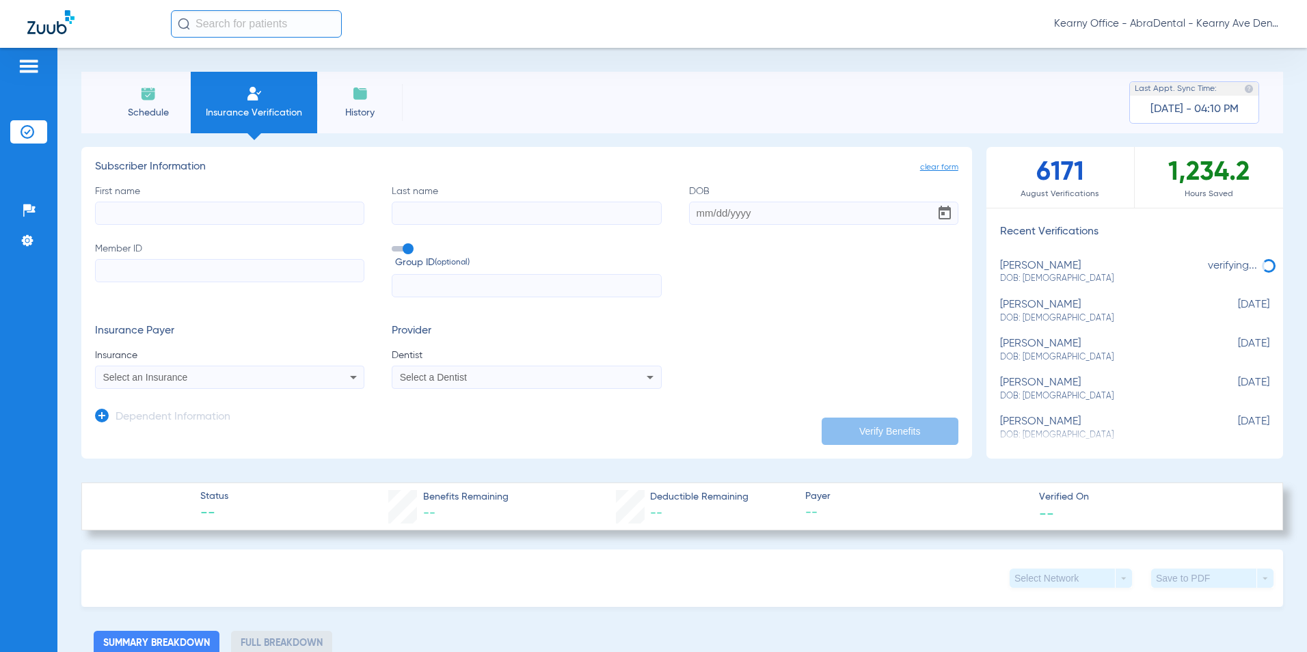
click at [123, 301] on form "First name Last name DOB Member ID Group ID (optional) Insurance Payer Insuranc…" at bounding box center [526, 287] width 863 height 205
click at [128, 280] on input "Member ID" at bounding box center [229, 270] width 269 height 23
paste input "729751501"
type input "729751501"
click at [204, 206] on input "First name" at bounding box center [229, 213] width 269 height 23
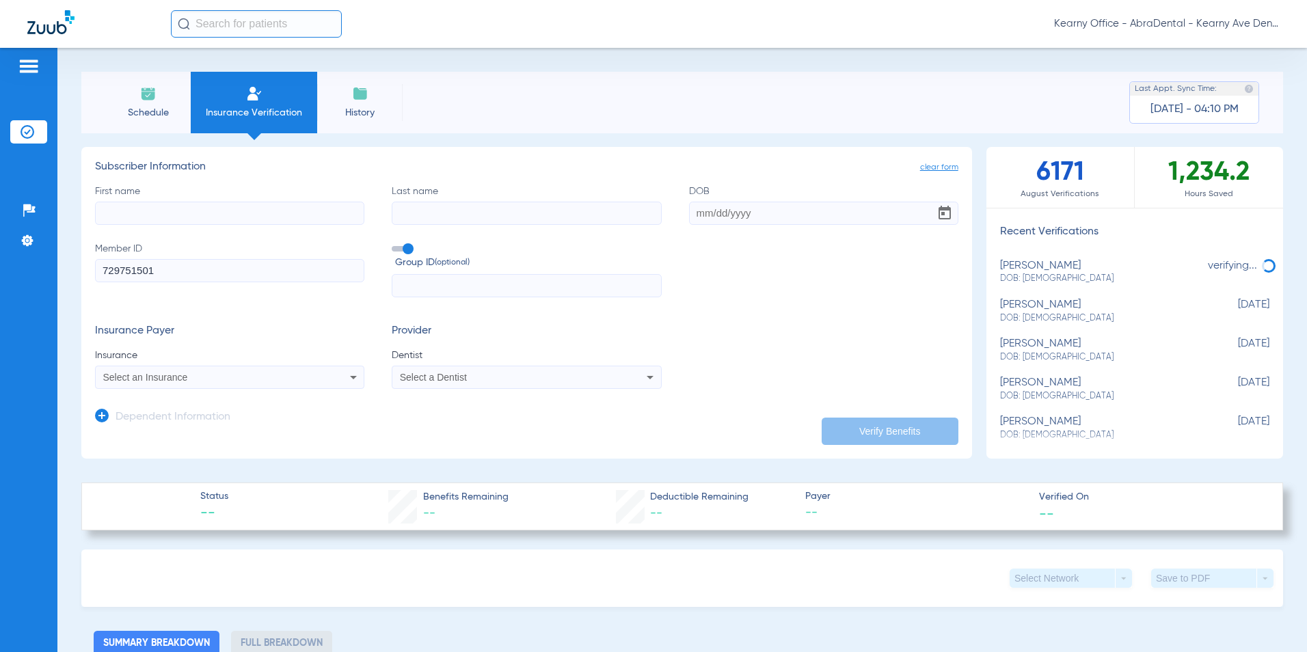
paste input "10/06/2020"
type input "10/06/2020"
drag, startPoint x: 174, startPoint y: 219, endPoint x: -33, endPoint y: 220, distance: 207.8
click at [0, 220] on html "Kearny Office - AbraDental - Kearny Ave Dental, LLC - Kearny General Patients I…" at bounding box center [653, 326] width 1307 height 652
click at [749, 210] on input "DOB" at bounding box center [823, 213] width 269 height 23
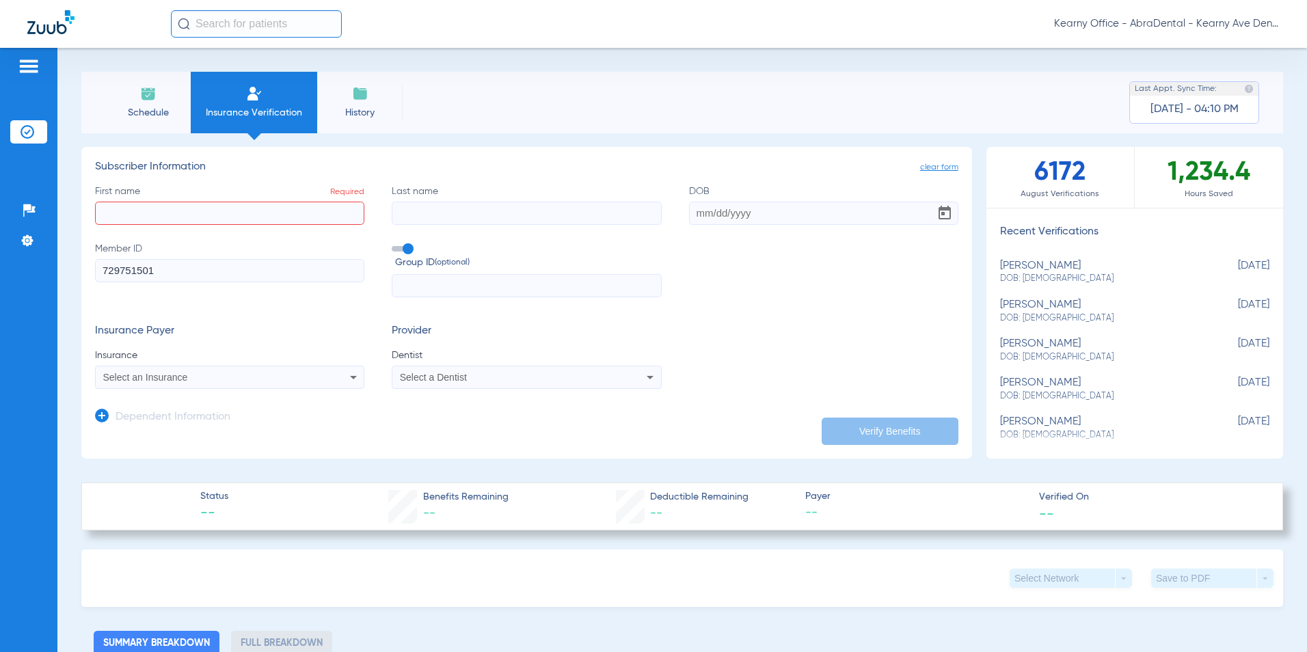
paste input "10/06/2020"
type input "10/06/2020"
click at [193, 213] on input "First name Required" at bounding box center [229, 213] width 269 height 23
type input "ARMANI"
type input "CUEVAS"
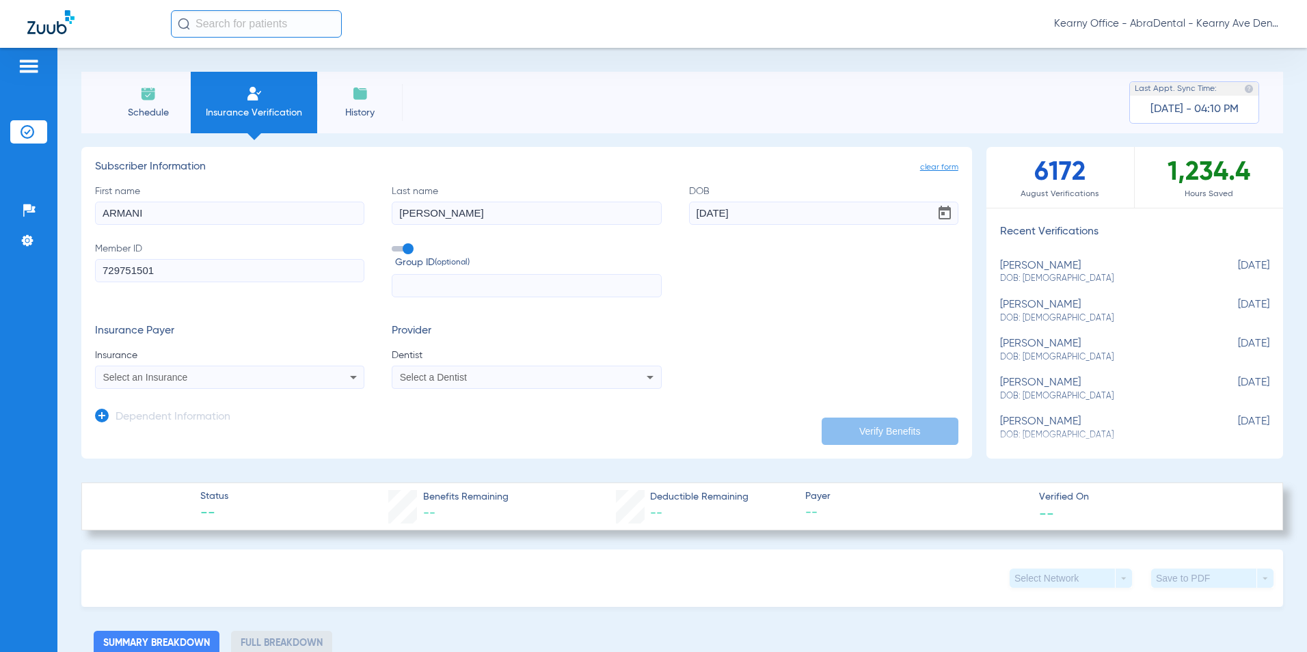
click at [198, 380] on div "Select an Insurance" at bounding box center [204, 378] width 203 height 10
type input "LIBERTY"
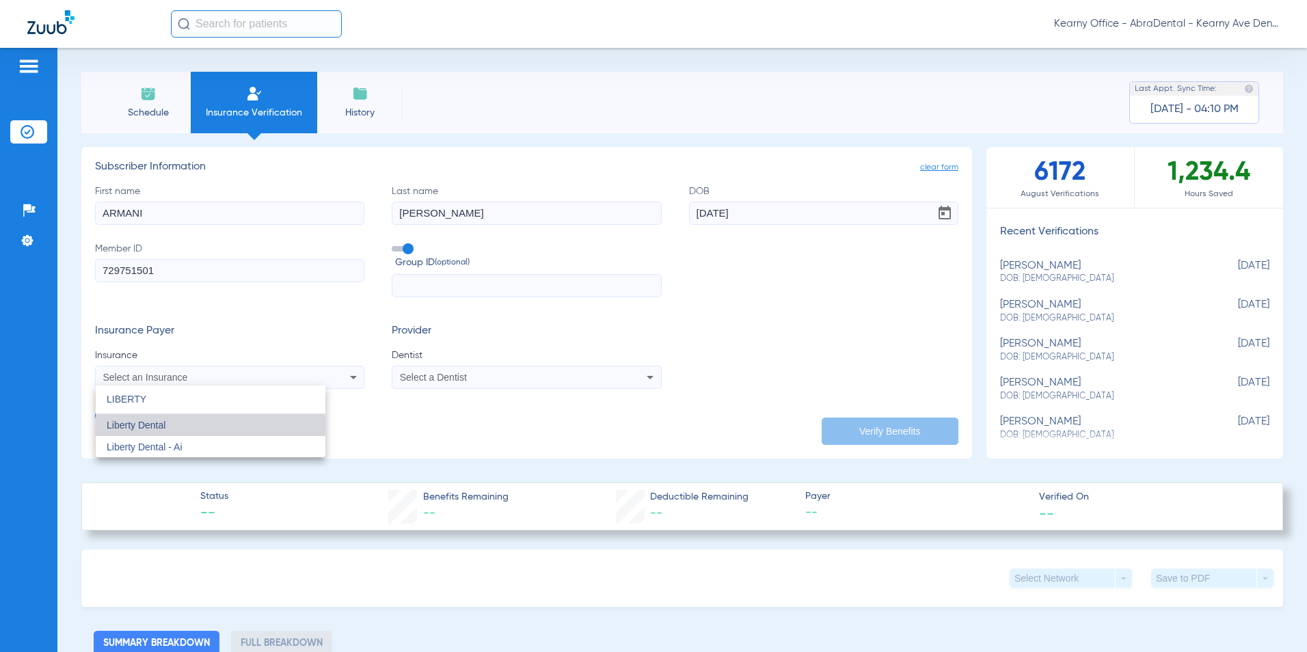
click at [124, 425] on span "Liberty Dental" at bounding box center [136, 425] width 59 height 11
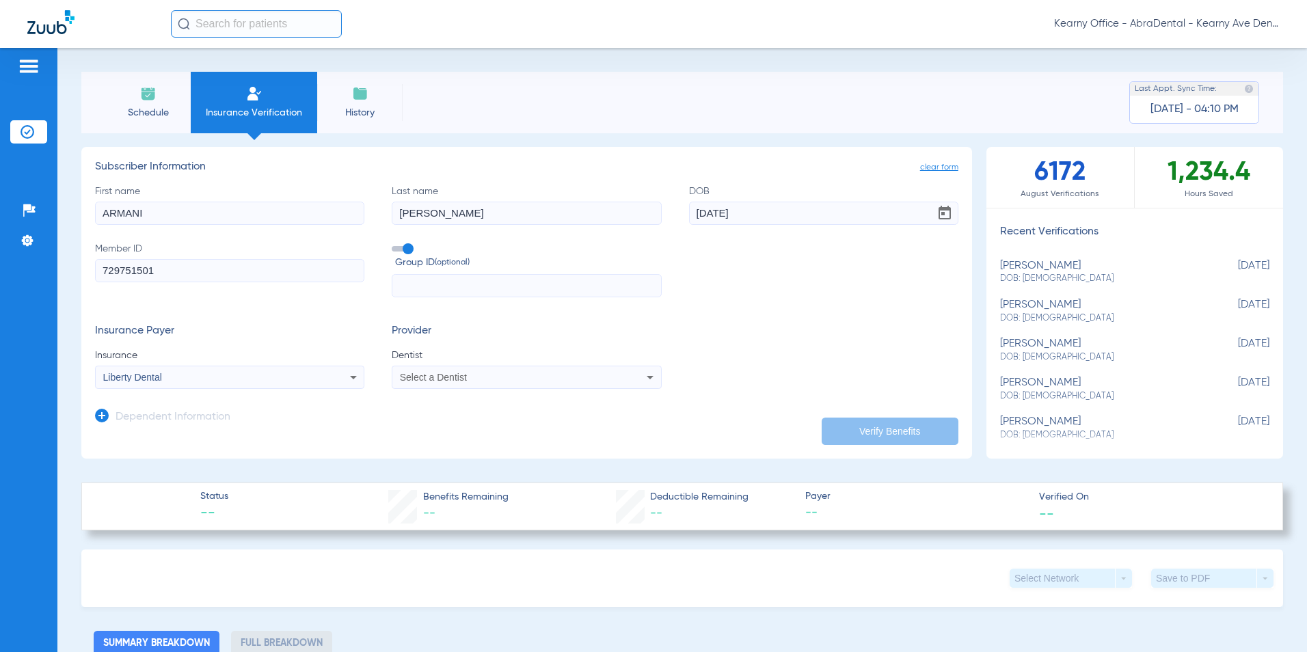
click at [457, 373] on span "Select a Dentist" at bounding box center [433, 377] width 67 height 11
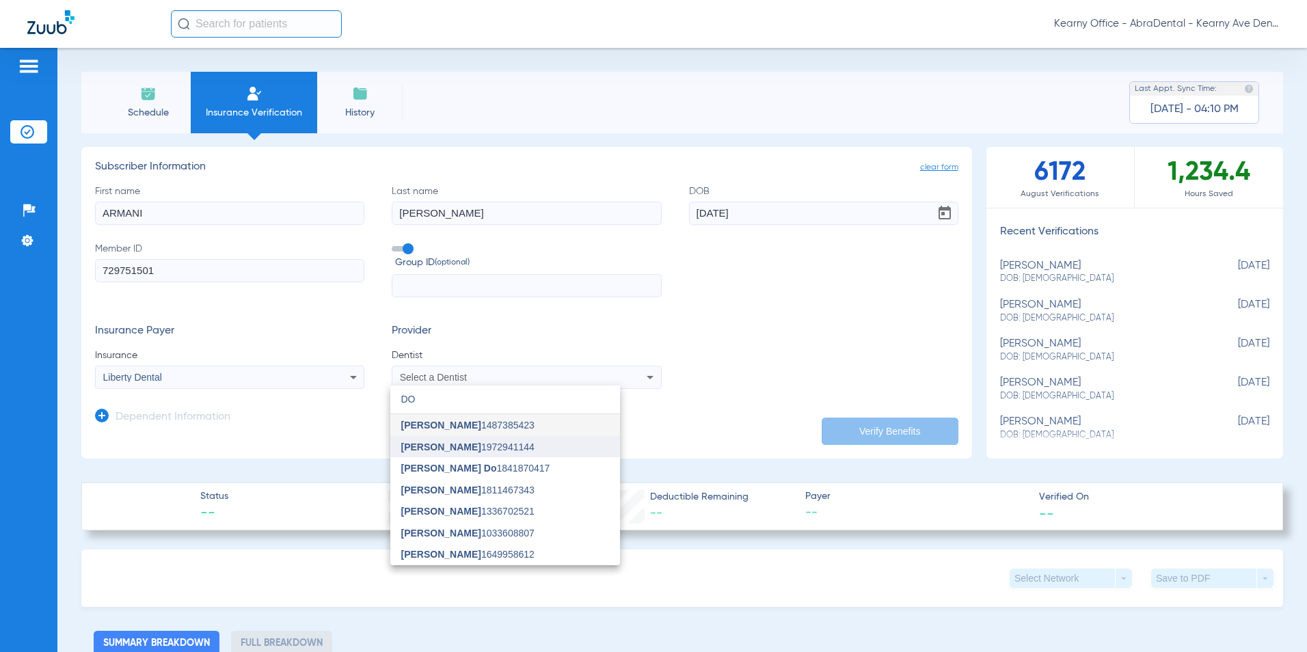
type input "DO"
click at [458, 440] on mat-option "Douglas Tse 1972941144" at bounding box center [505, 447] width 230 height 22
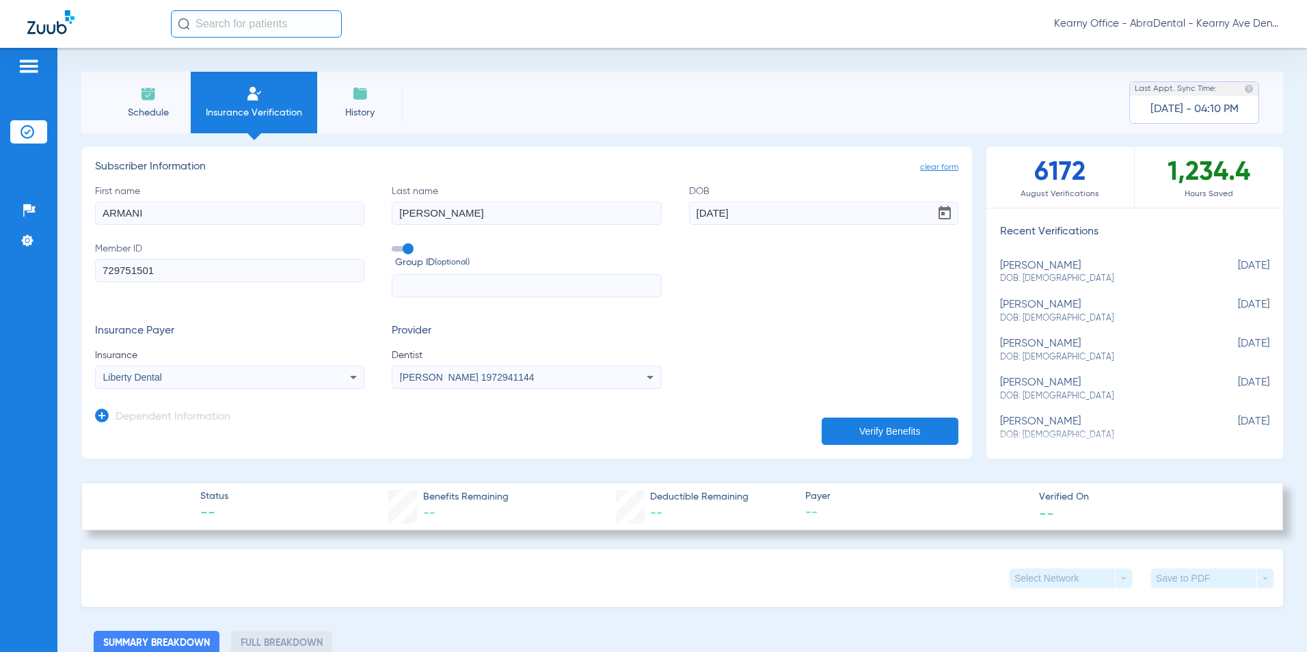
click at [858, 435] on button "Verify Benefits" at bounding box center [890, 431] width 137 height 27
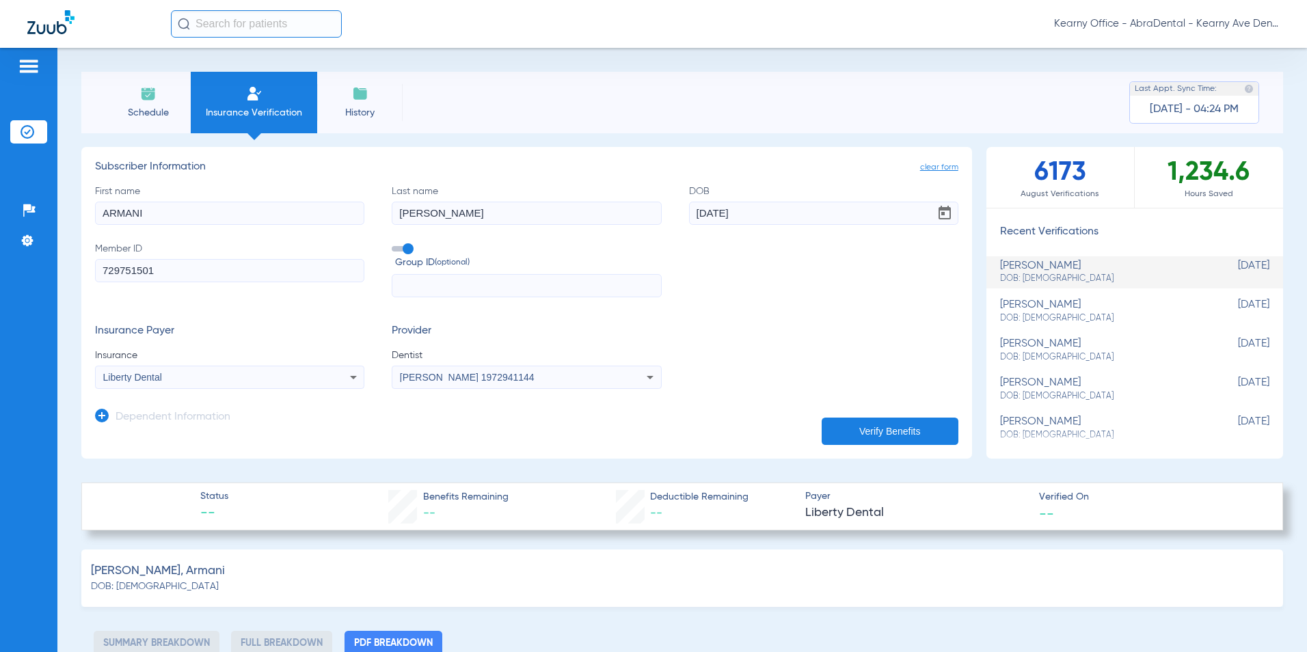
type input "0"
select select "page-width"
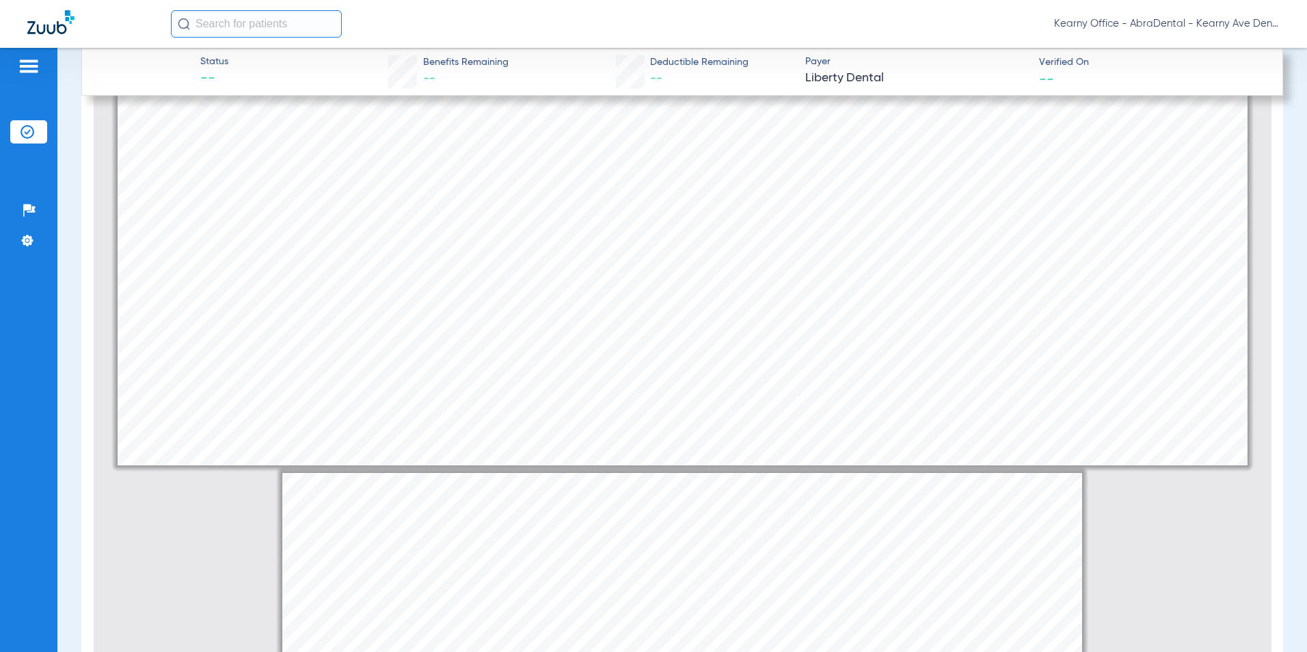
scroll to position [716, 0]
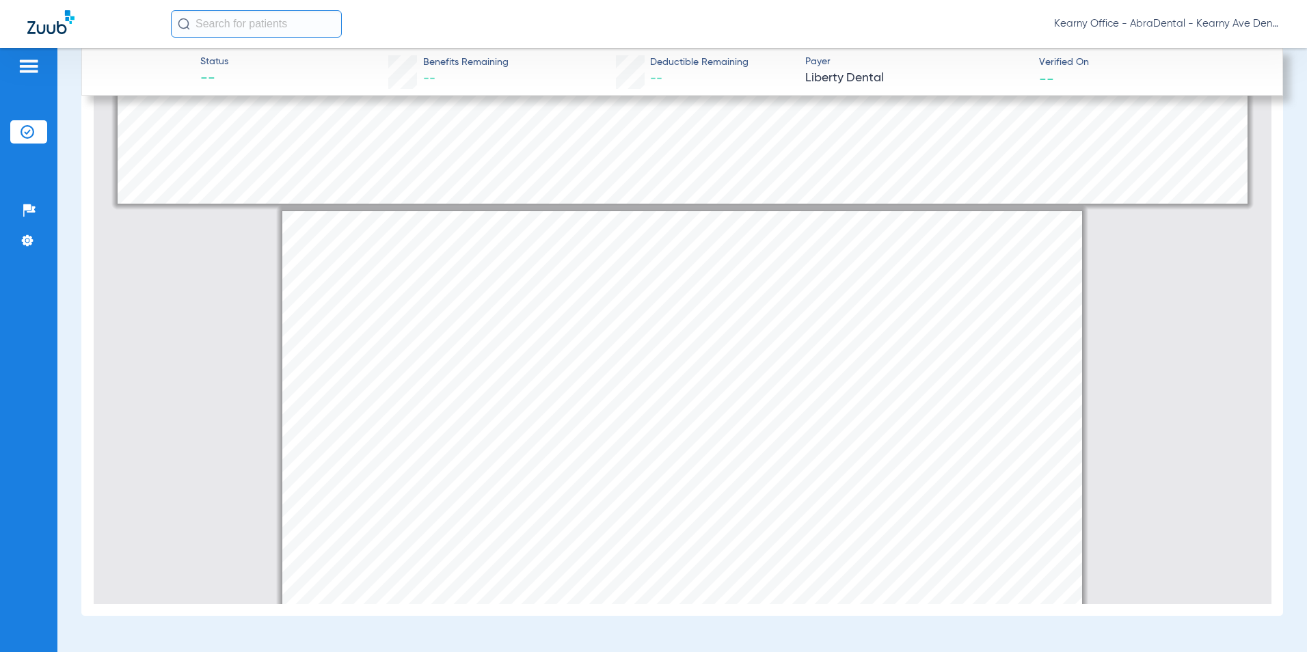
type input "2"
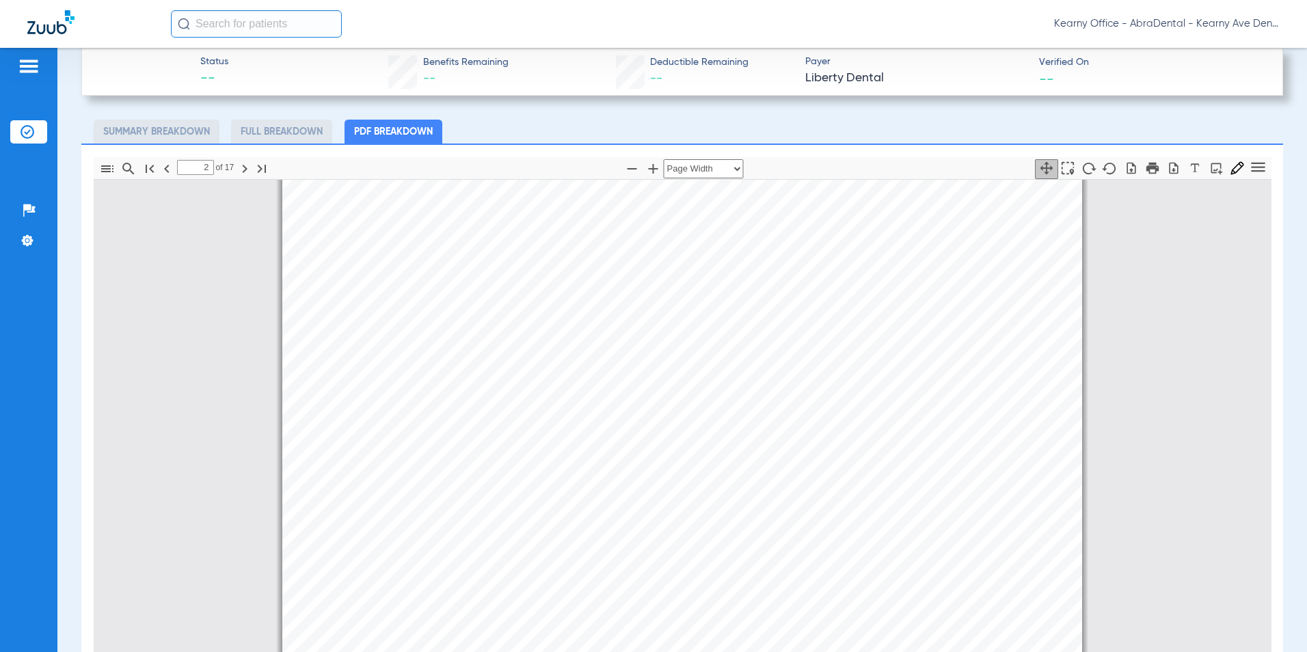
scroll to position [306, 0]
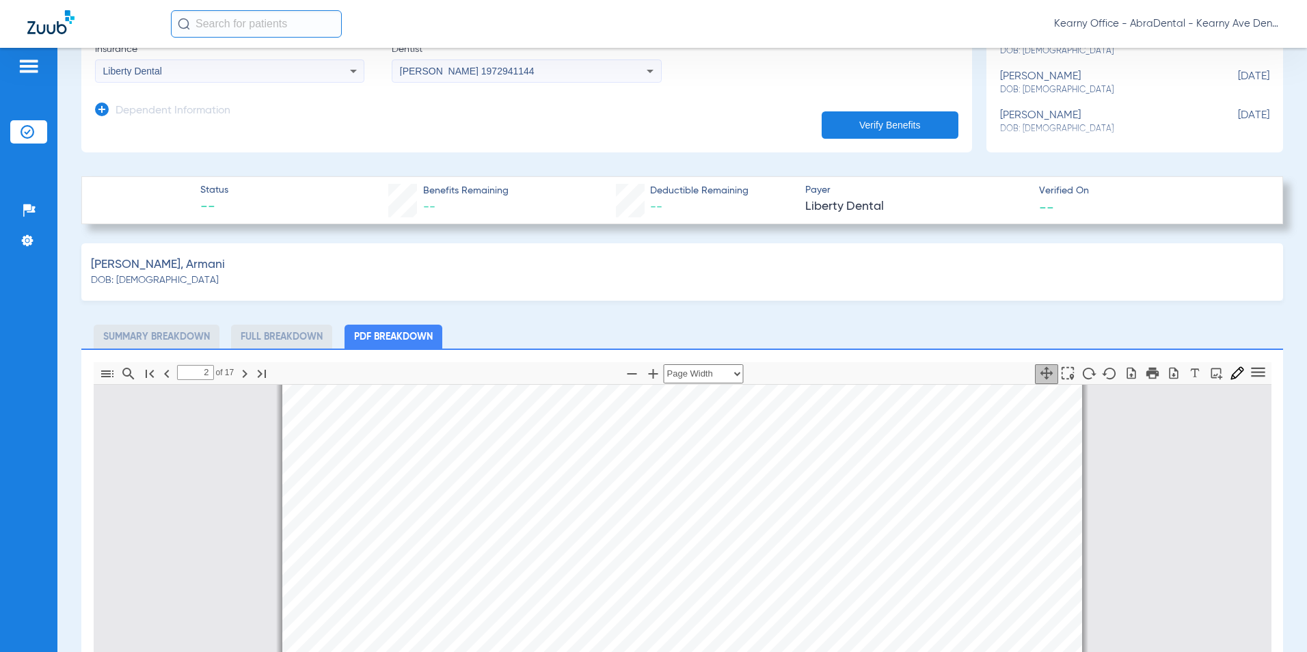
click at [1166, 382] on pdf-download at bounding box center [1173, 374] width 21 height 25
click at [1169, 375] on icon "button" at bounding box center [1173, 373] width 9 height 12
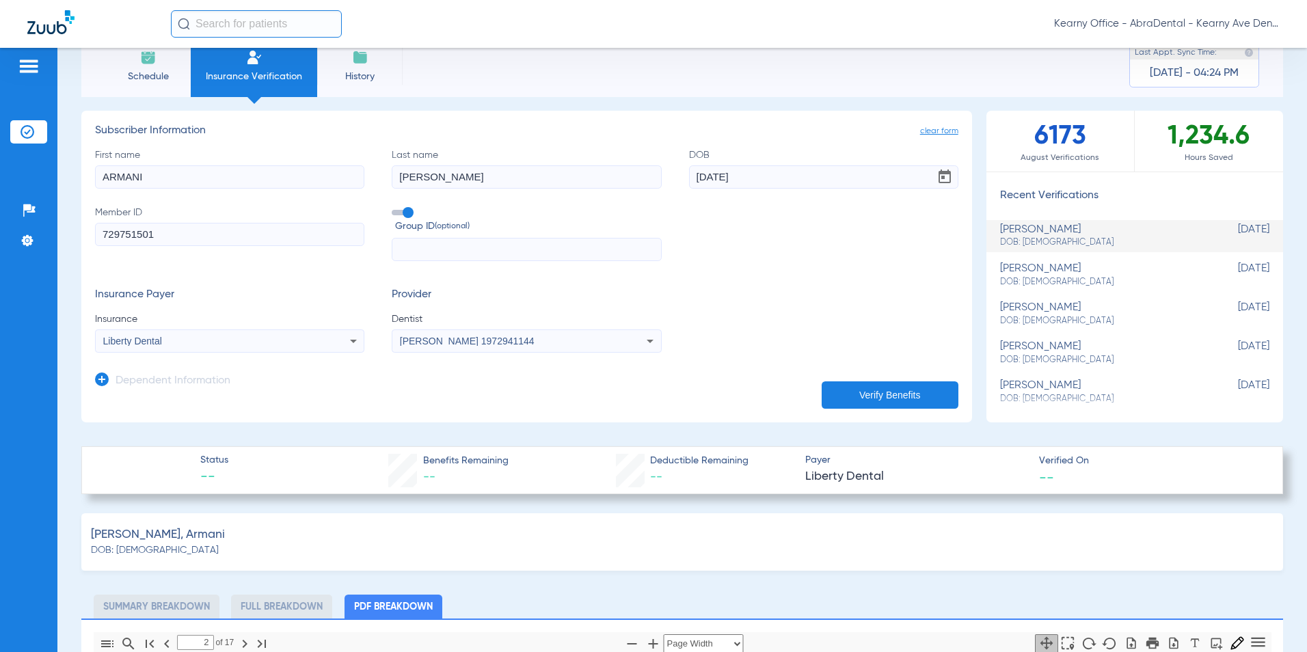
scroll to position [33, 0]
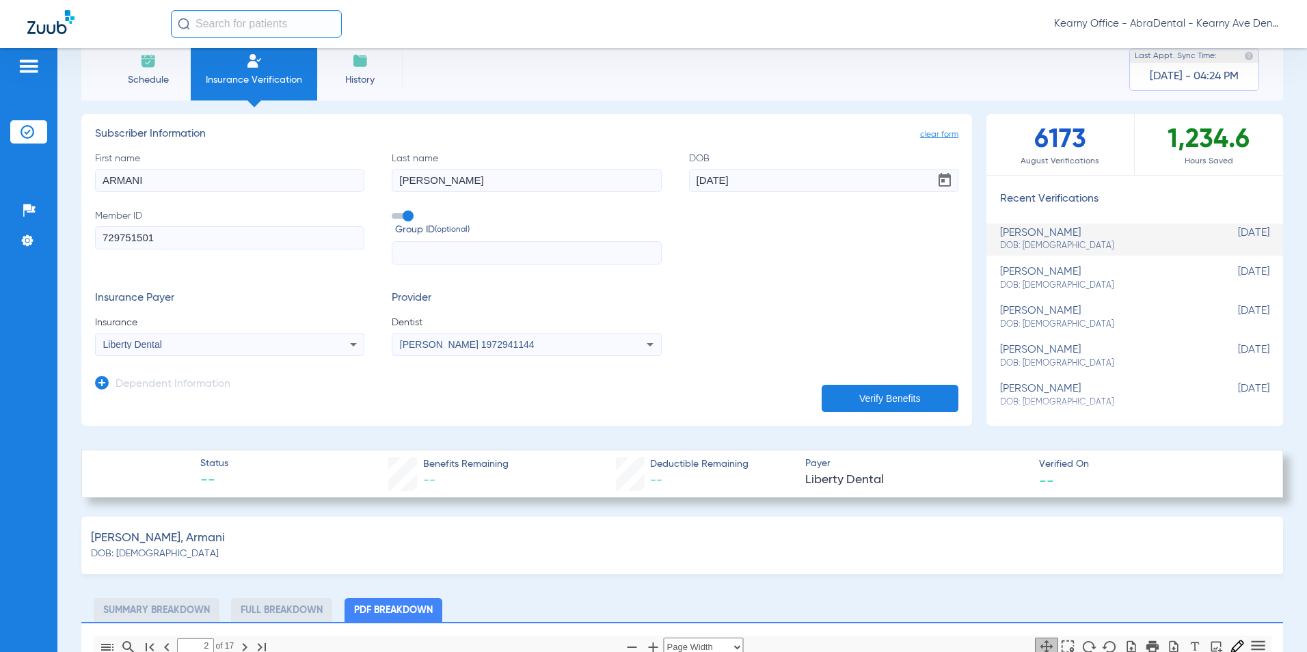
click at [625, 203] on div "First name ARMANI Last name CUEVAS DOB 10/06/2020 Member ID 729751501 Group ID …" at bounding box center [526, 208] width 863 height 113
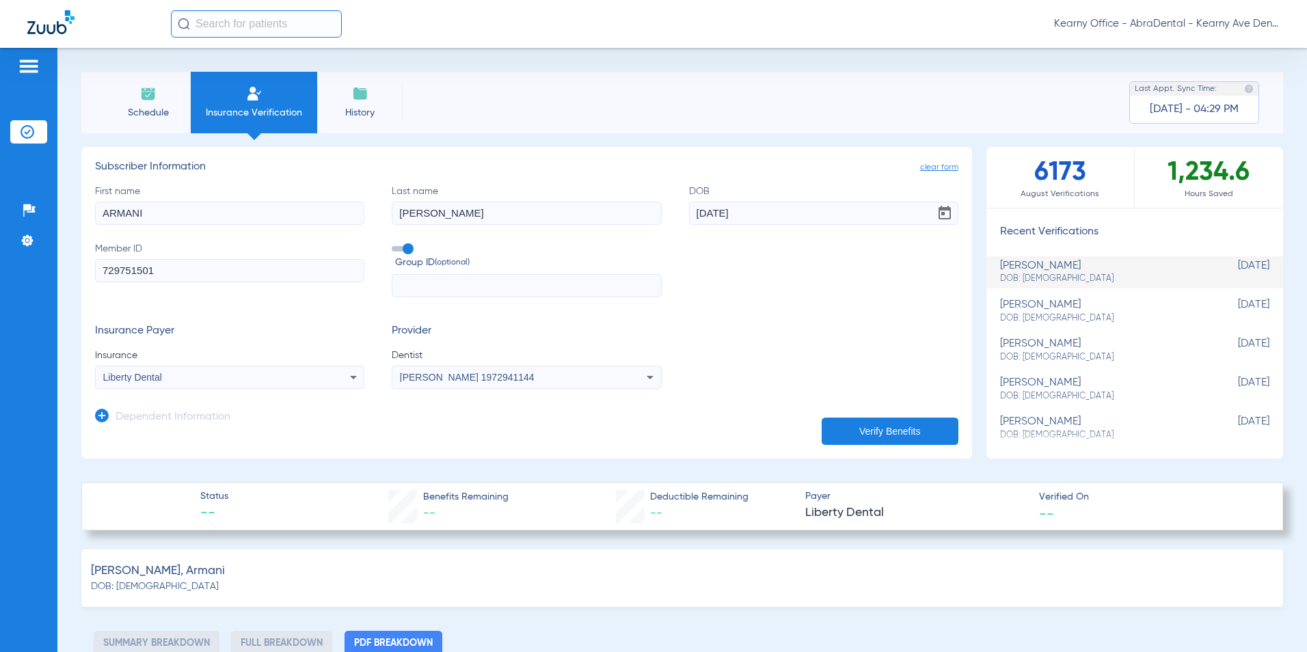
drag, startPoint x: 425, startPoint y: 52, endPoint x: 407, endPoint y: 29, distance: 28.8
click at [425, 52] on div "Schedule Insurance Verification History Last Appt. Sync Time: Today - 04:29 PM …" at bounding box center [682, 350] width 1250 height 604
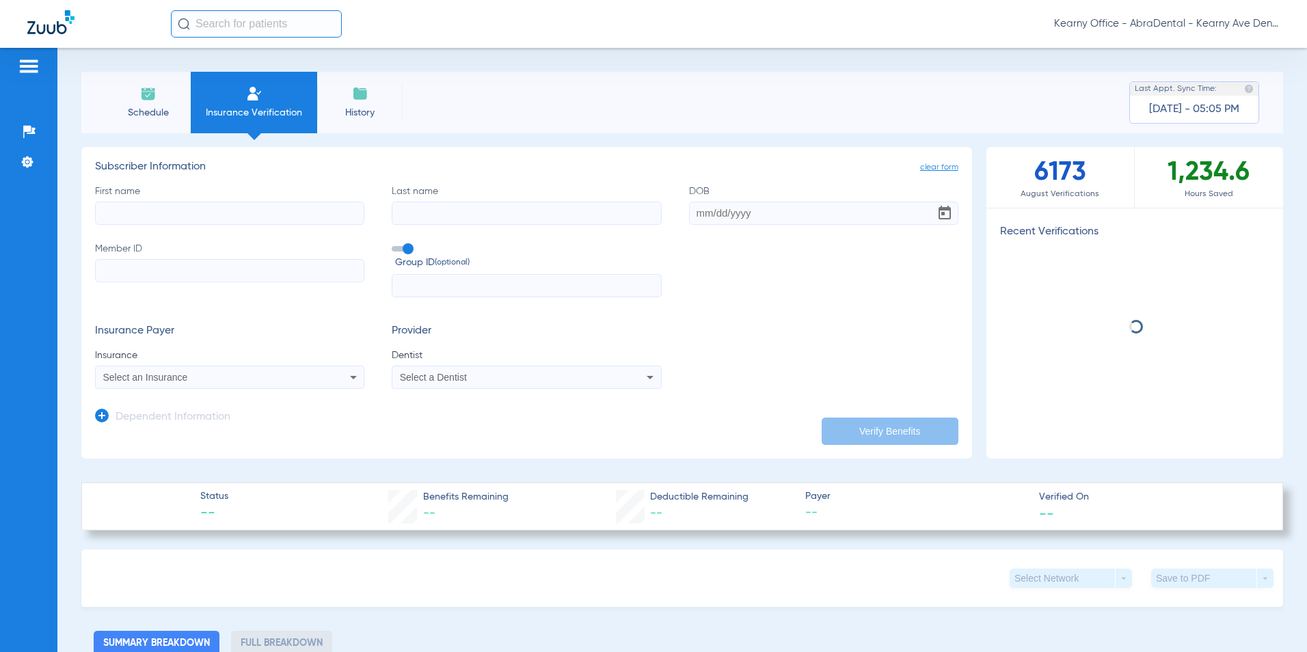
click at [205, 216] on input "First name" at bounding box center [229, 213] width 269 height 23
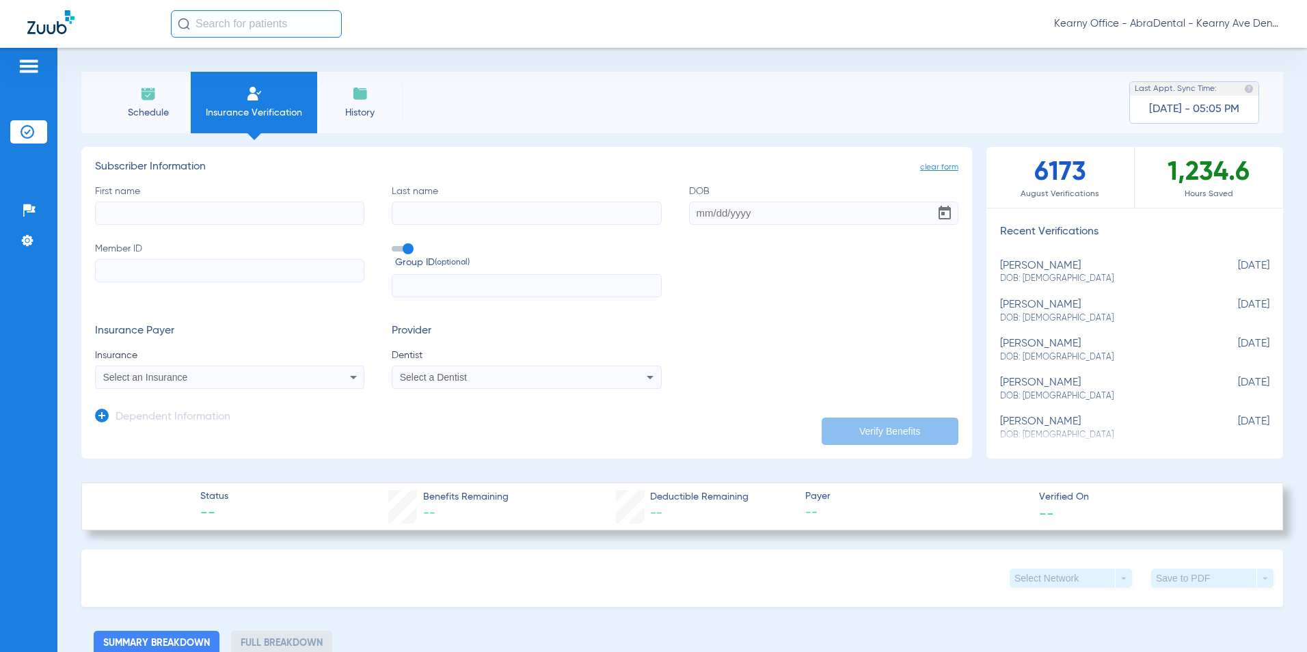
drag, startPoint x: 109, startPoint y: 265, endPoint x: 110, endPoint y: 272, distance: 7.6
click at [109, 265] on input "Member ID" at bounding box center [229, 270] width 269 height 23
drag, startPoint x: 113, startPoint y: 287, endPoint x: 116, endPoint y: 275, distance: 12.5
paste input "37392612"
type input "37392612"
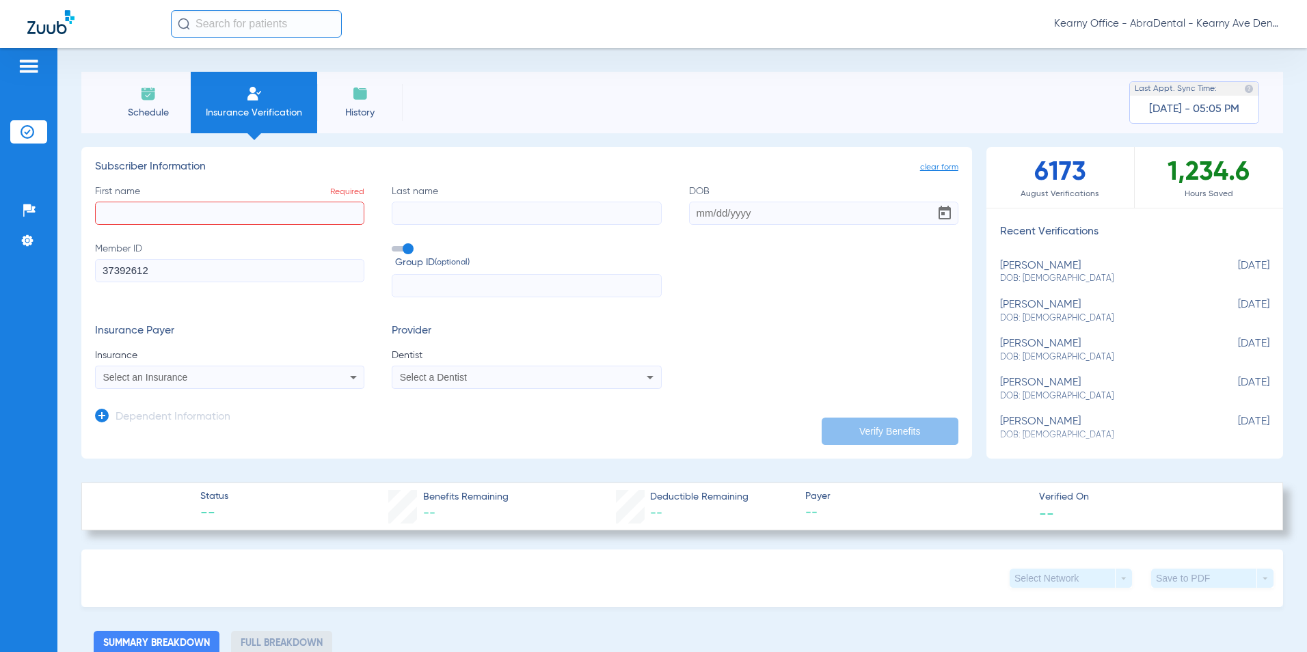
click at [143, 220] on input "First name Required" at bounding box center [229, 213] width 269 height 23
type input "L"
type input "MALAK"
type input "MEHDI"
type input "[DATE]"
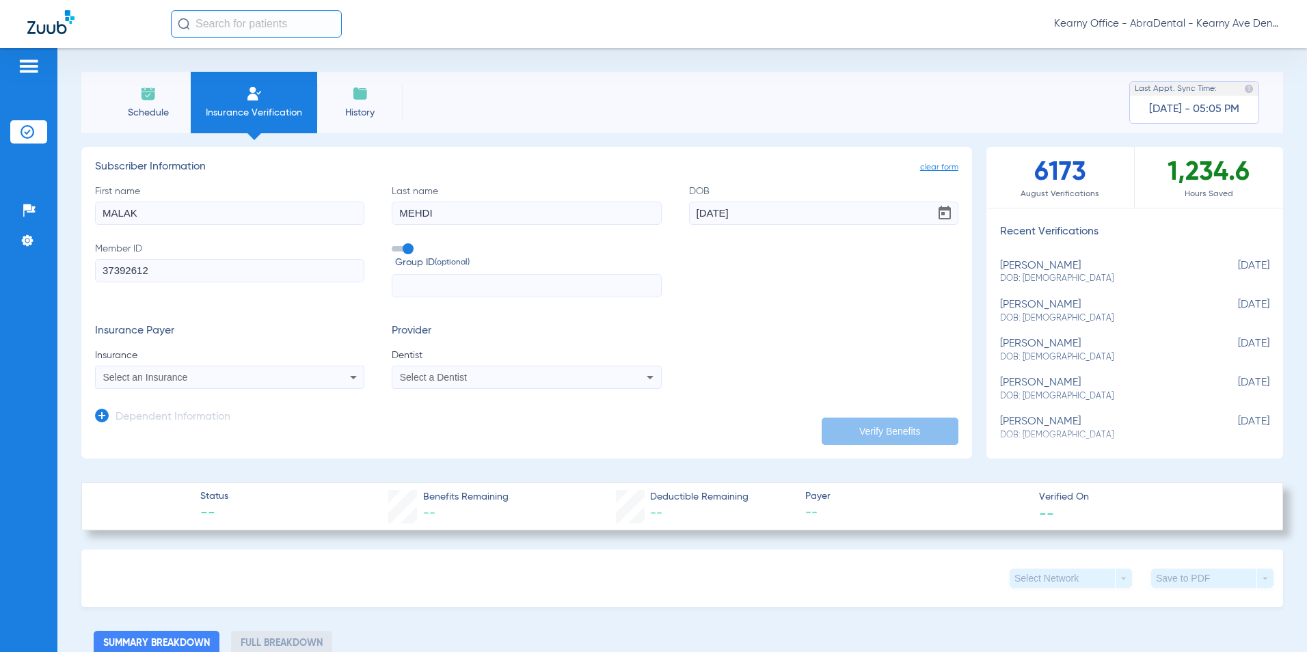
click at [163, 380] on div "Select an Insurance" at bounding box center [230, 377] width 268 height 16
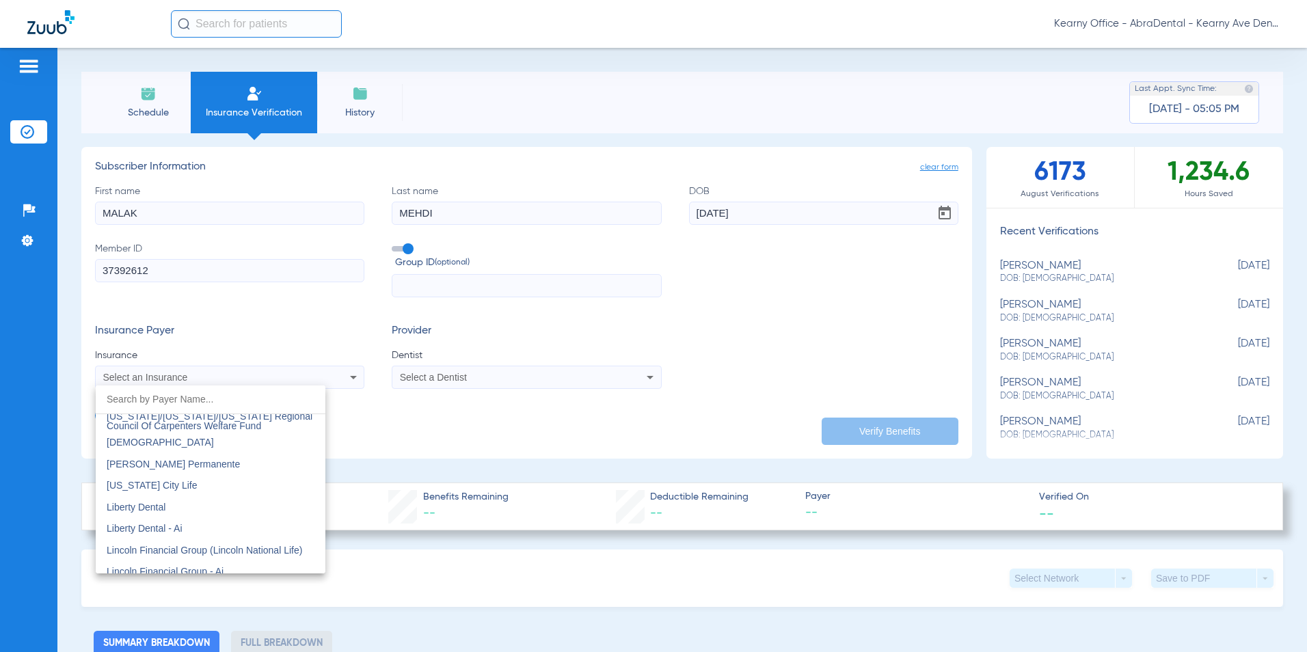
scroll to position [5195, 0]
click at [165, 500] on mat-option "Liberty Dental" at bounding box center [211, 506] width 230 height 22
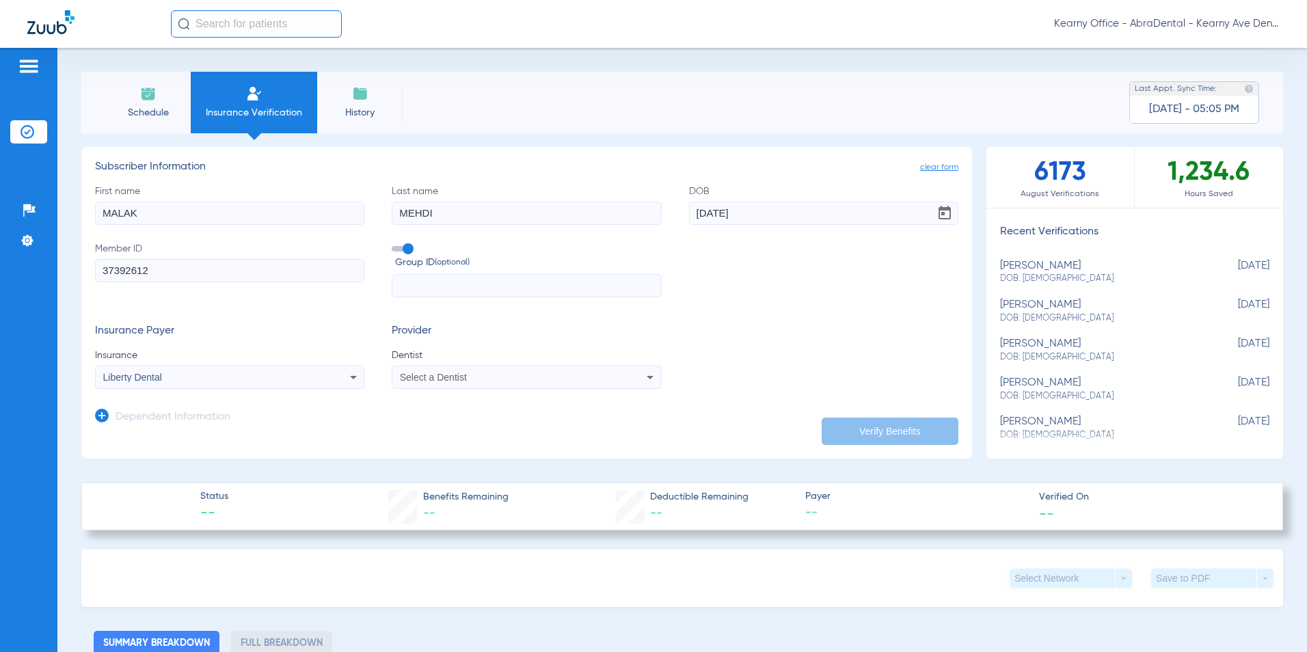
click at [487, 370] on div "Select a Dentist" at bounding box center [526, 377] width 268 height 16
type input "DOUGLA"
click at [434, 422] on span "[PERSON_NAME]" at bounding box center [441, 425] width 80 height 11
click at [876, 429] on button "Verify Benefits" at bounding box center [890, 431] width 137 height 27
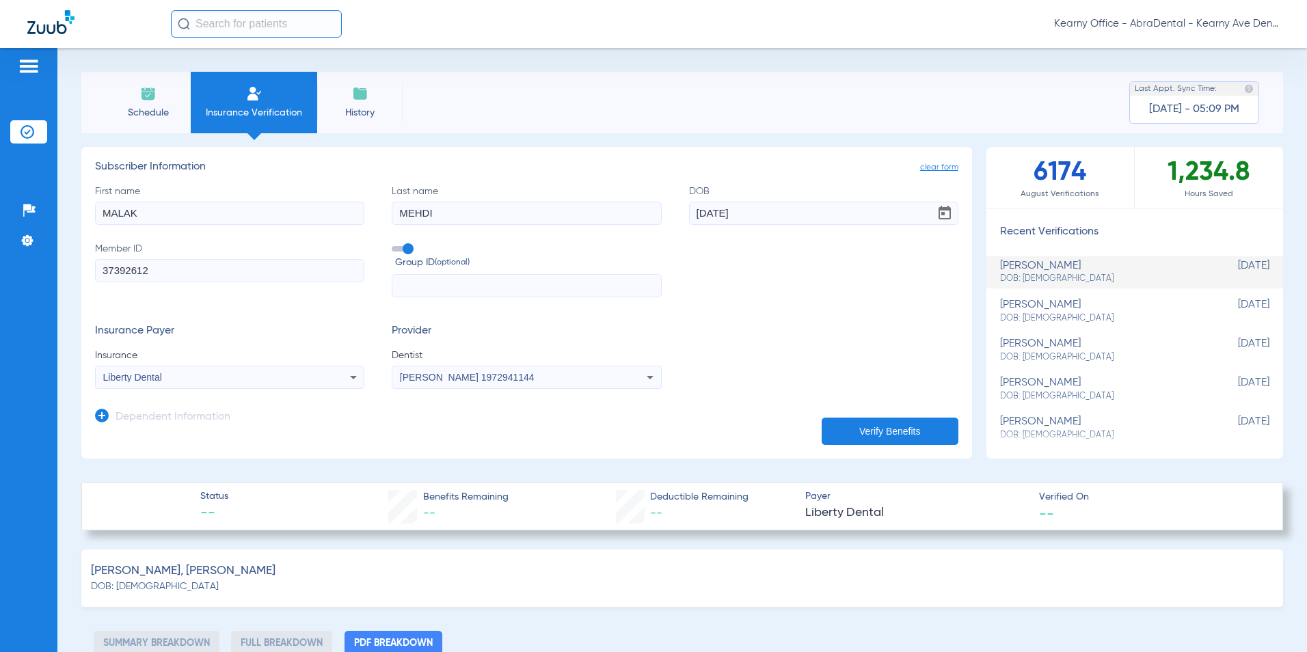
type input "0"
select select "page-width"
type input "1"
drag, startPoint x: -70, startPoint y: 265, endPoint x: -88, endPoint y: 263, distance: 18.7
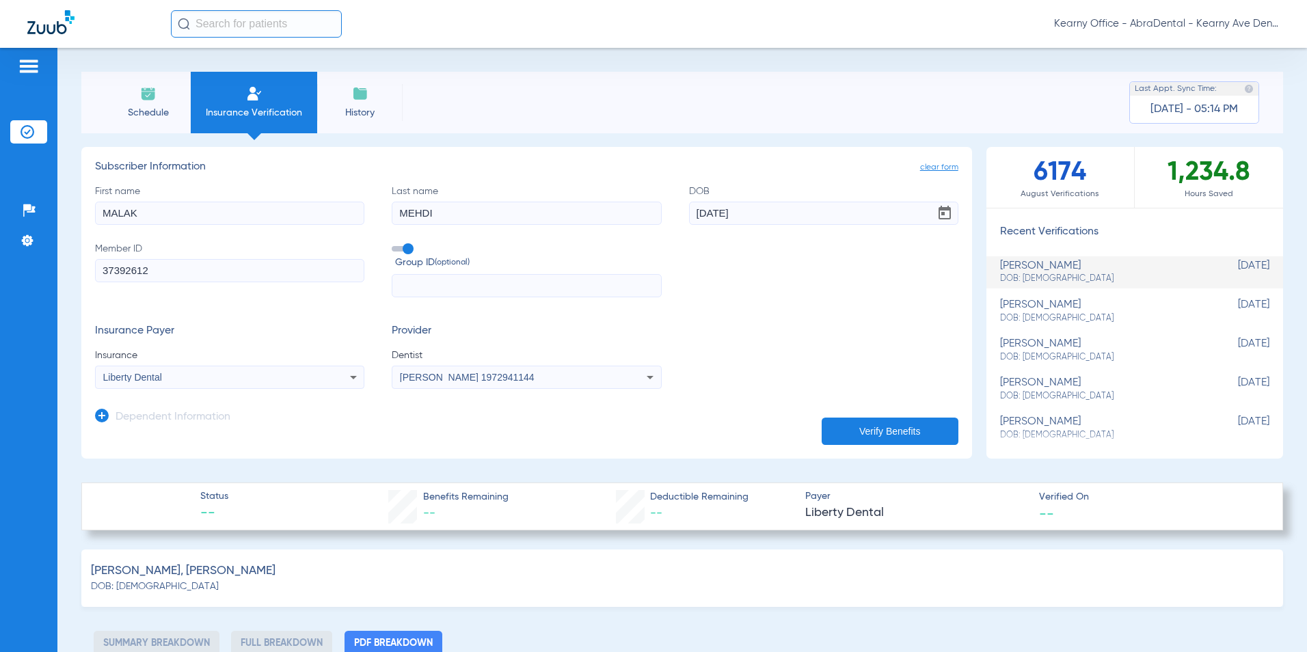
click at [0, 263] on html "Kearny Office - AbraDental - Kearny Ave Dental, LLC - Kearny General Patients I…" at bounding box center [653, 326] width 1307 height 652
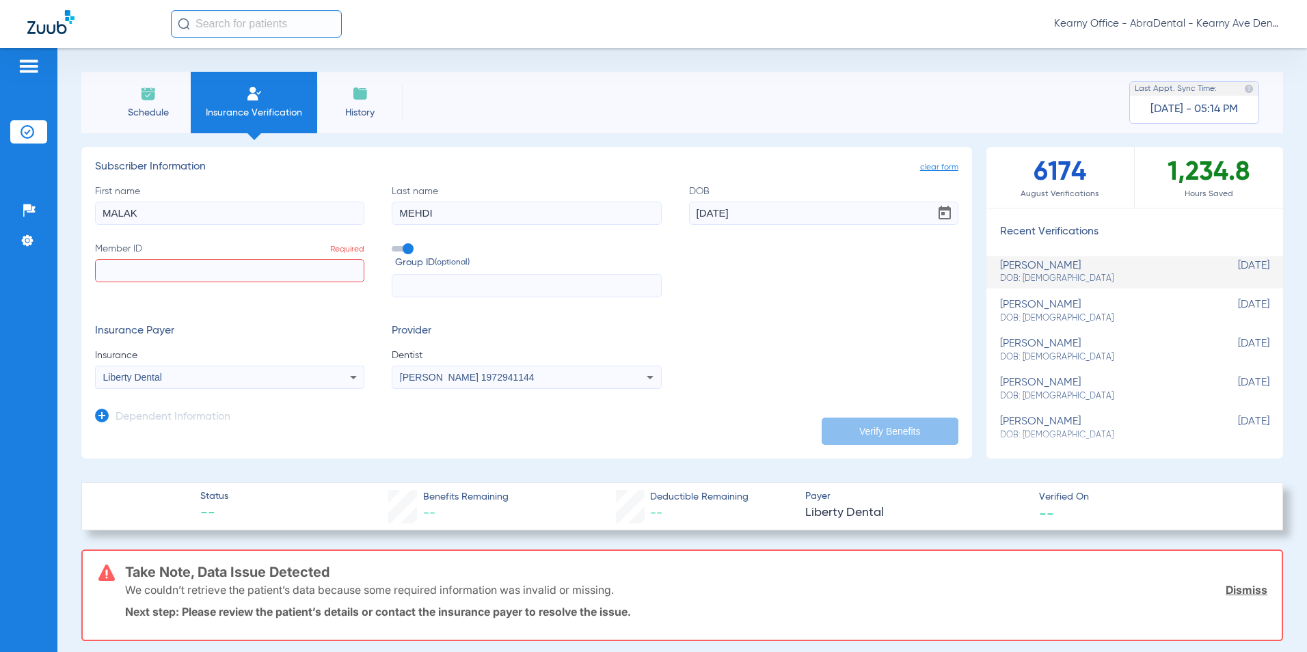
paste input "71328012"
type input "71328012"
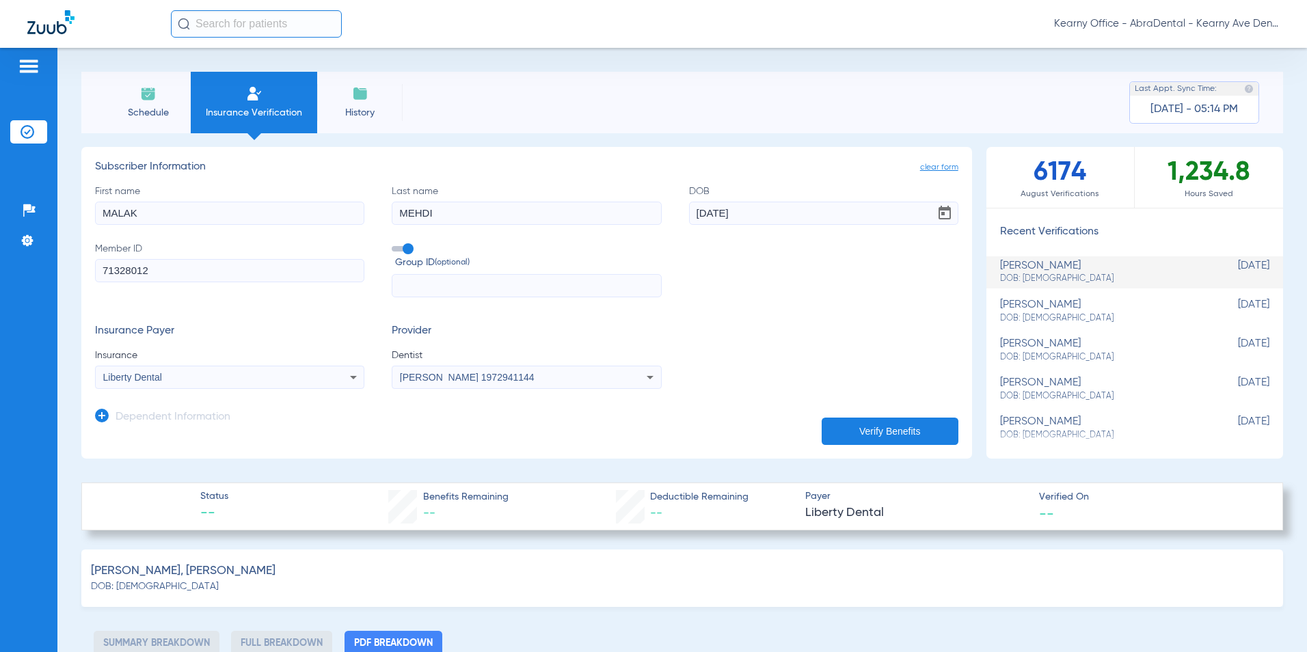
drag, startPoint x: 155, startPoint y: 273, endPoint x: 105, endPoint y: 278, distance: 50.1
click at [105, 278] on input "71328012" at bounding box center [229, 270] width 269 height 23
